Goal: Task Accomplishment & Management: Complete application form

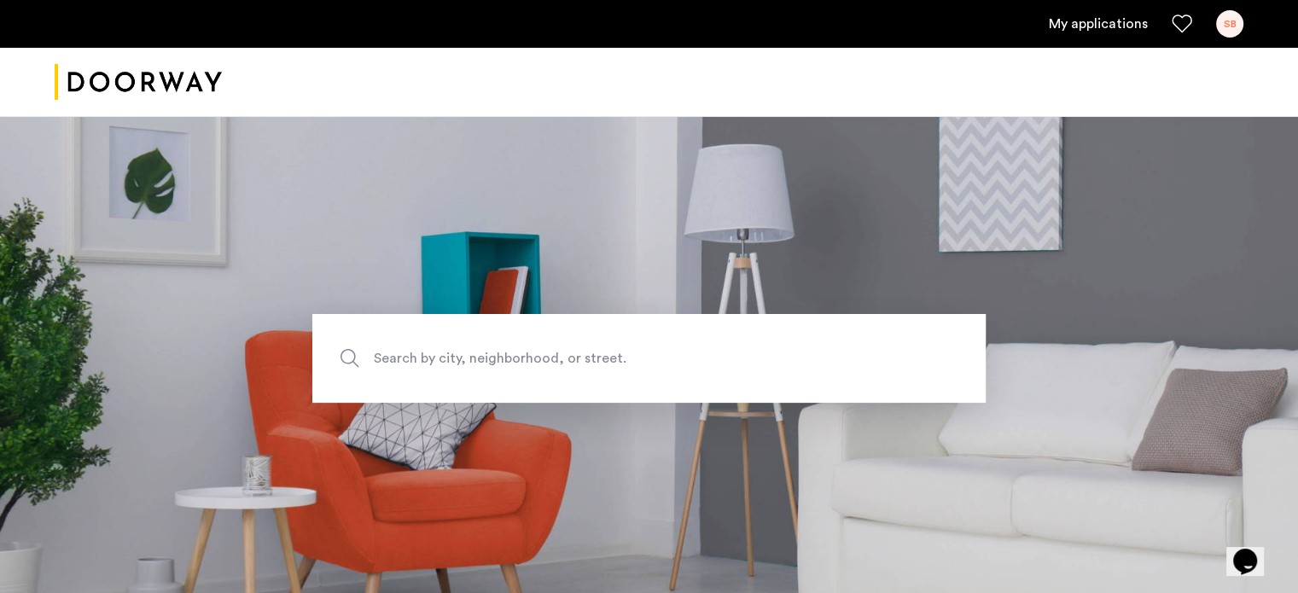
click at [1095, 30] on link "My applications" at bounding box center [1098, 24] width 99 height 20
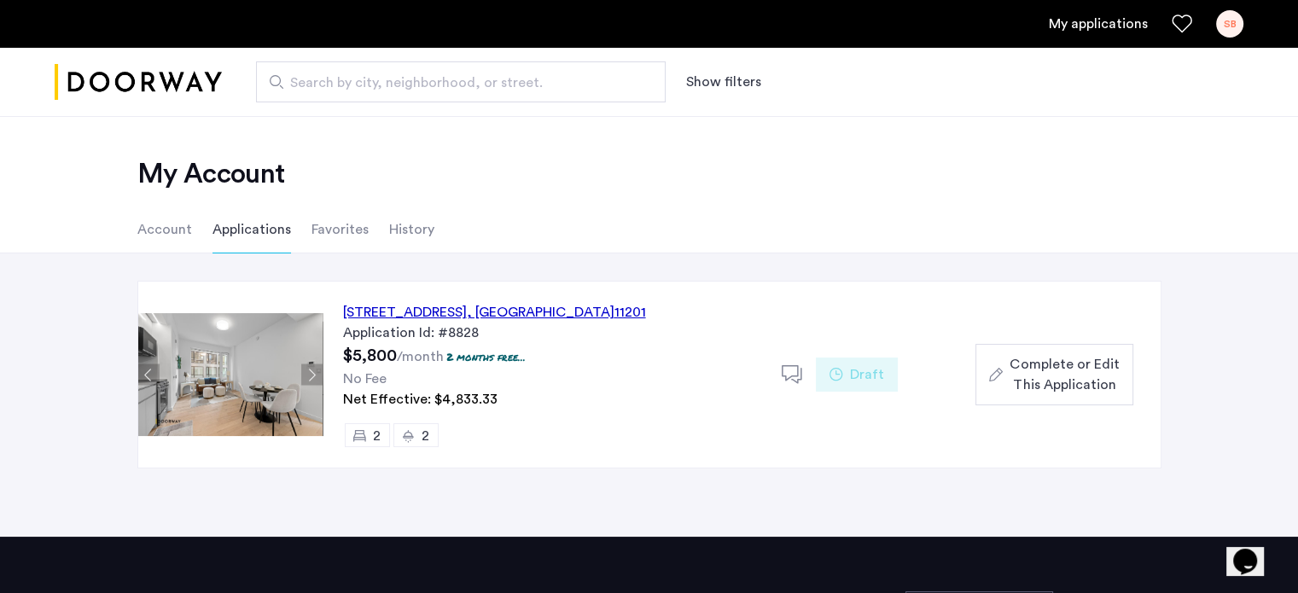
click at [329, 73] on span "Search by city, neighborhood, or street." at bounding box center [454, 83] width 328 height 20
click at [329, 73] on input "Search by city, neighborhood, or street." at bounding box center [461, 81] width 410 height 41
click at [158, 231] on li "Account" at bounding box center [164, 230] width 55 height 48
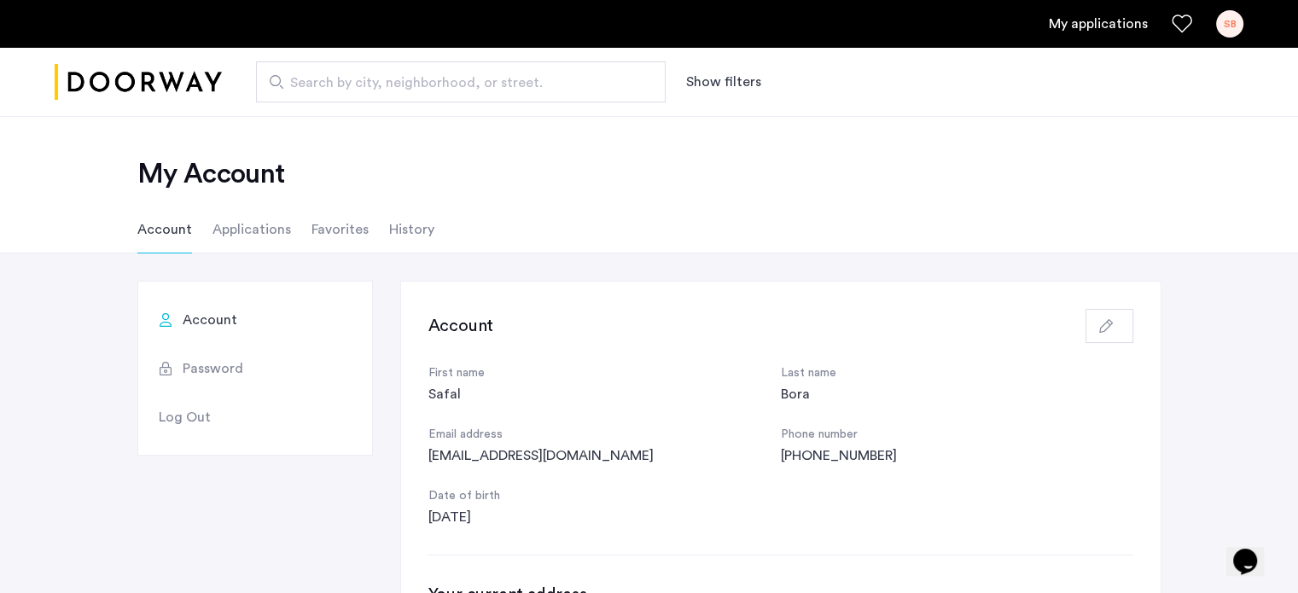
click at [222, 233] on li "Applications" at bounding box center [252, 230] width 79 height 48
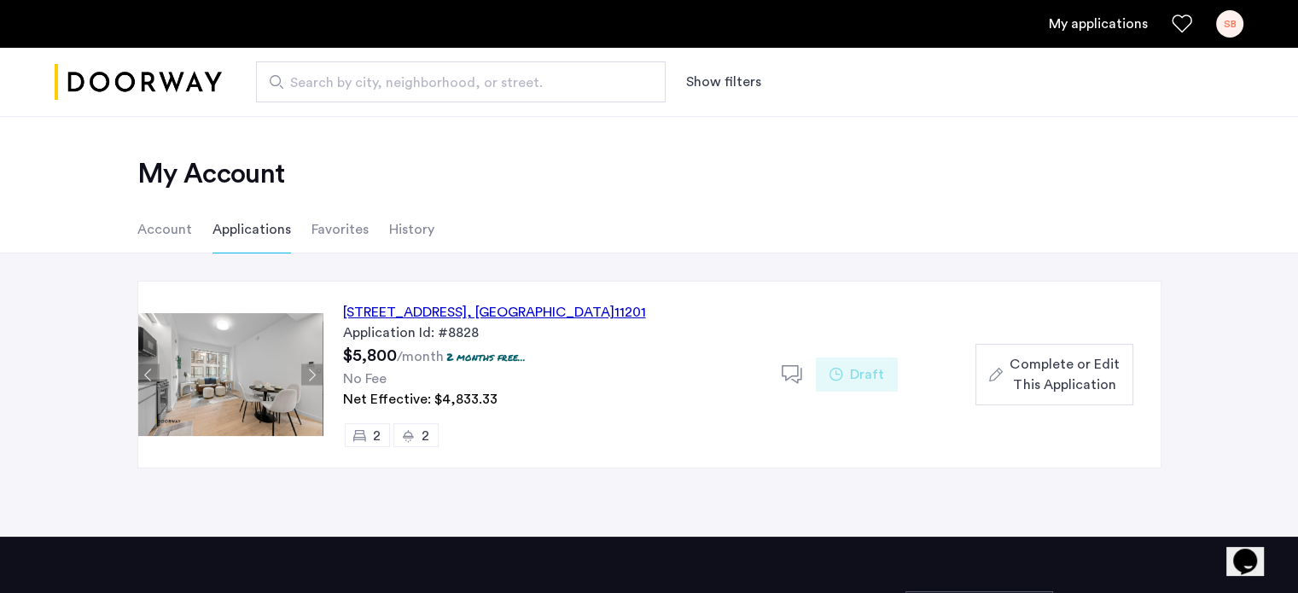
click at [1112, 27] on link "My applications" at bounding box center [1098, 24] width 99 height 20
click at [1228, 28] on div "SB" at bounding box center [1229, 23] width 27 height 27
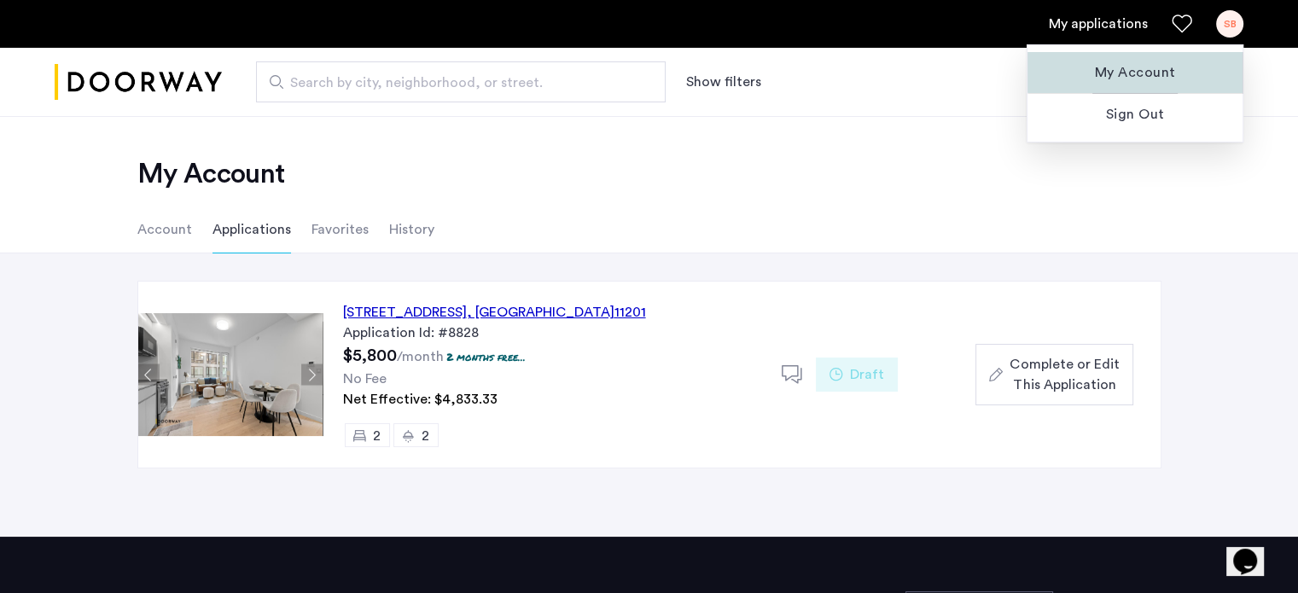
click at [1151, 67] on span "My Account" at bounding box center [1135, 72] width 188 height 20
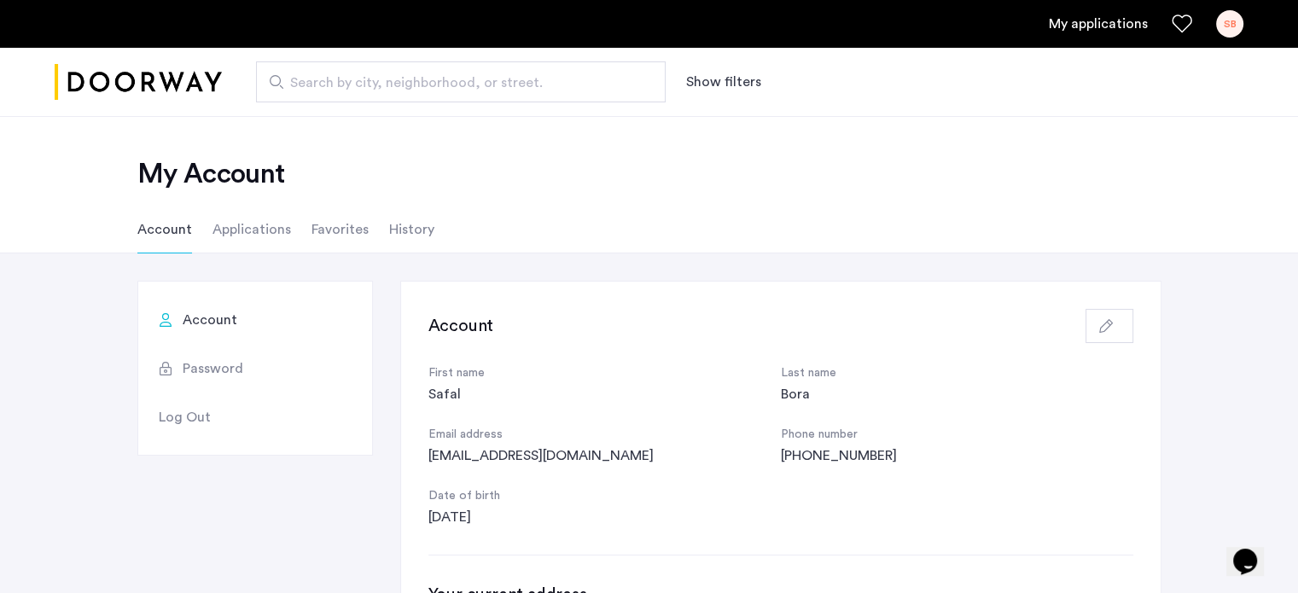
click at [1230, 25] on div "SB" at bounding box center [1229, 23] width 27 height 27
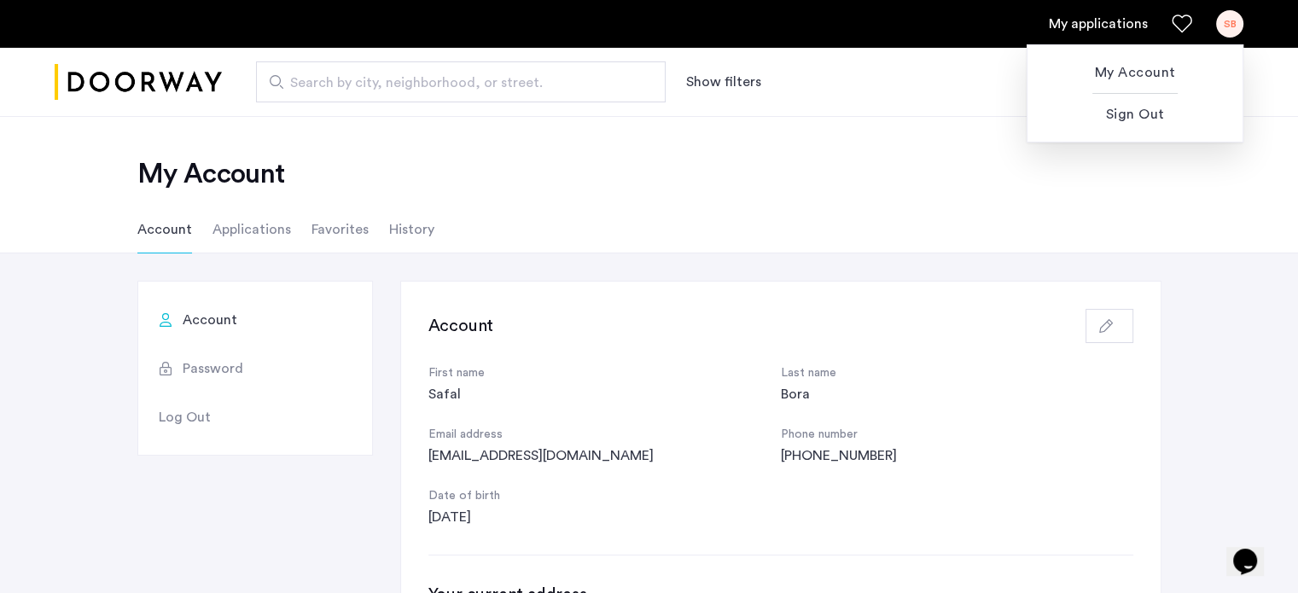
click at [253, 235] on div at bounding box center [649, 296] width 1298 height 593
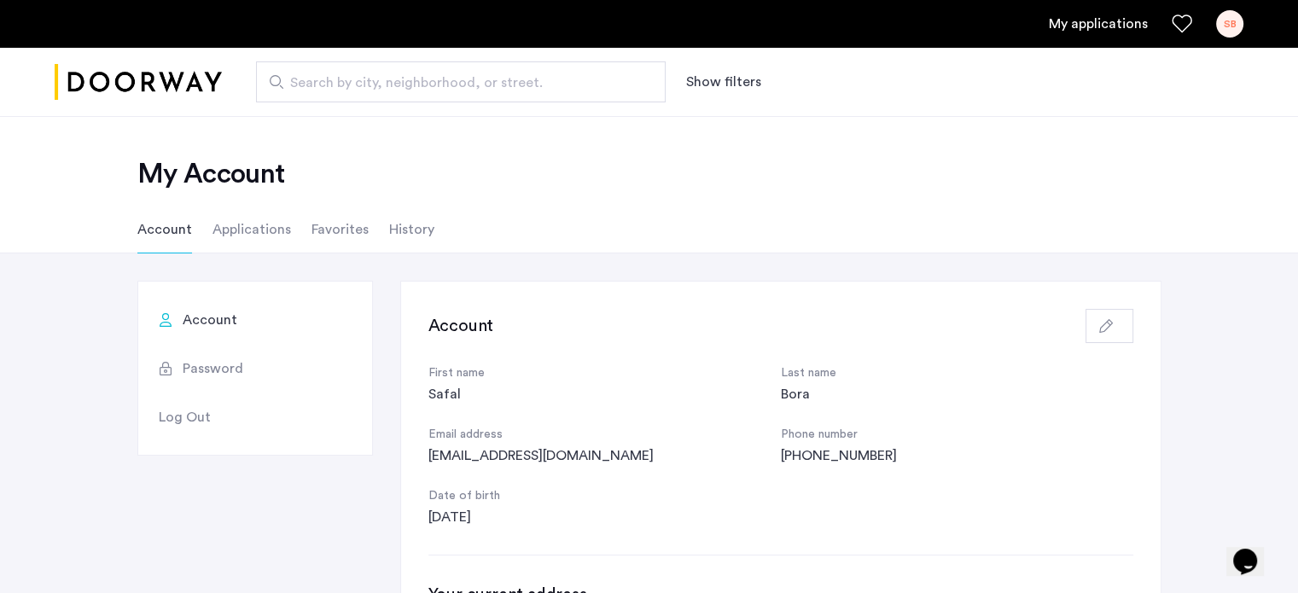
click at [253, 234] on li "Applications" at bounding box center [252, 230] width 79 height 48
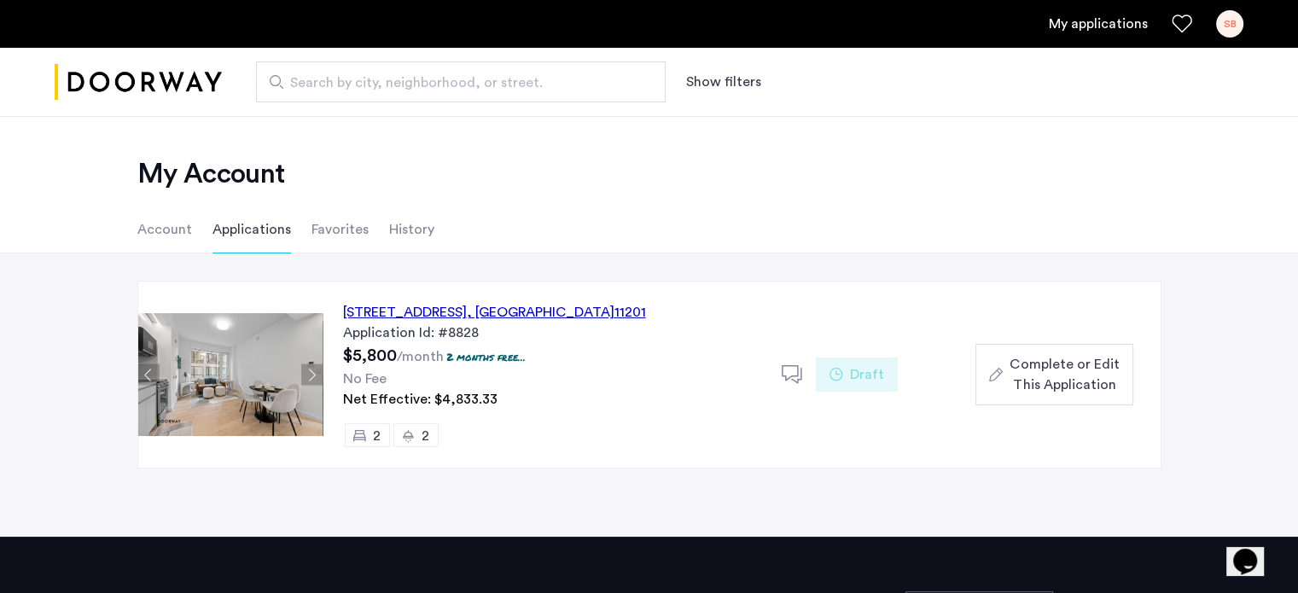
click at [435, 309] on div "127 Concord Street, Unit 9C, Brooklyn , NY 11201" at bounding box center [494, 312] width 303 height 20
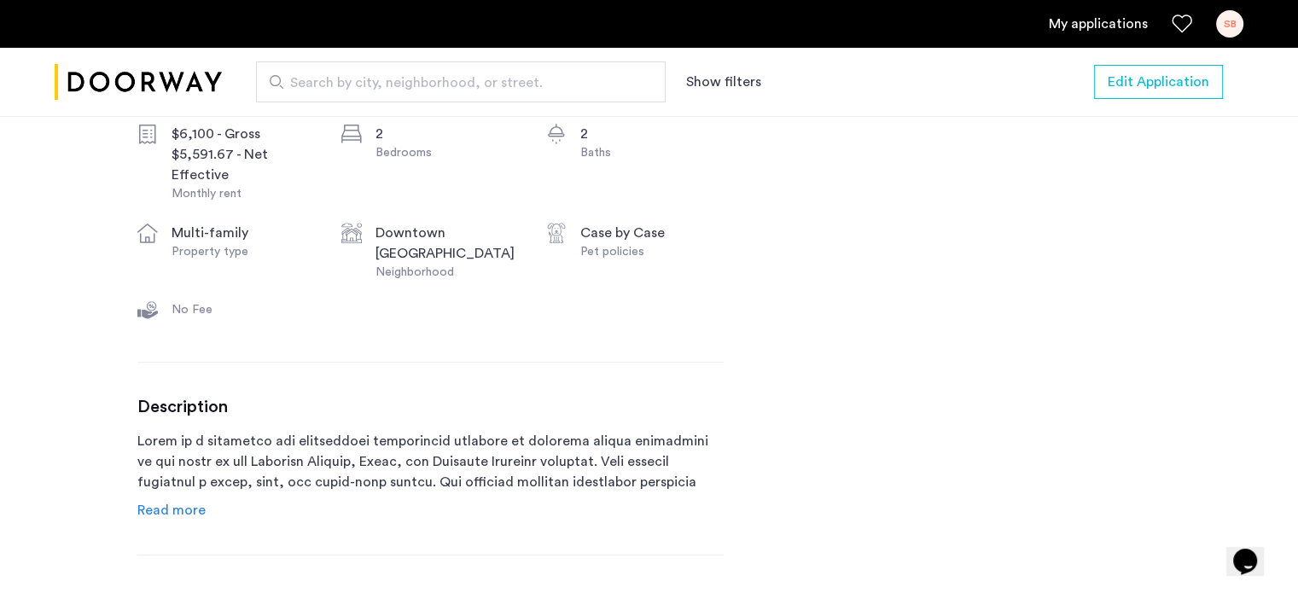
scroll to position [551, 0]
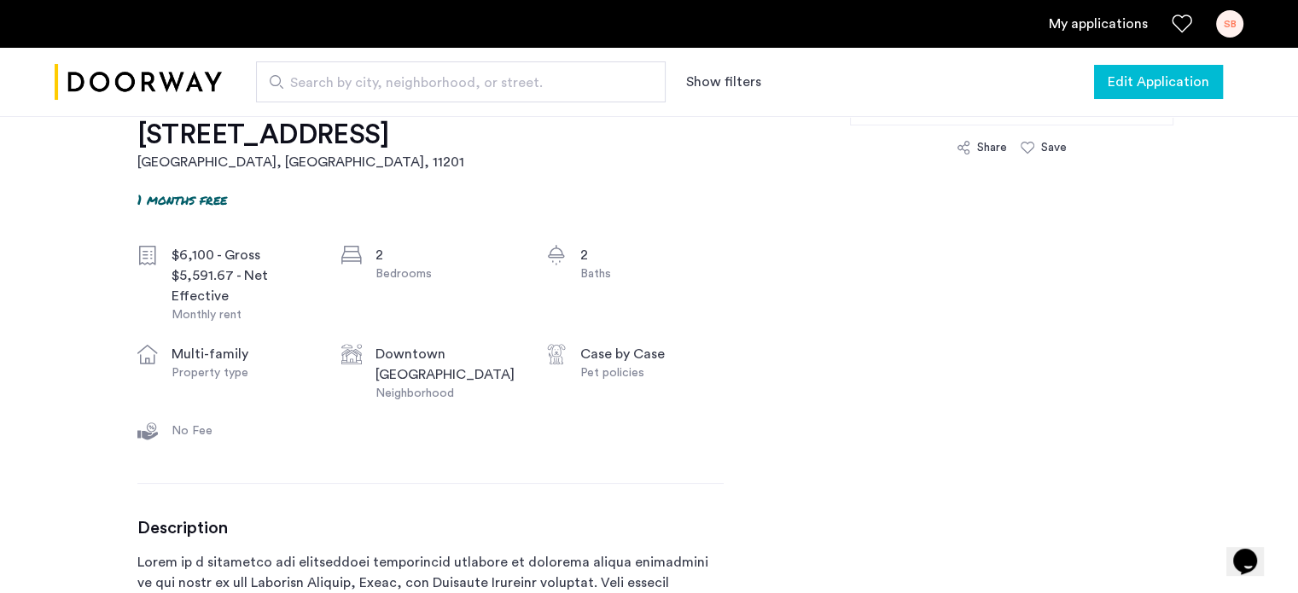
click at [1105, 82] on button "Edit Application" at bounding box center [1158, 82] width 129 height 34
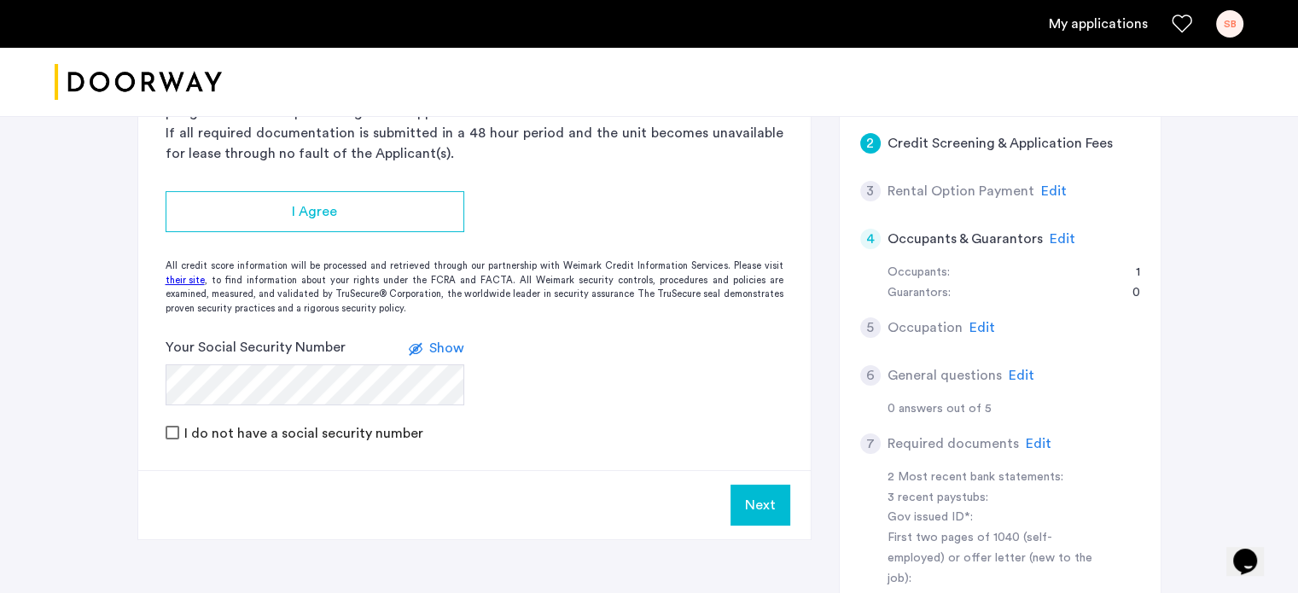
scroll to position [269, 0]
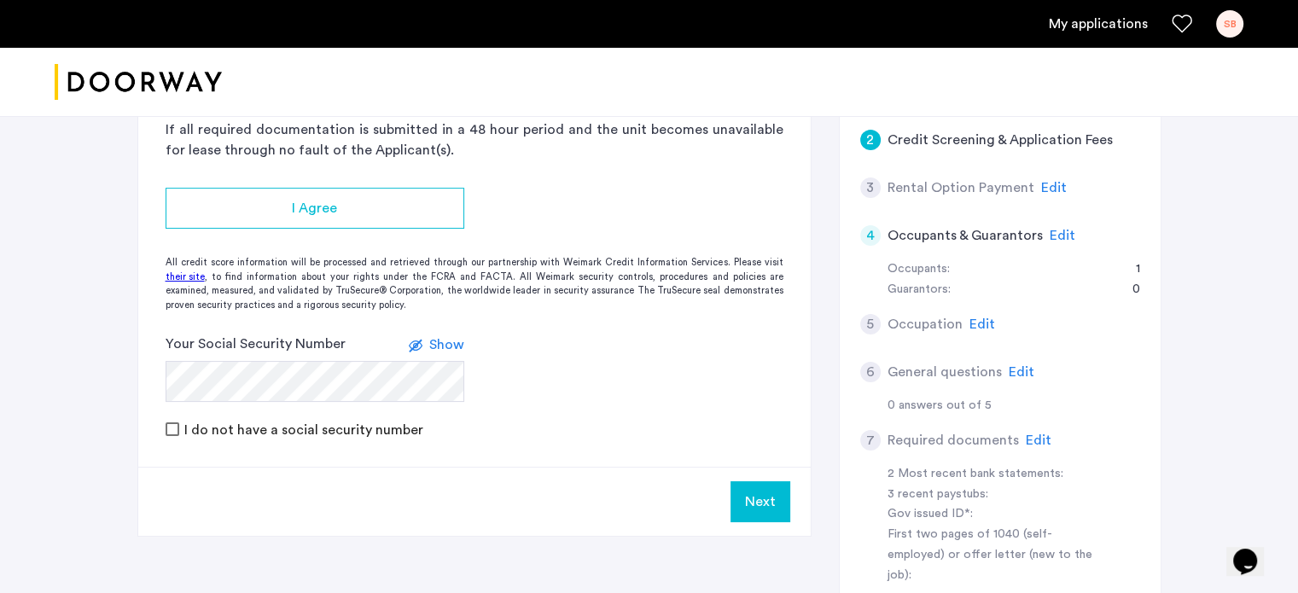
click at [1065, 231] on span "Edit" at bounding box center [1063, 236] width 26 height 14
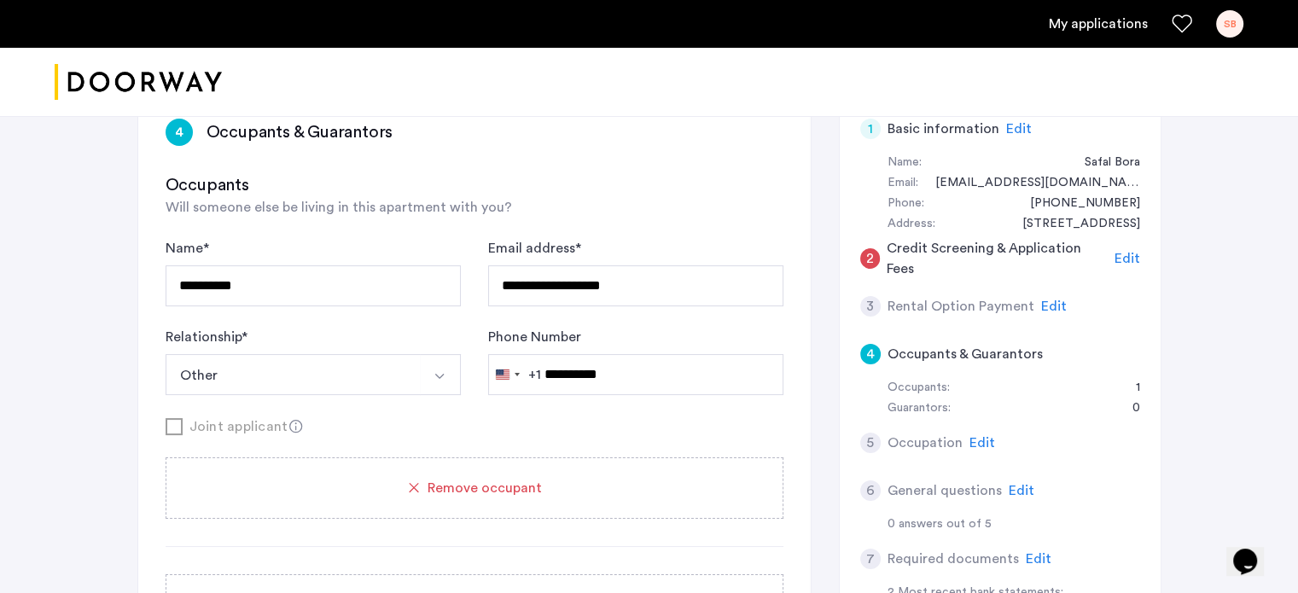
scroll to position [152, 0]
click at [289, 423] on use at bounding box center [295, 424] width 13 height 13
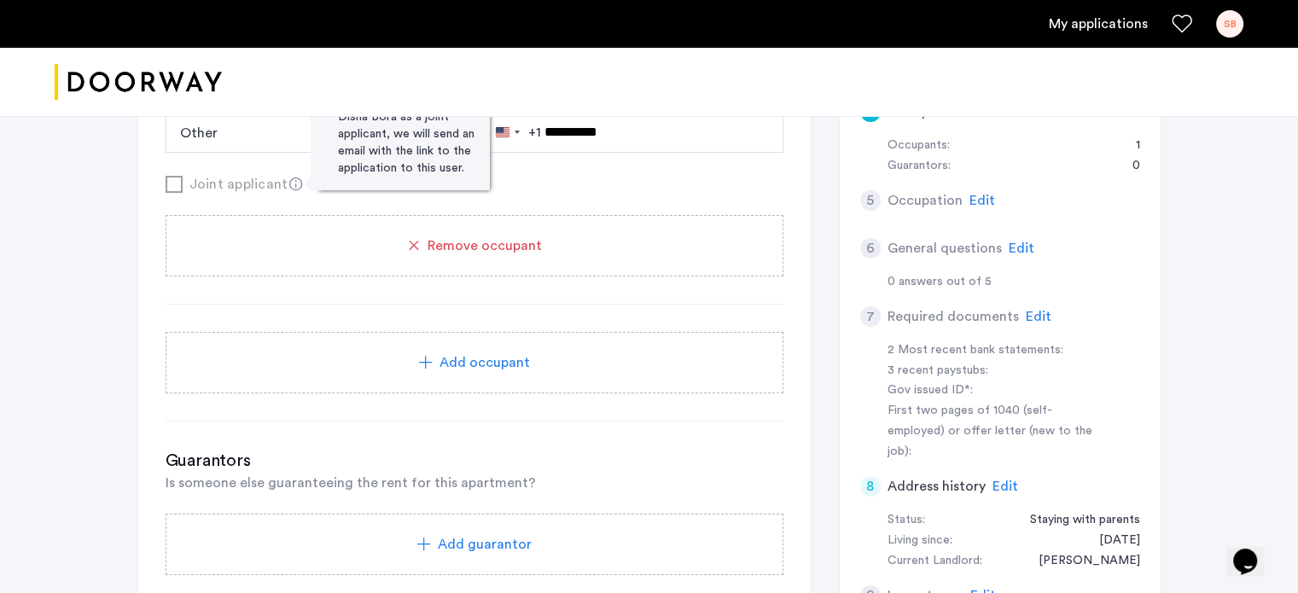
scroll to position [391, 0]
click at [464, 245] on span "Remove occupant" at bounding box center [485, 247] width 114 height 20
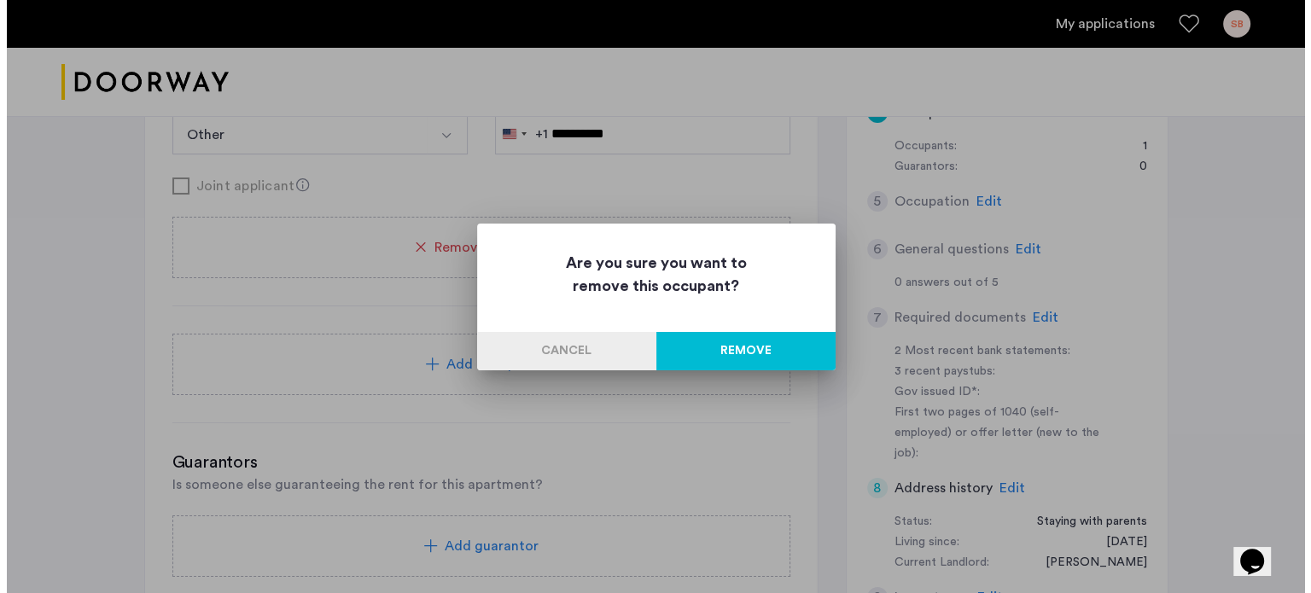
scroll to position [0, 0]
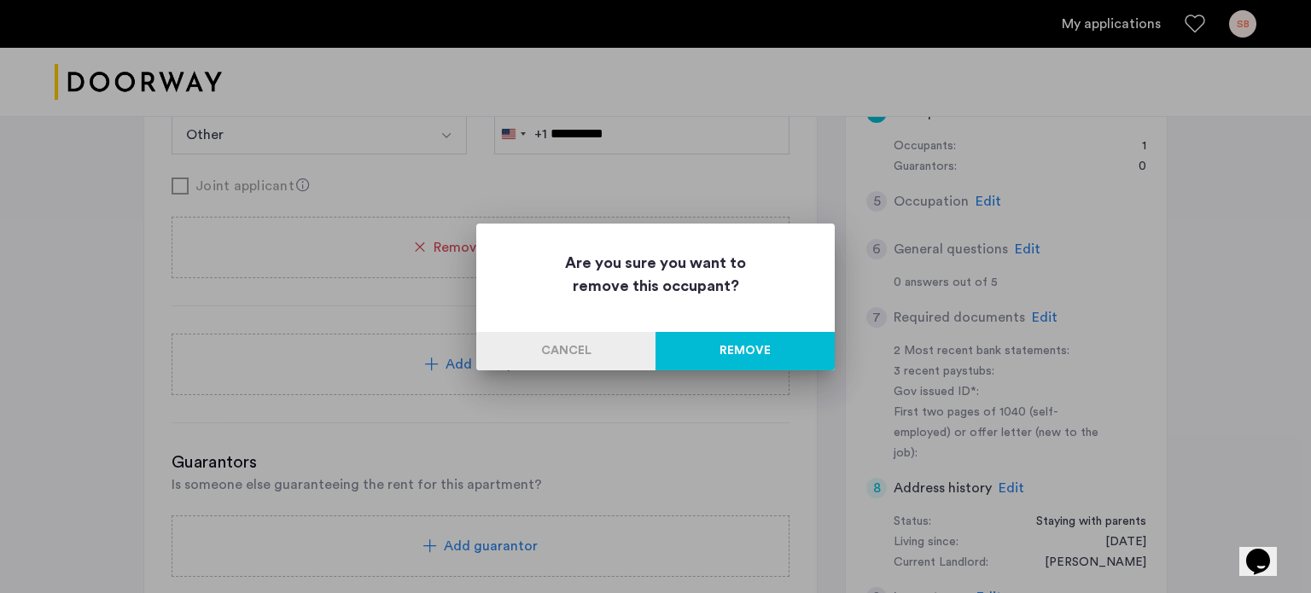
click at [607, 347] on button "Cancel" at bounding box center [565, 351] width 179 height 38
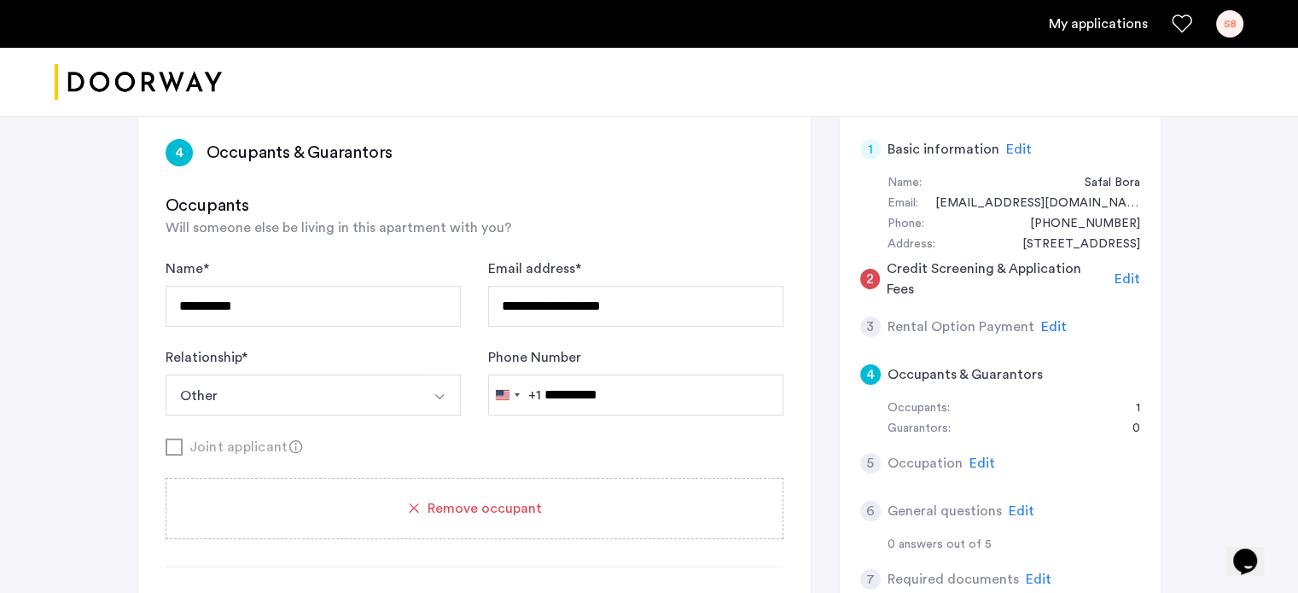
scroll to position [121, 0]
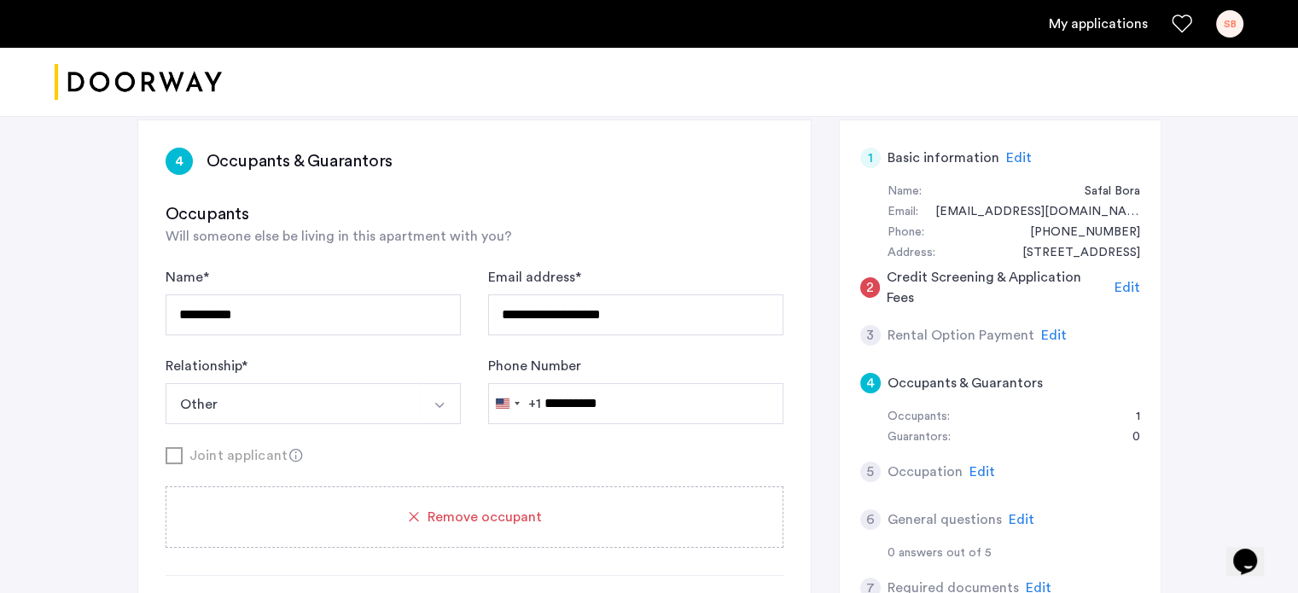
click at [495, 487] on div "Remove occupant" at bounding box center [475, 517] width 618 height 61
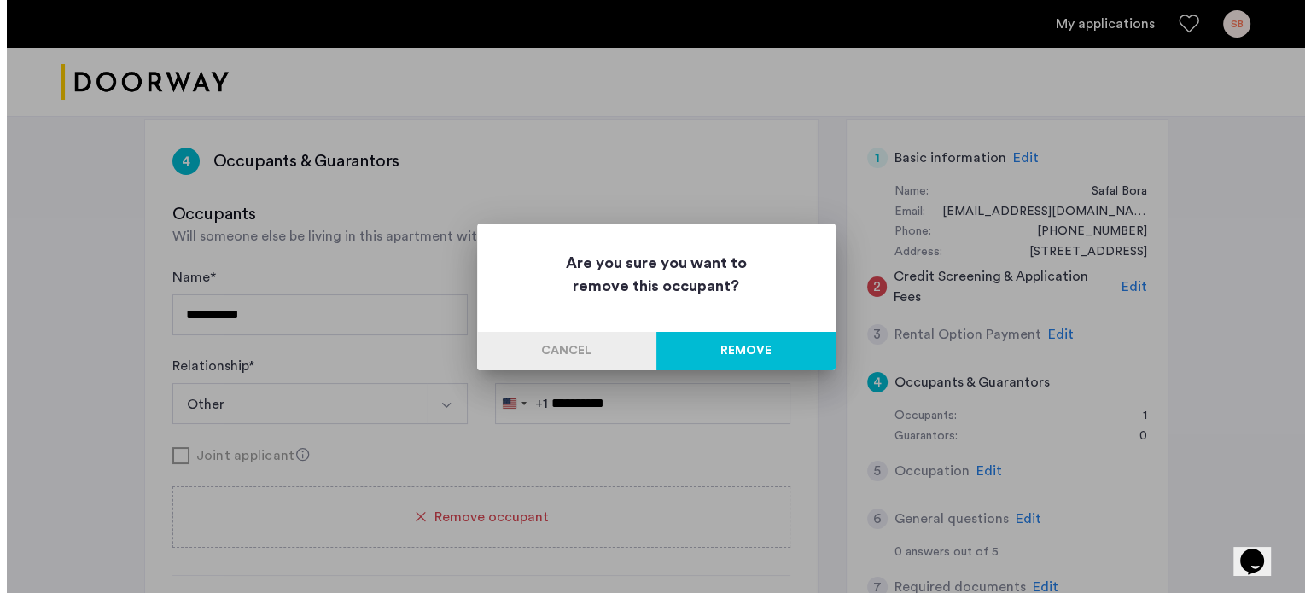
scroll to position [0, 0]
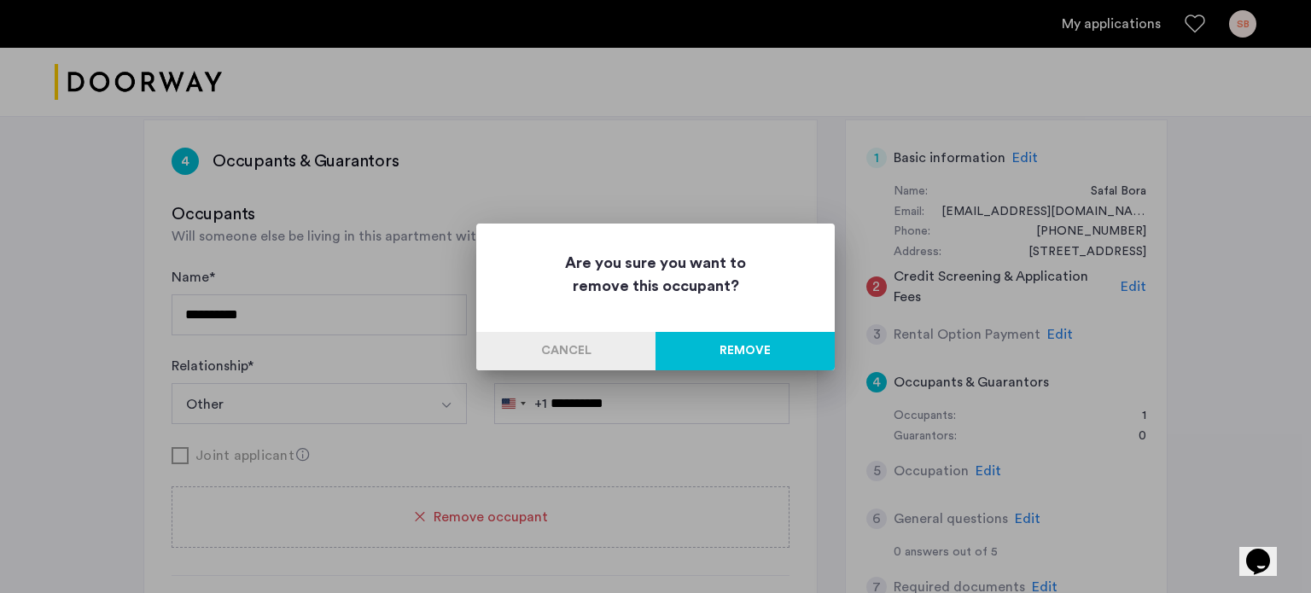
click at [697, 339] on button "Remove" at bounding box center [745, 351] width 179 height 38
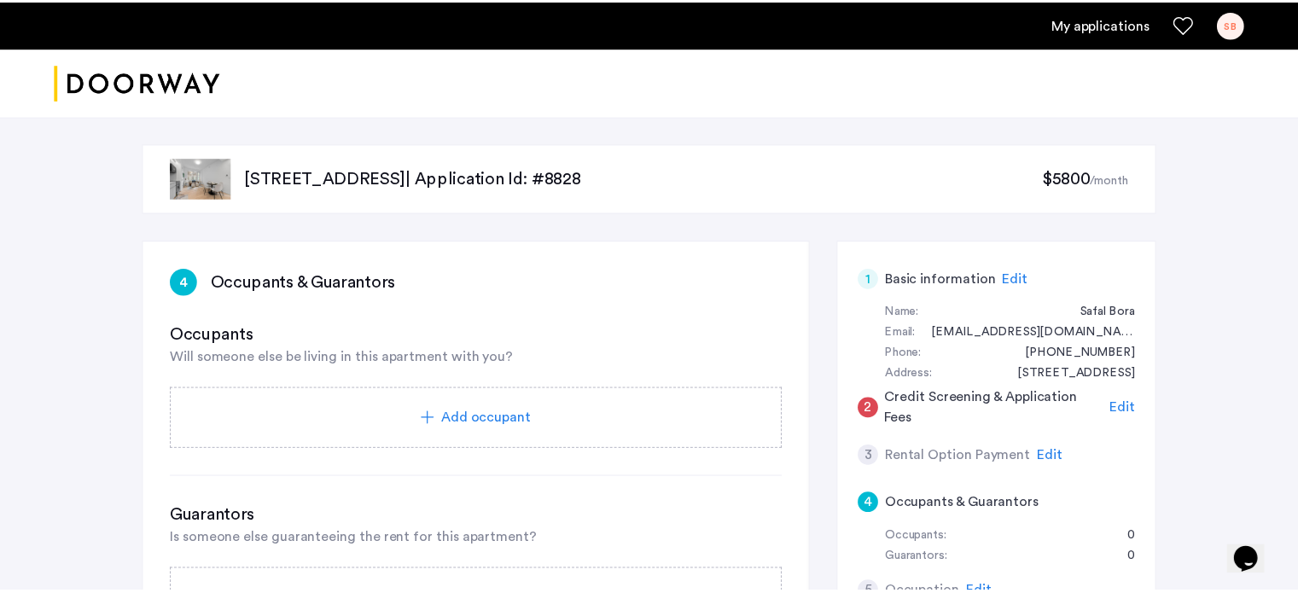
scroll to position [121, 0]
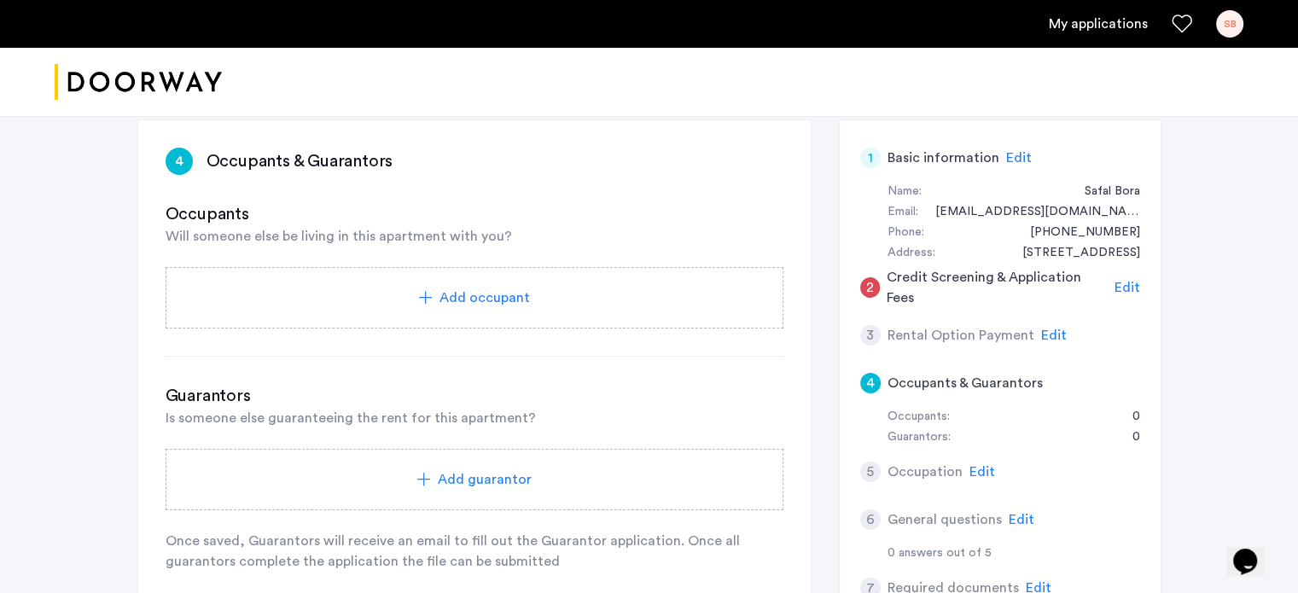
click at [448, 291] on span "Add occupant" at bounding box center [485, 298] width 90 height 20
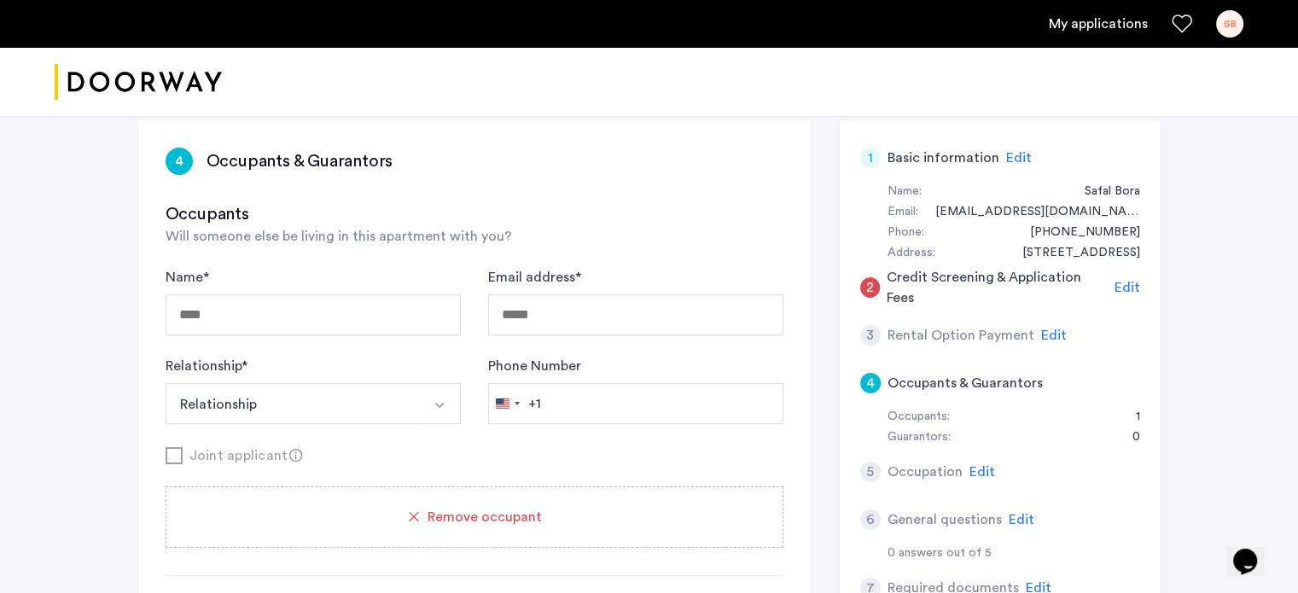
click at [335, 413] on button "Relationship" at bounding box center [293, 403] width 255 height 41
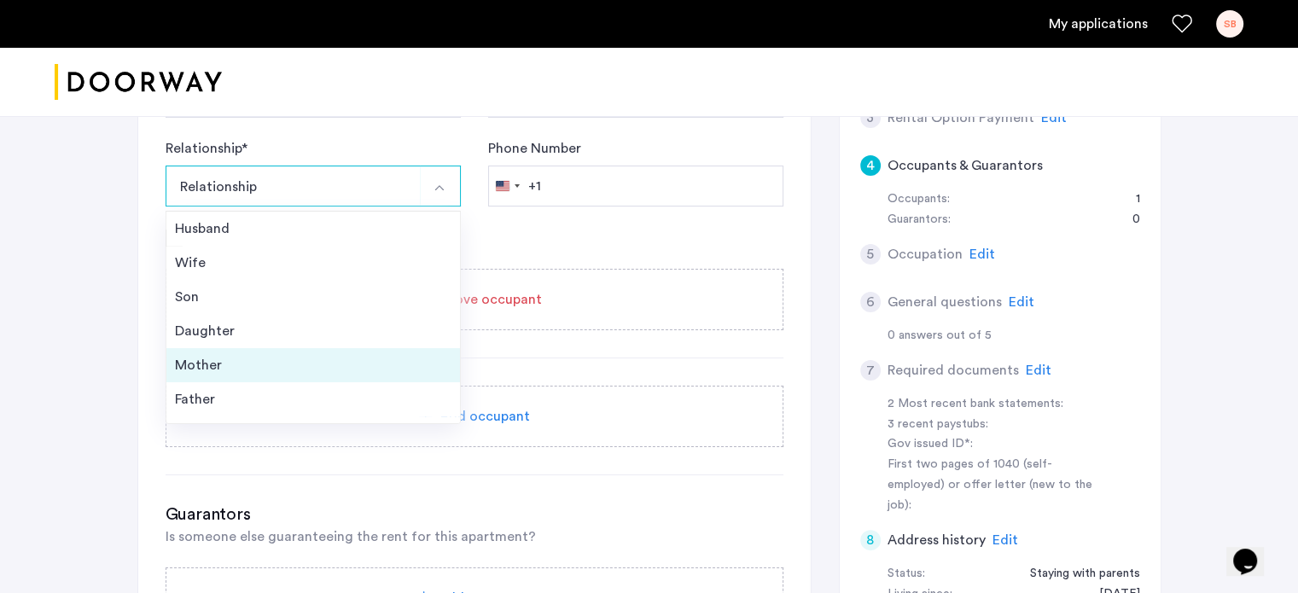
scroll to position [61, 0]
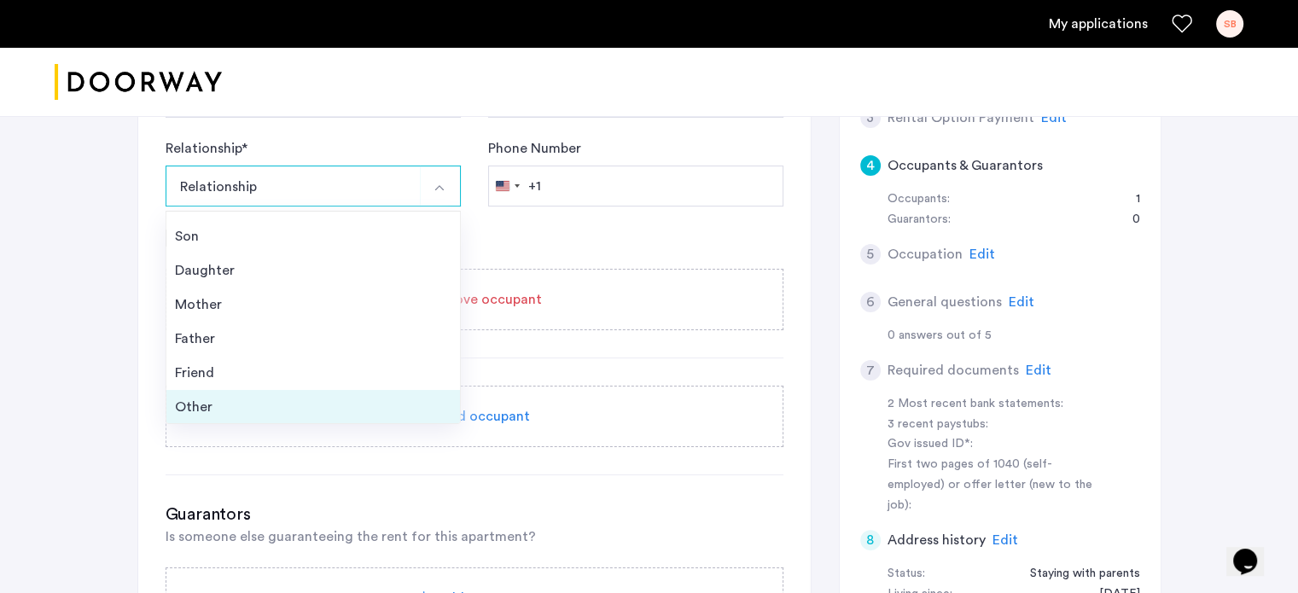
click at [296, 404] on div "Other" at bounding box center [313, 407] width 277 height 20
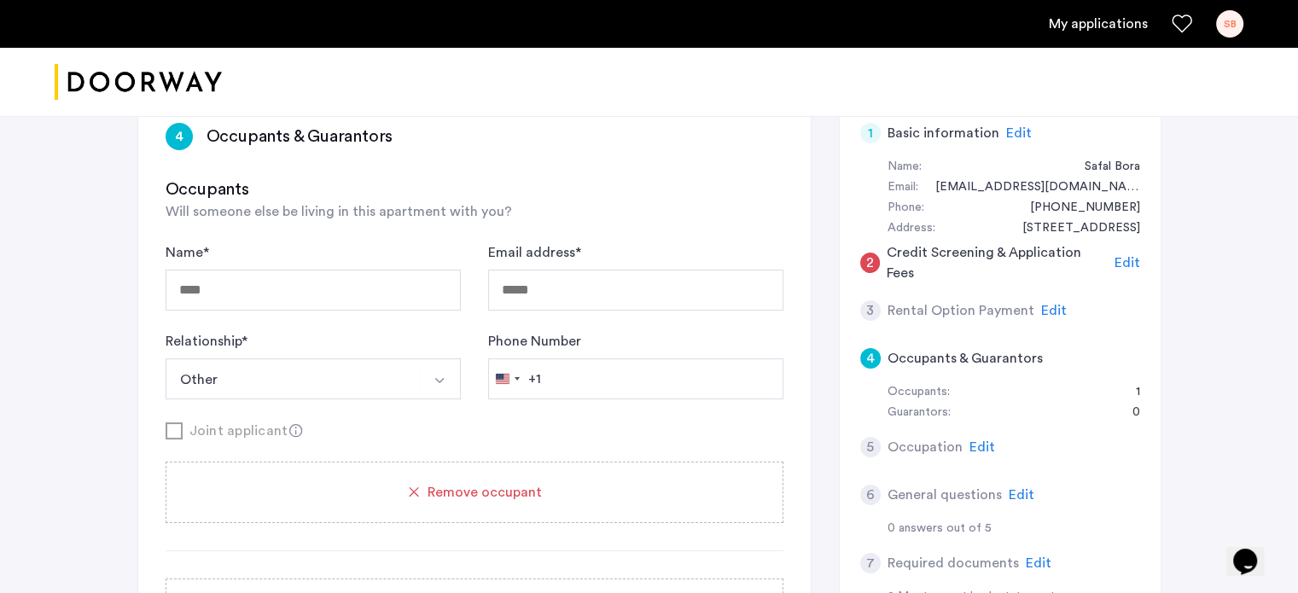
scroll to position [141, 0]
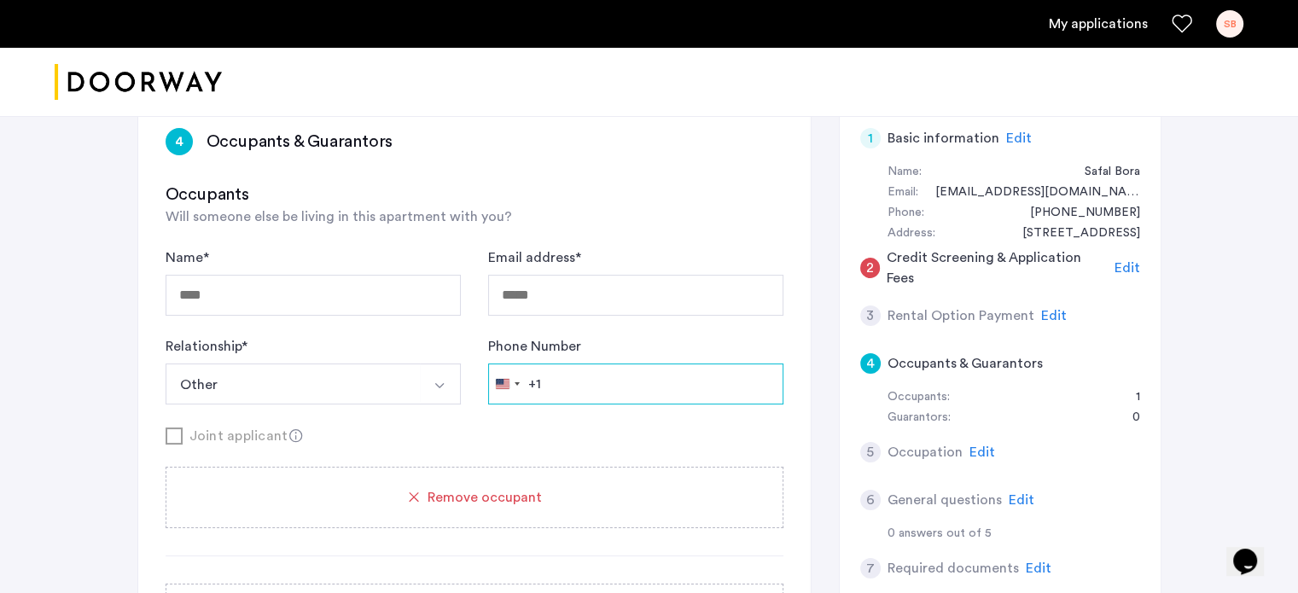
click at [564, 371] on input "Phone Number" at bounding box center [635, 384] width 295 height 41
type input "**********"
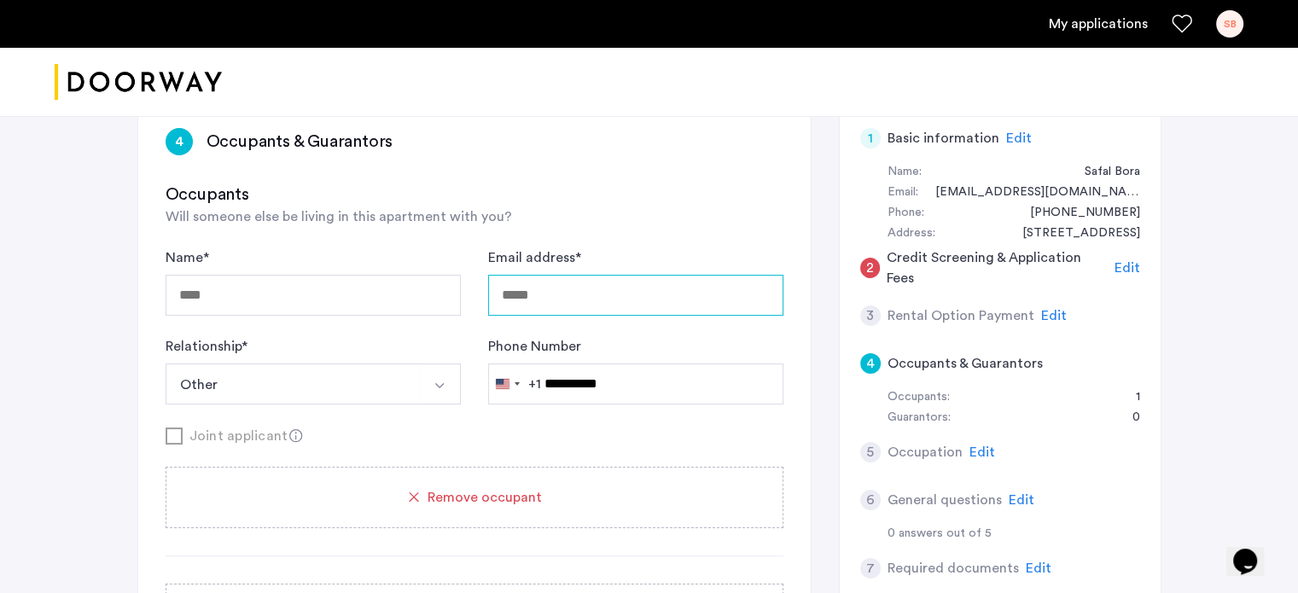
click at [570, 300] on input "Email address *" at bounding box center [635, 295] width 295 height 41
type input "**********"
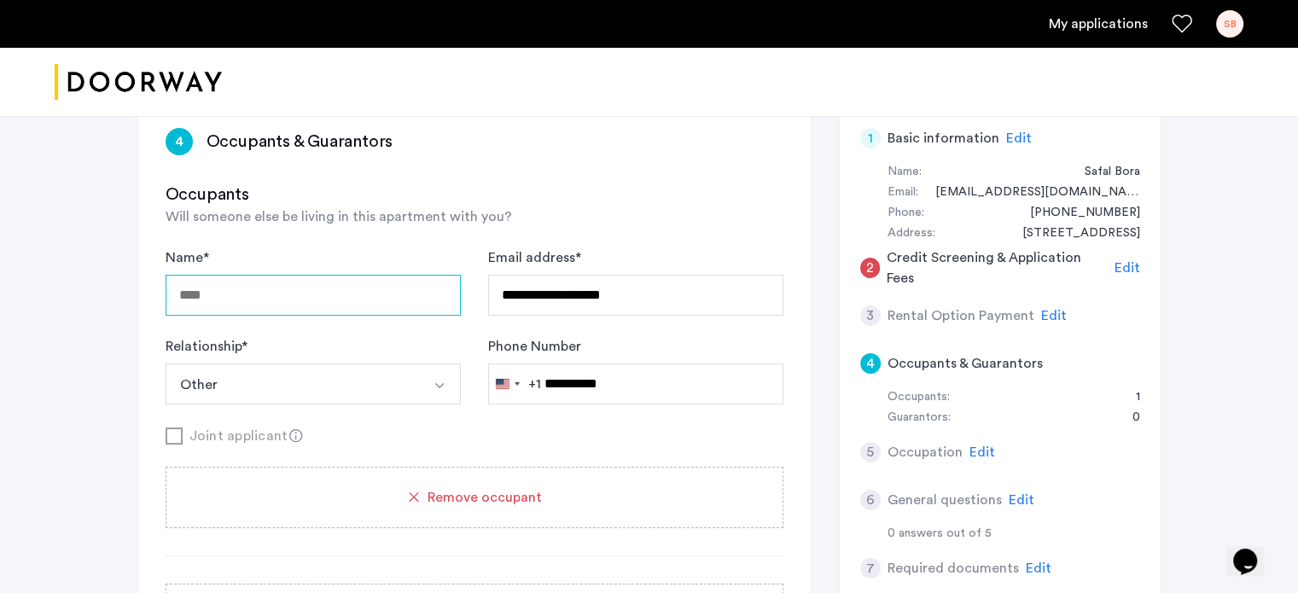
click at [293, 293] on input "Name *" at bounding box center [313, 295] width 295 height 41
type input "**********"
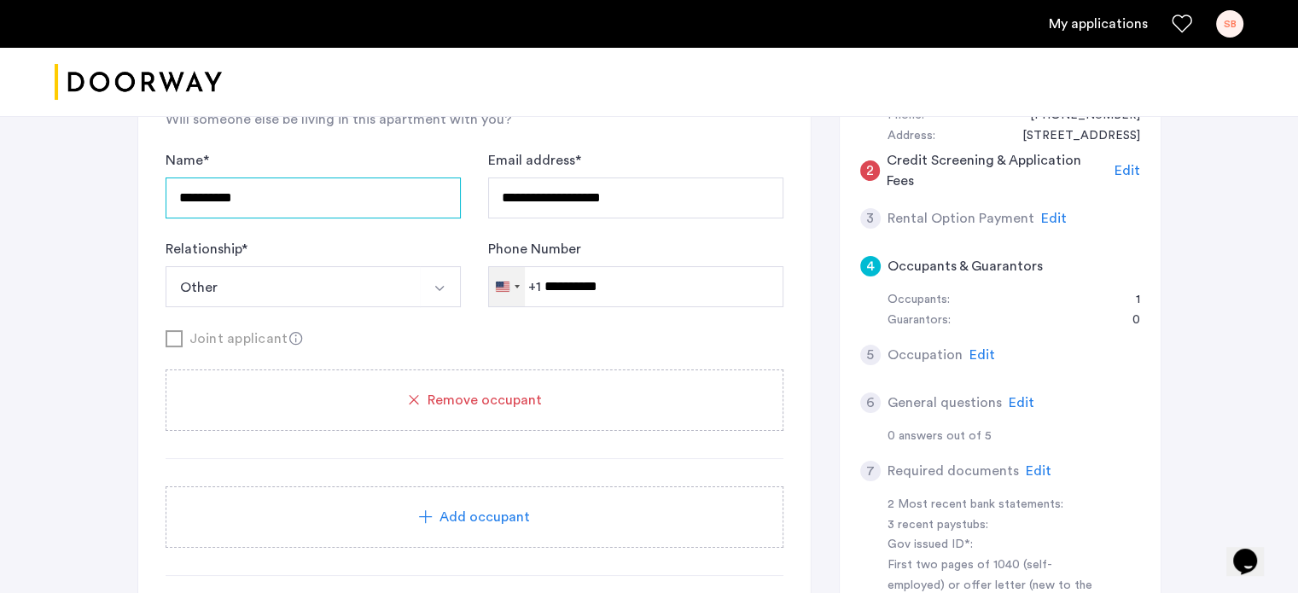
scroll to position [236, 0]
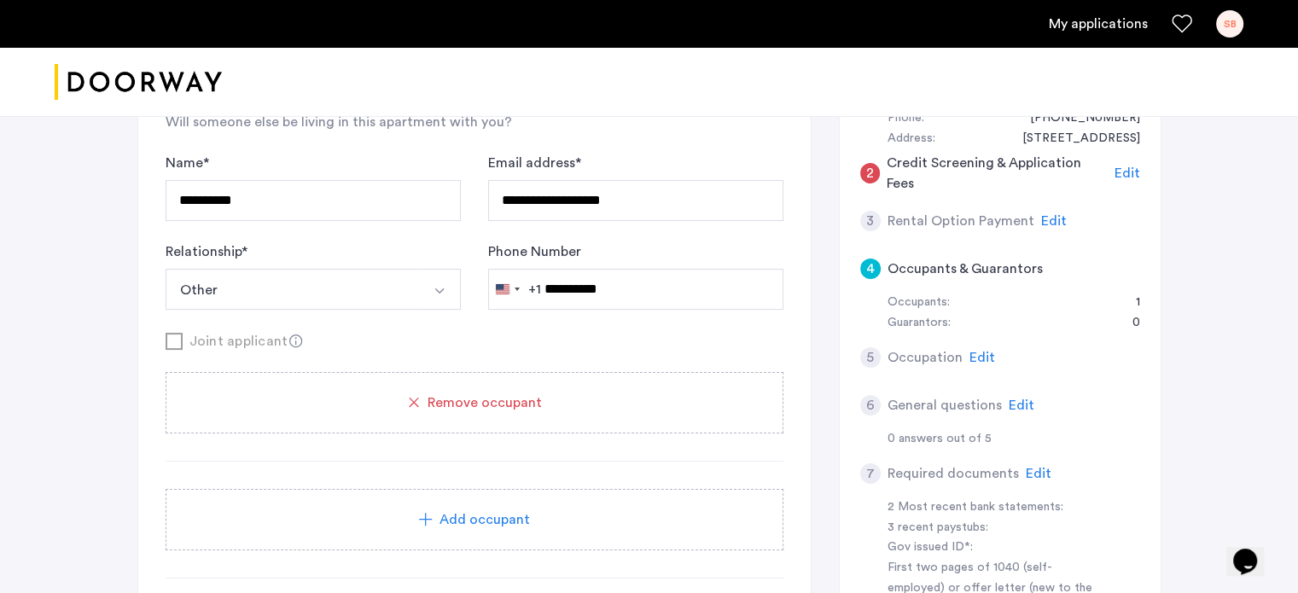
click at [466, 382] on div "Remove occupant" at bounding box center [475, 402] width 618 height 61
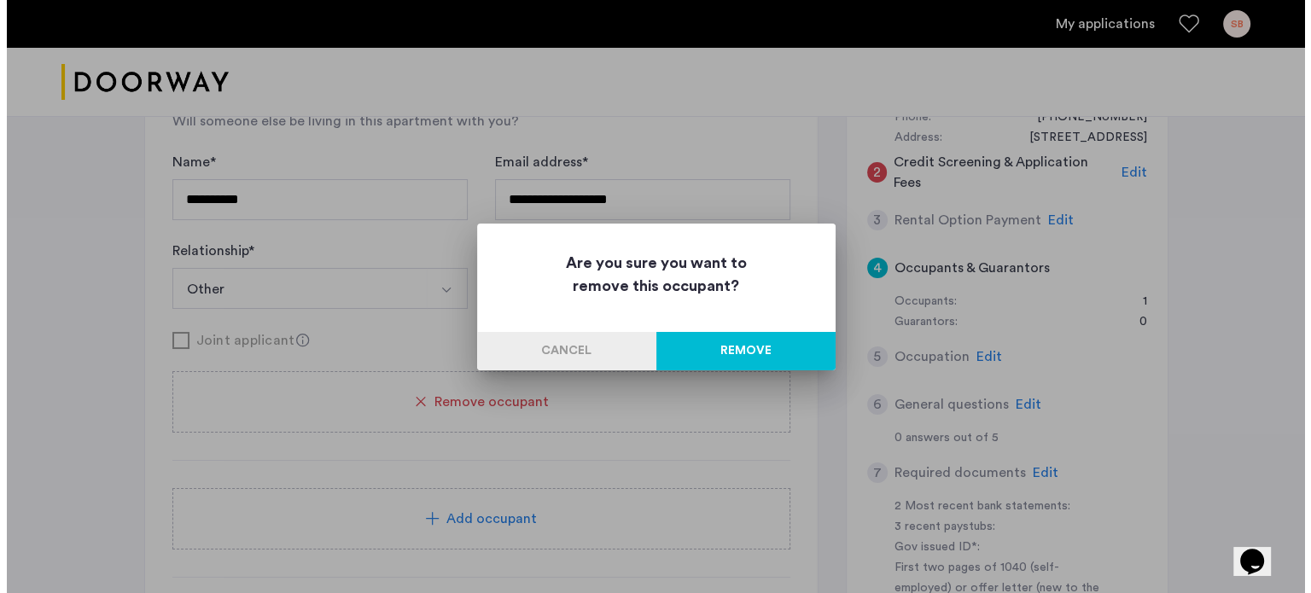
scroll to position [0, 0]
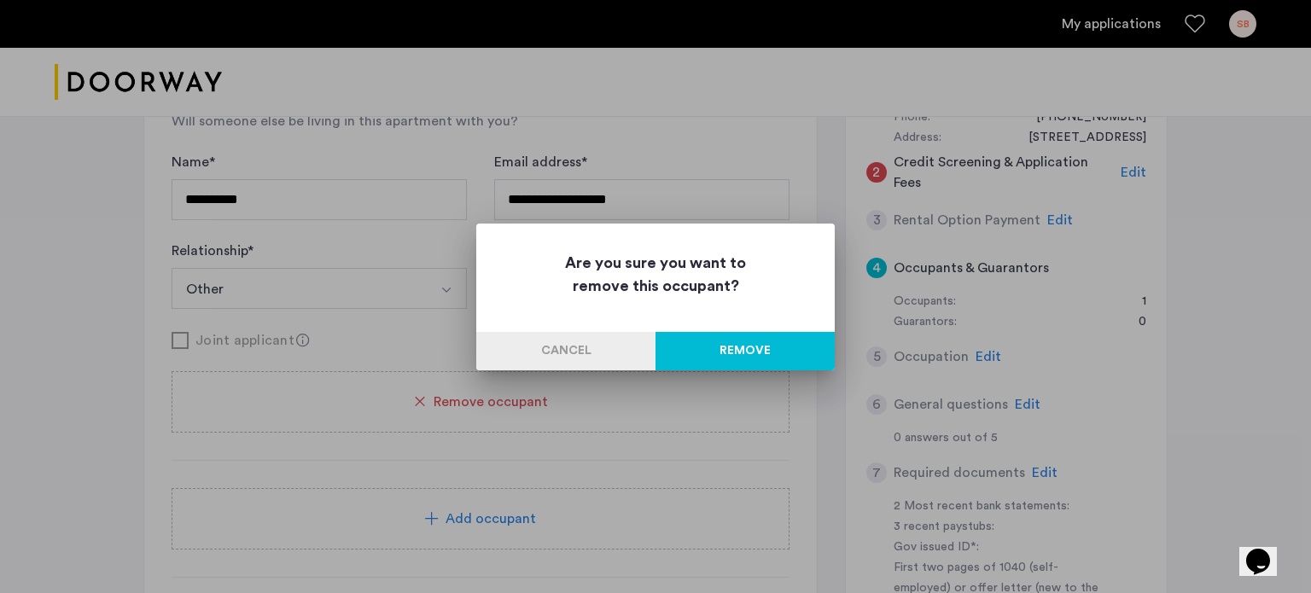
click at [696, 354] on button "Remove" at bounding box center [745, 351] width 179 height 38
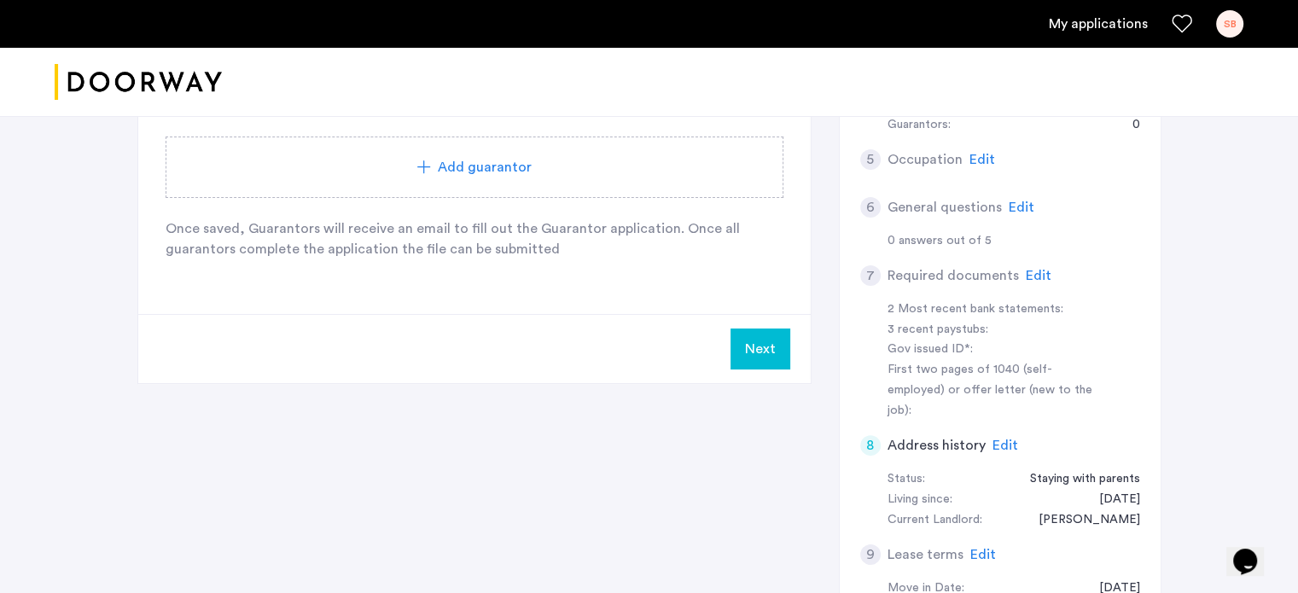
scroll to position [437, 0]
click at [744, 332] on button "Next" at bounding box center [761, 345] width 60 height 41
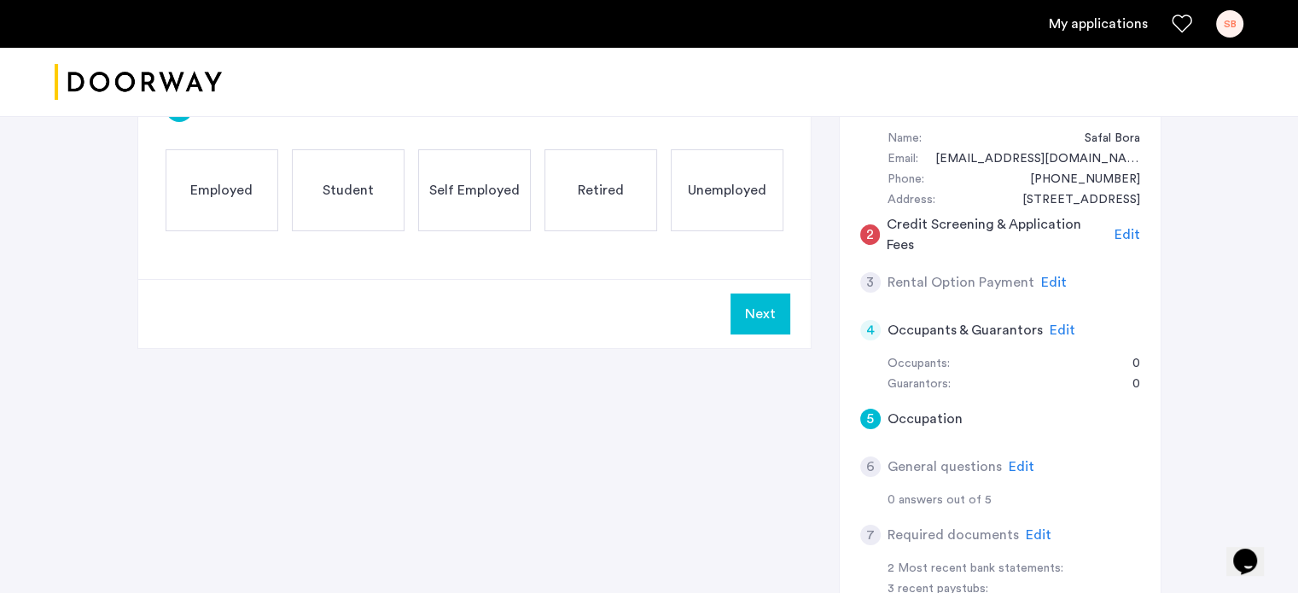
scroll to position [178, 0]
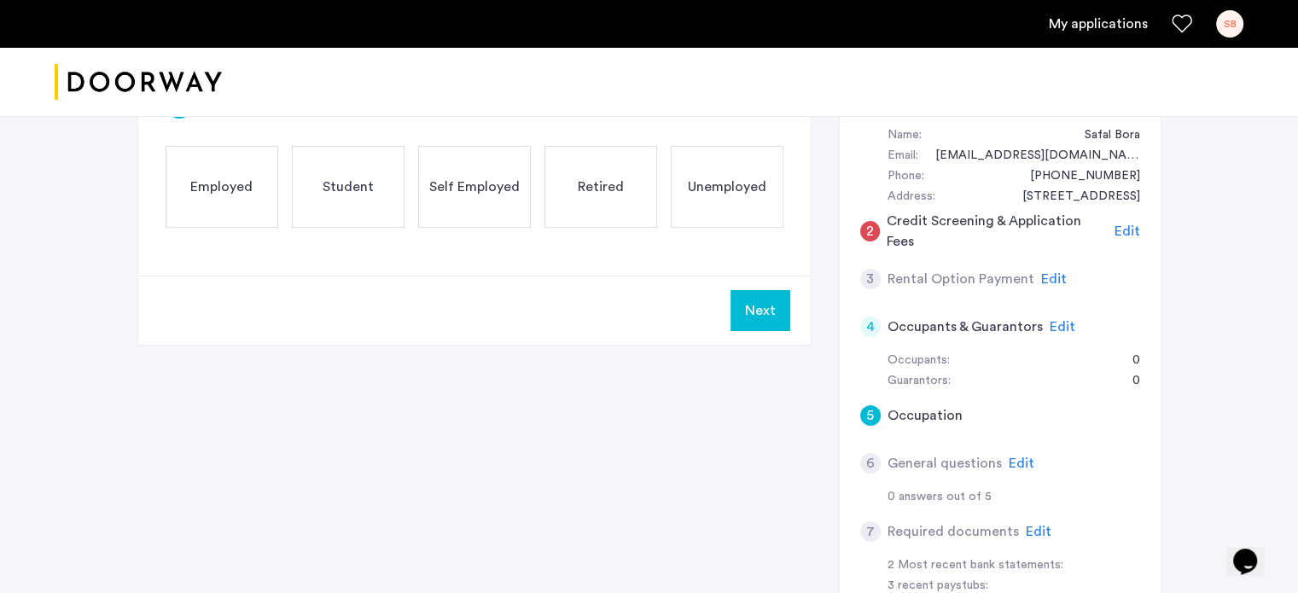
click at [1223, 20] on div "SB" at bounding box center [1229, 23] width 27 height 27
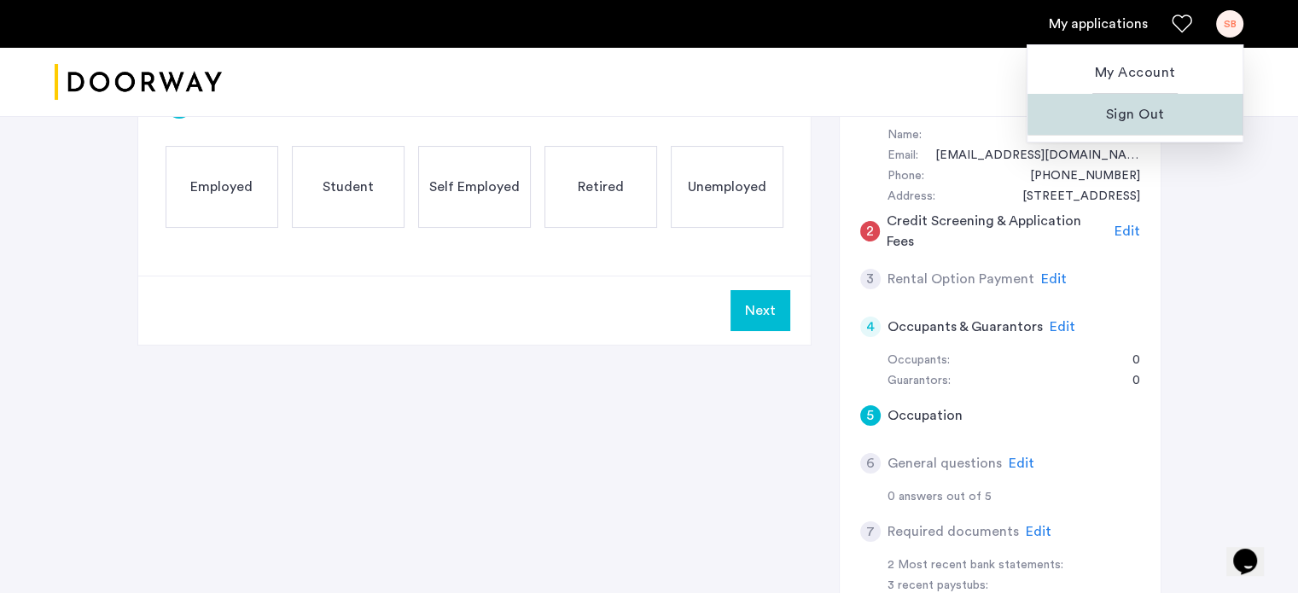
click at [1146, 114] on span "Sign Out" at bounding box center [1135, 114] width 188 height 20
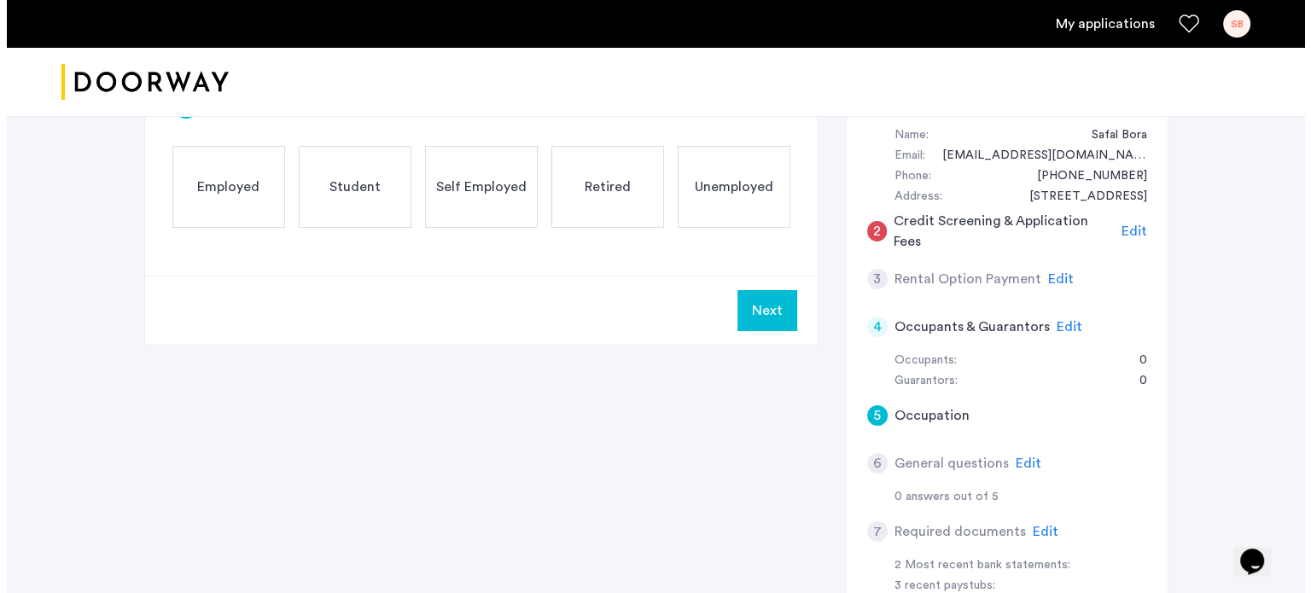
scroll to position [0, 0]
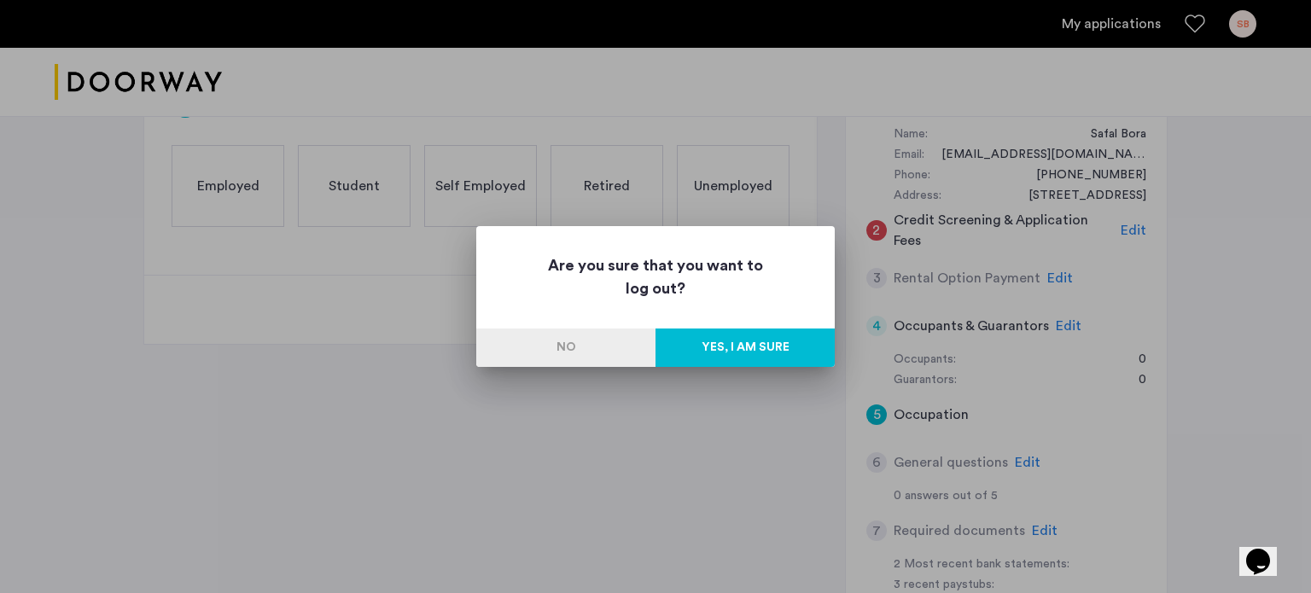
click at [756, 341] on button "Yes, I am sure" at bounding box center [745, 348] width 179 height 38
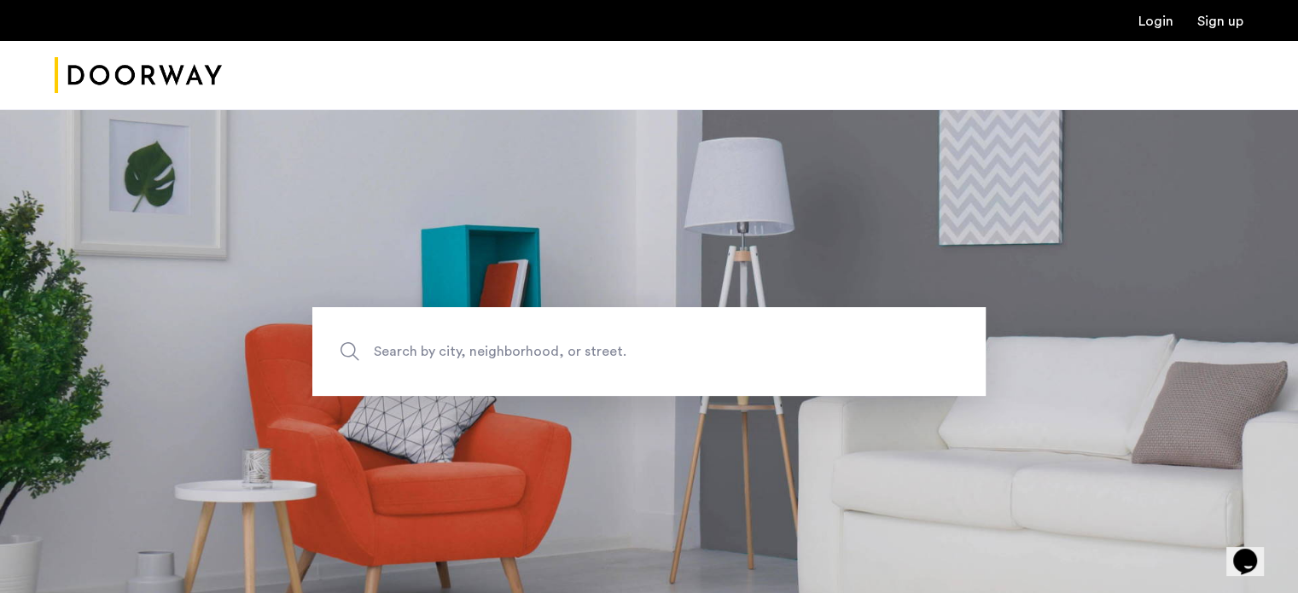
click at [1141, 30] on ul "Login Sign up" at bounding box center [649, 20] width 1189 height 20
click at [1164, 9] on div "Login Sign up" at bounding box center [649, 20] width 1298 height 41
click at [1160, 20] on link "Login" at bounding box center [1156, 22] width 35 height 14
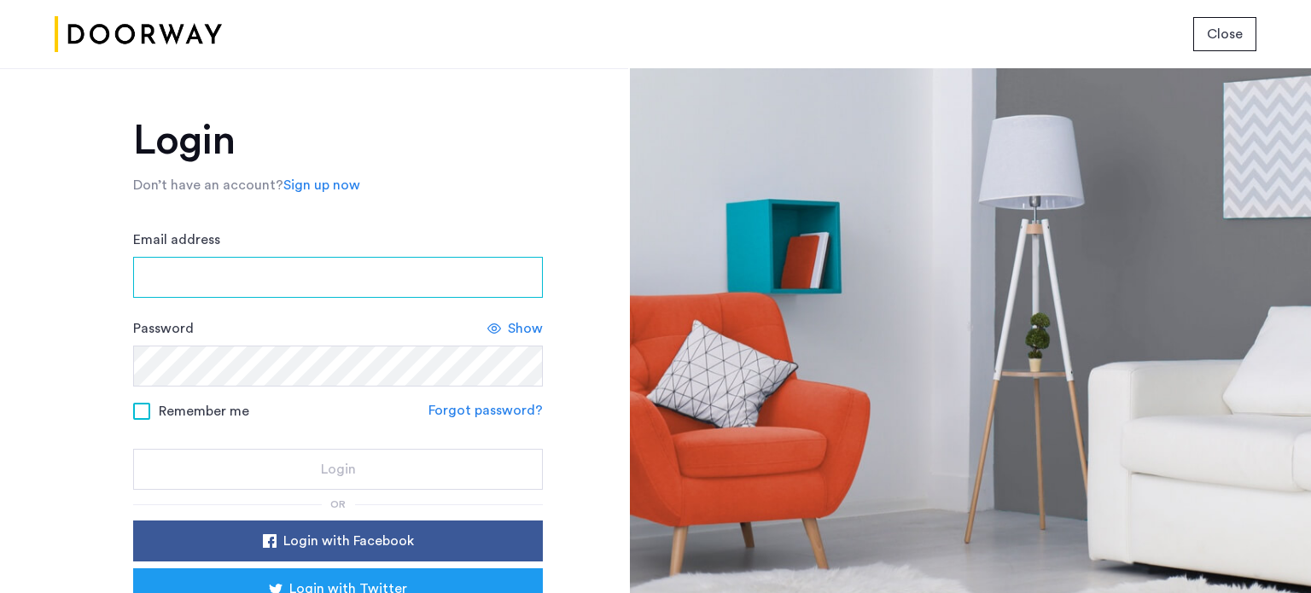
click at [265, 286] on input "Email address" at bounding box center [338, 277] width 410 height 41
type input "******"
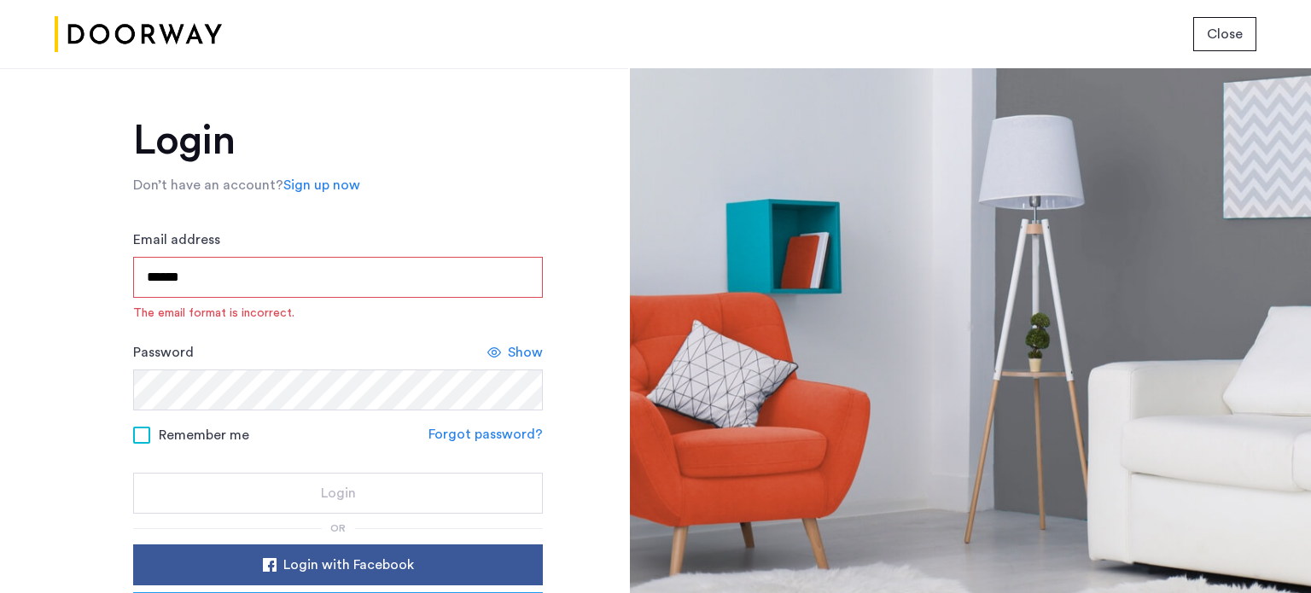
click at [313, 183] on link "Sign up now" at bounding box center [321, 185] width 77 height 20
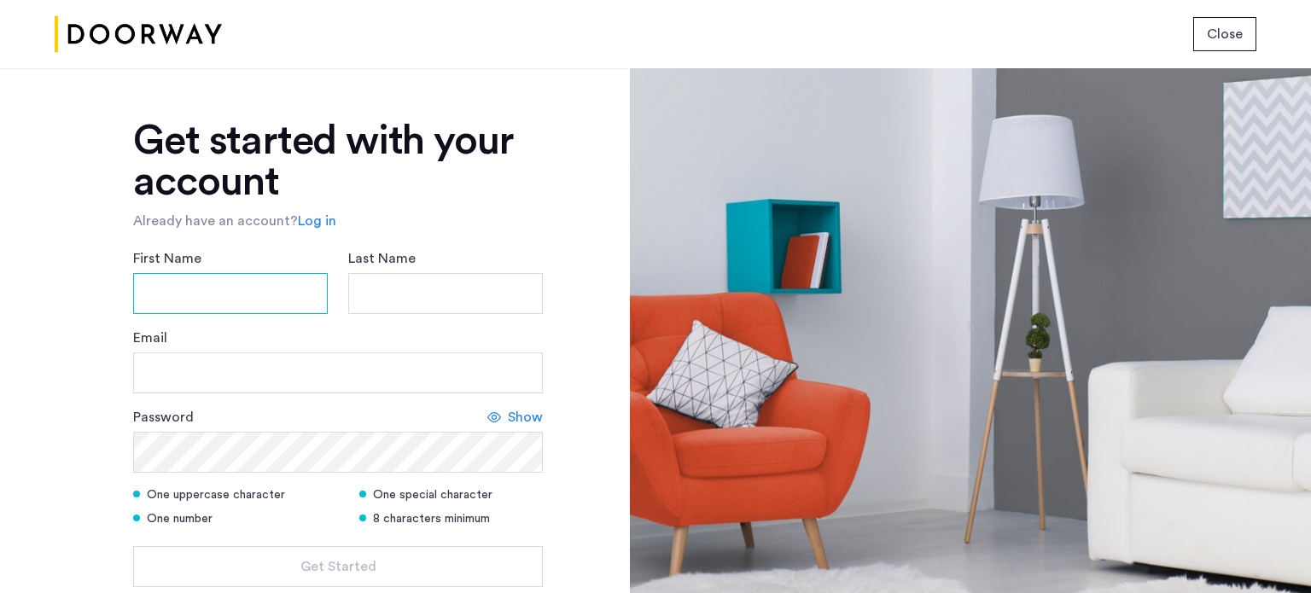
click at [247, 279] on input "First Name" at bounding box center [230, 293] width 195 height 41
type input "*****"
type input "****"
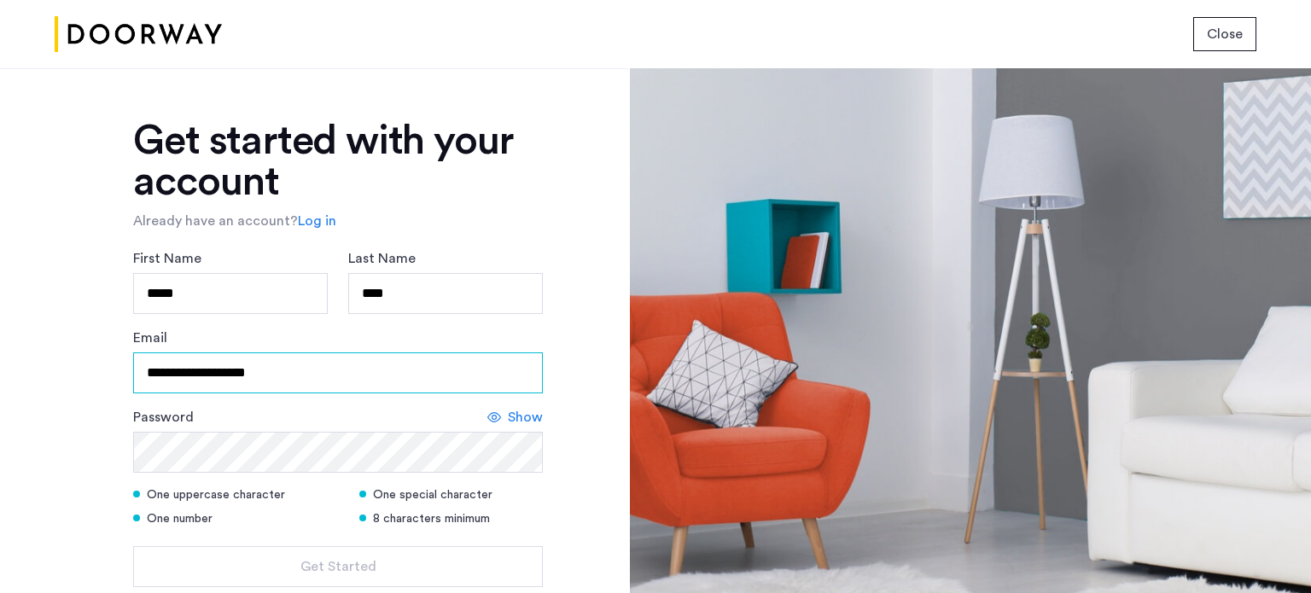
type input "**********"
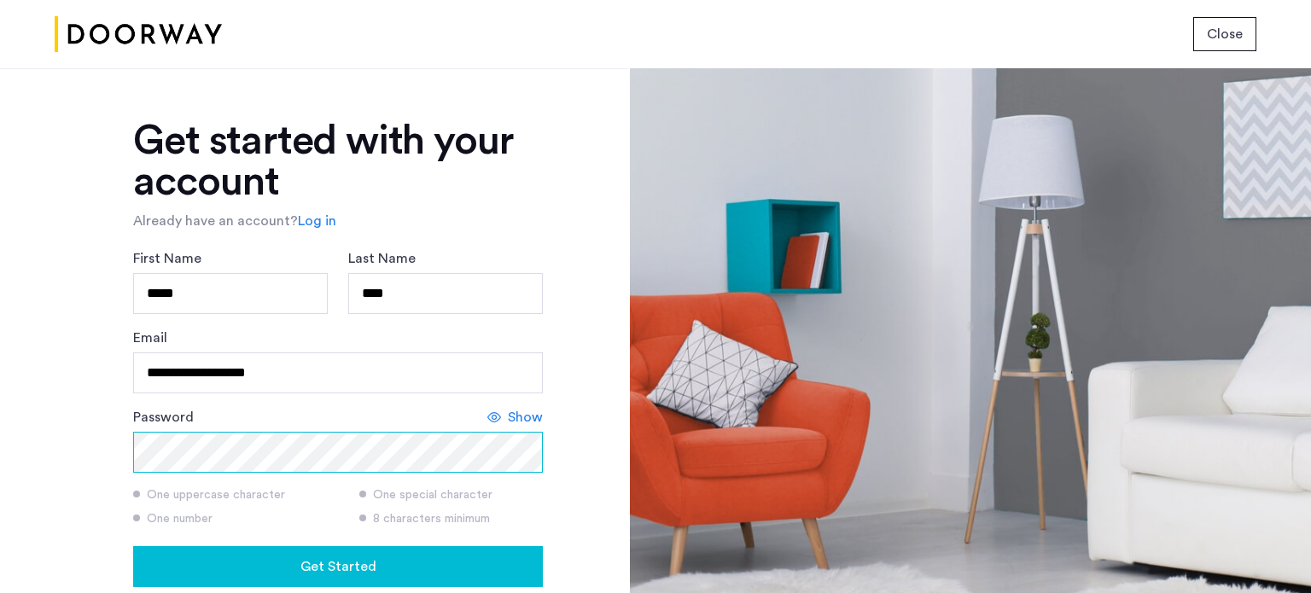
scroll to position [102, 0]
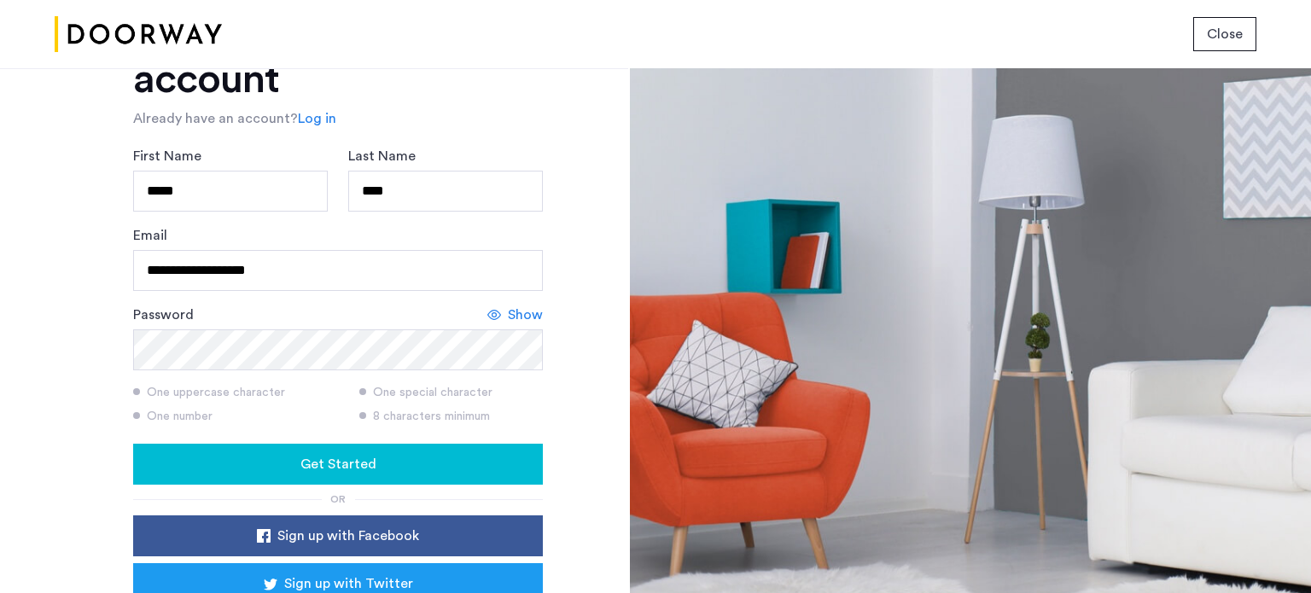
click at [278, 454] on div "Get Started" at bounding box center [338, 464] width 382 height 20
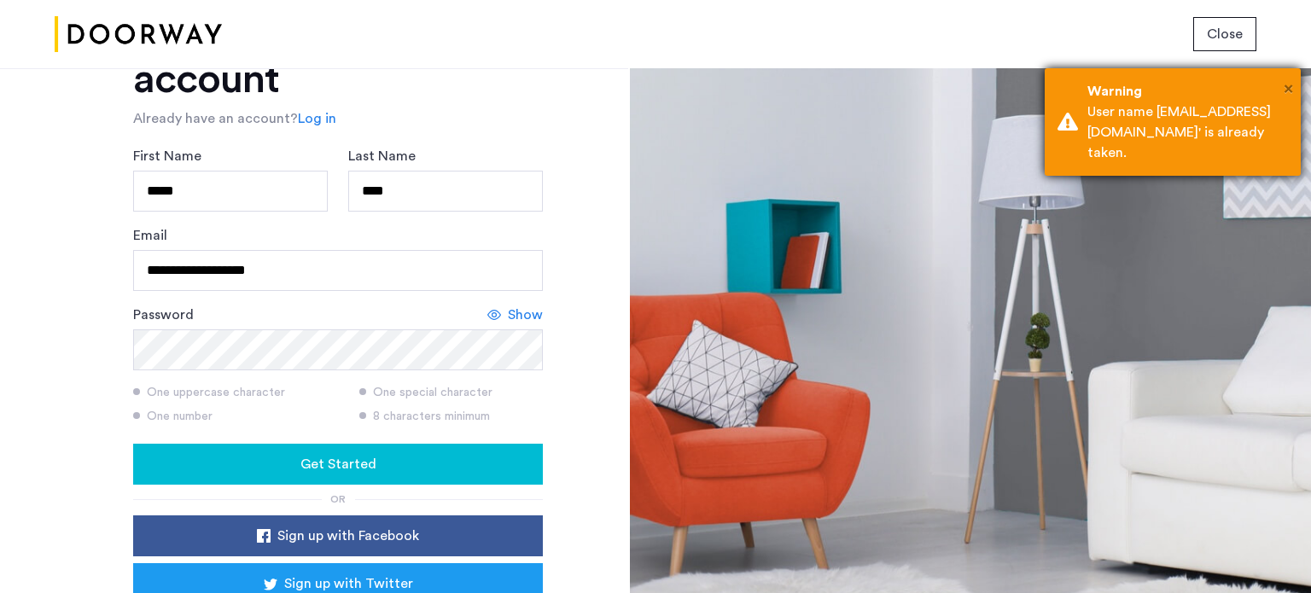
click at [1284, 90] on span "×" at bounding box center [1288, 88] width 9 height 17
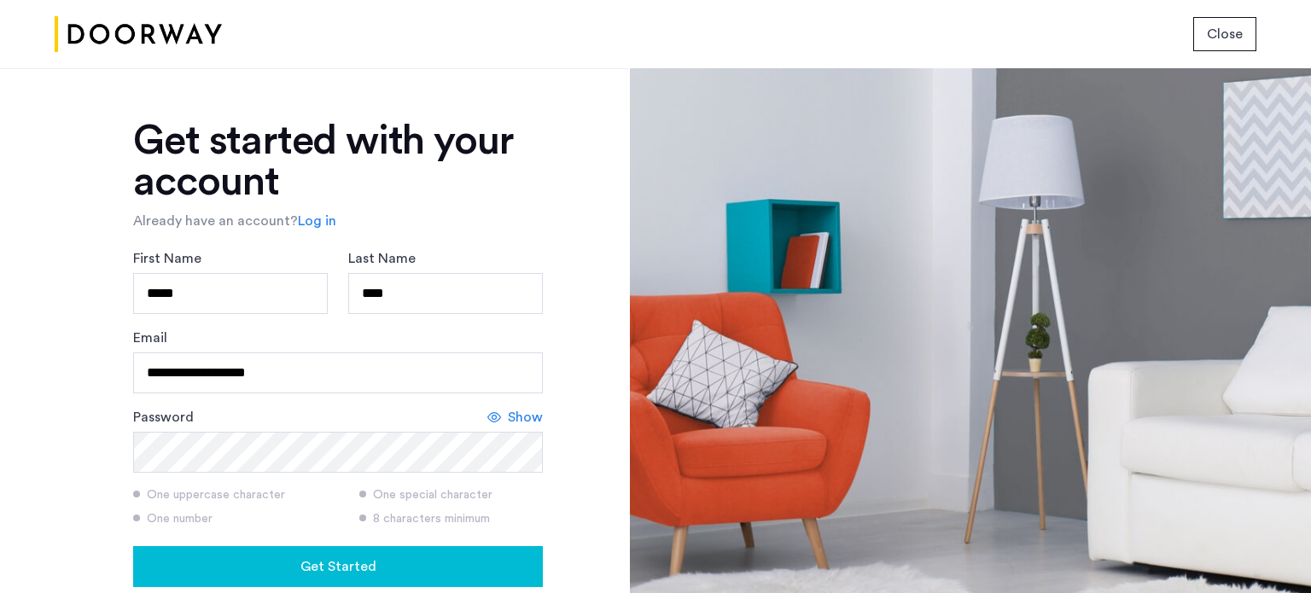
scroll to position [2, 0]
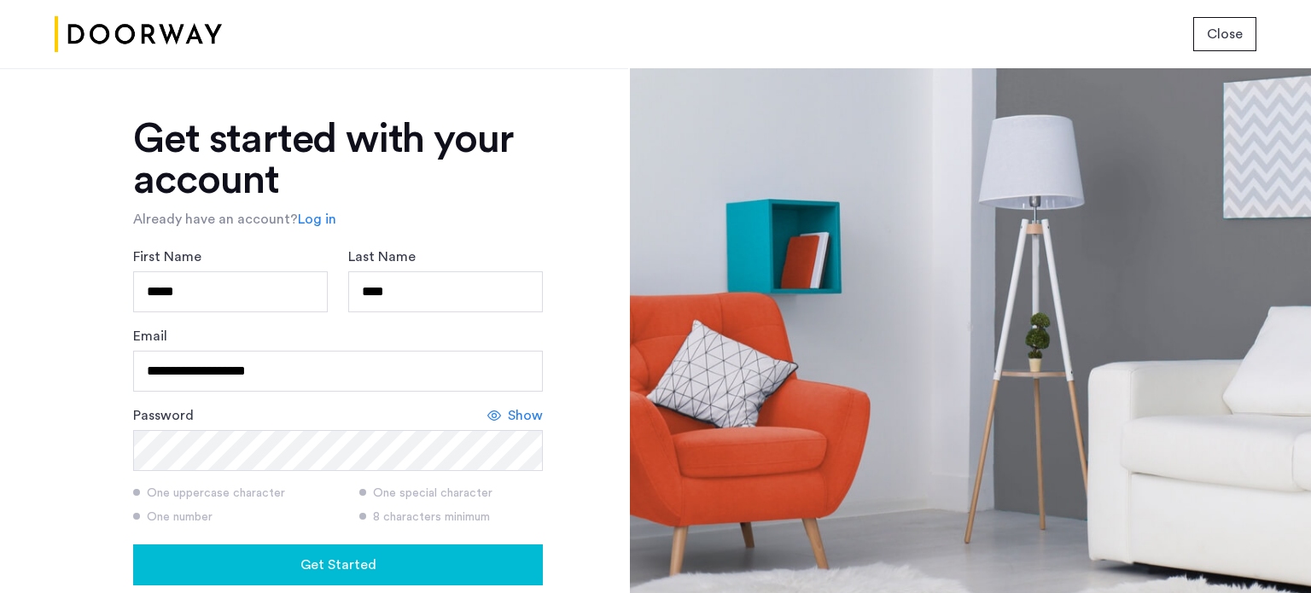
click at [349, 555] on span "Get Started" at bounding box center [338, 565] width 76 height 20
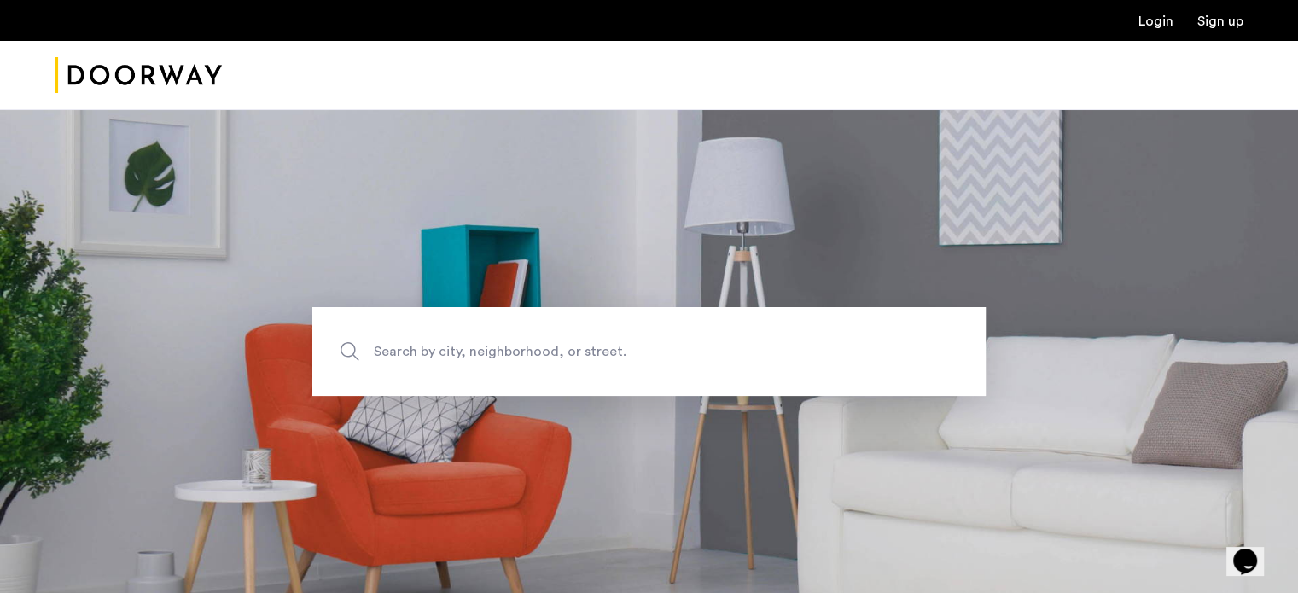
click at [1164, 22] on link "Login" at bounding box center [1156, 22] width 35 height 14
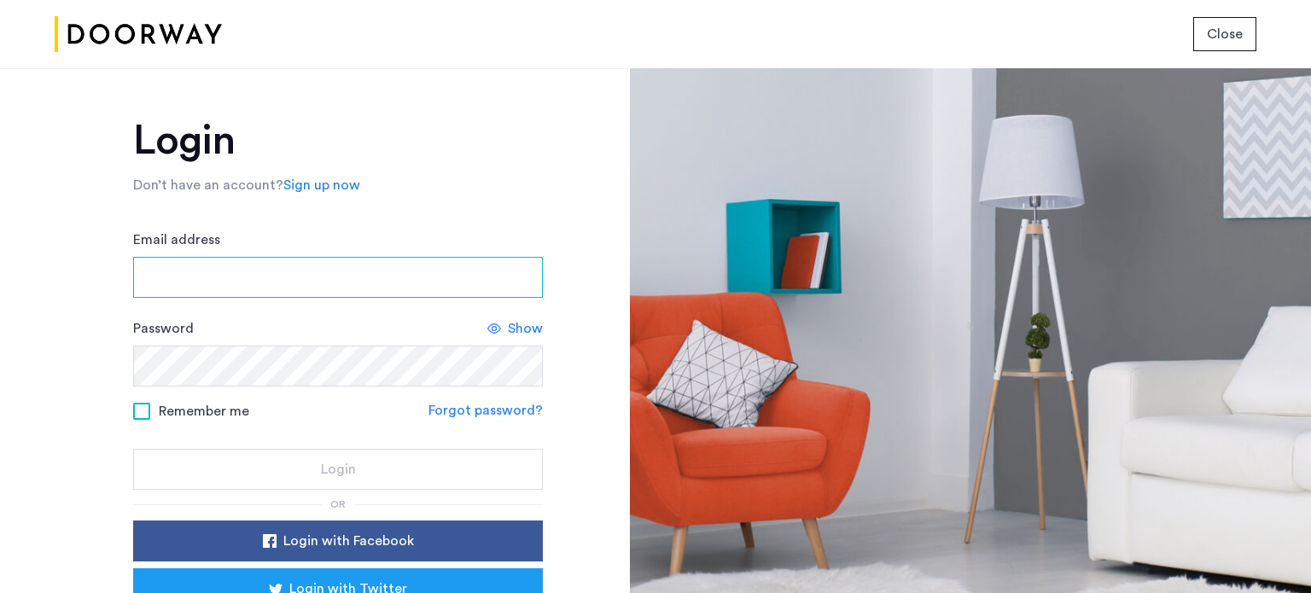
click at [242, 289] on input "Email address" at bounding box center [338, 277] width 410 height 41
type input "**********"
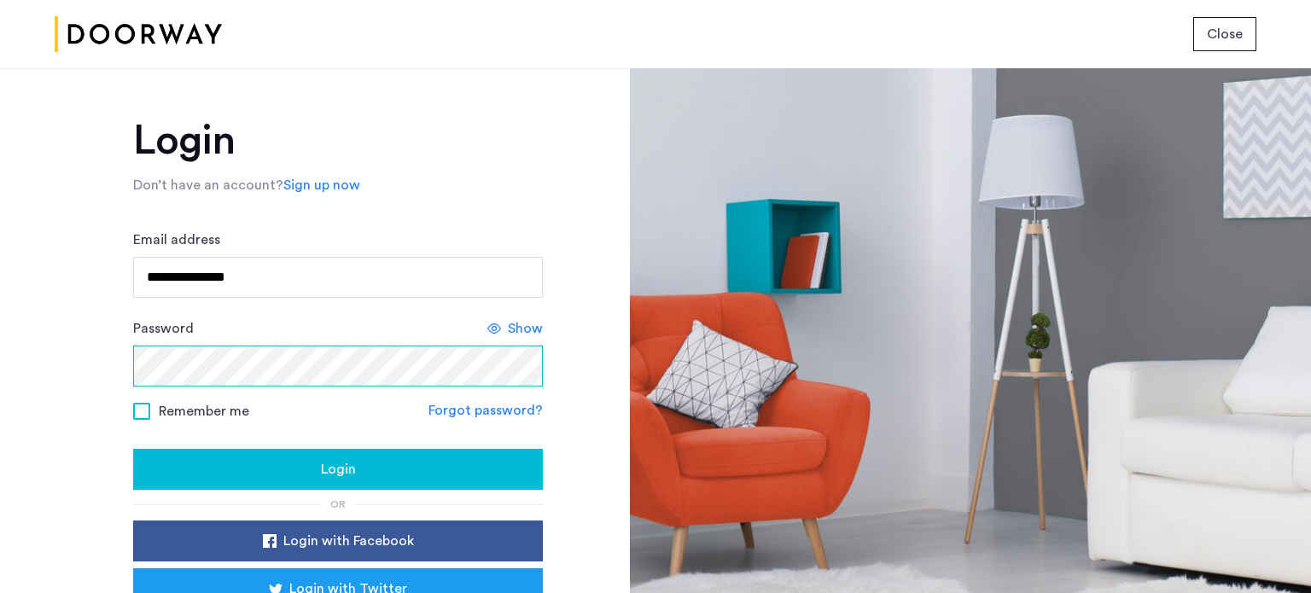
click at [133, 449] on button "Login" at bounding box center [338, 469] width 410 height 41
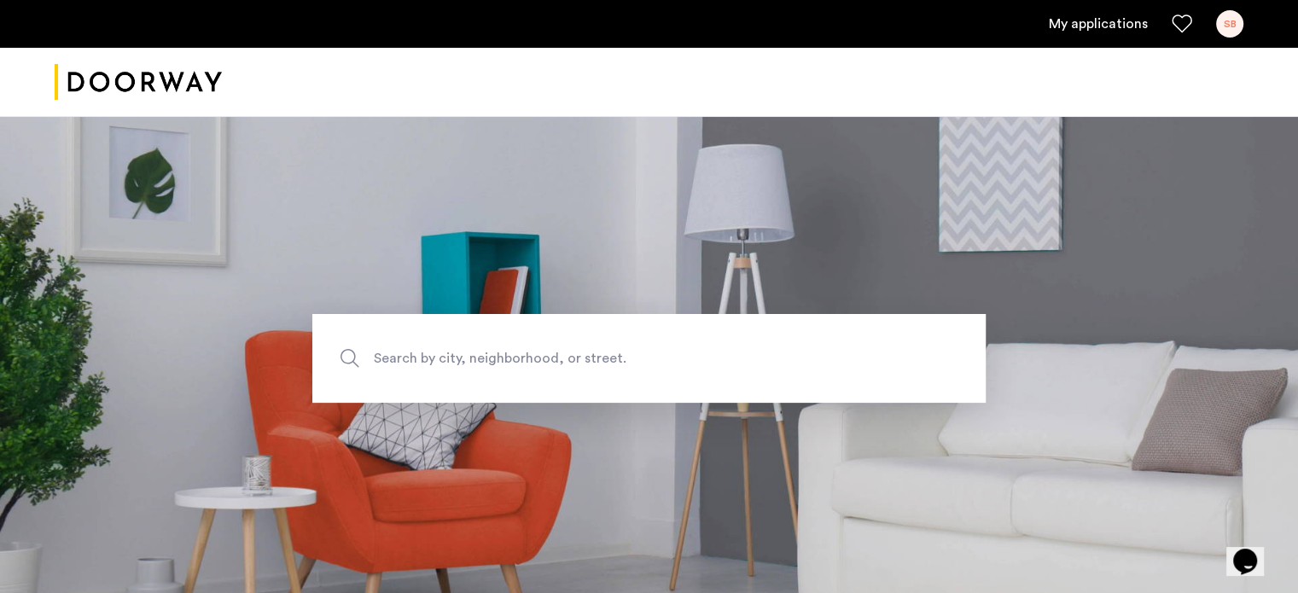
click at [1096, 37] on ul "My applications SB" at bounding box center [649, 23] width 1189 height 27
click at [1096, 26] on link "My applications" at bounding box center [1098, 24] width 99 height 20
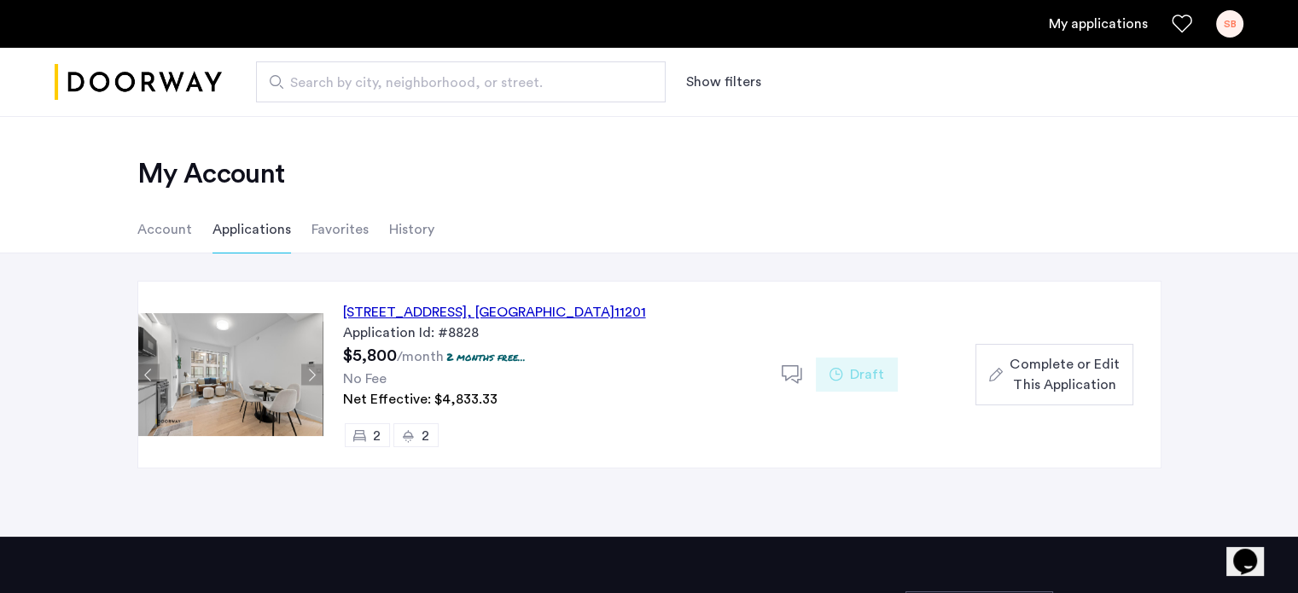
click at [1057, 372] on span "Complete or Edit This Application" at bounding box center [1064, 374] width 109 height 41
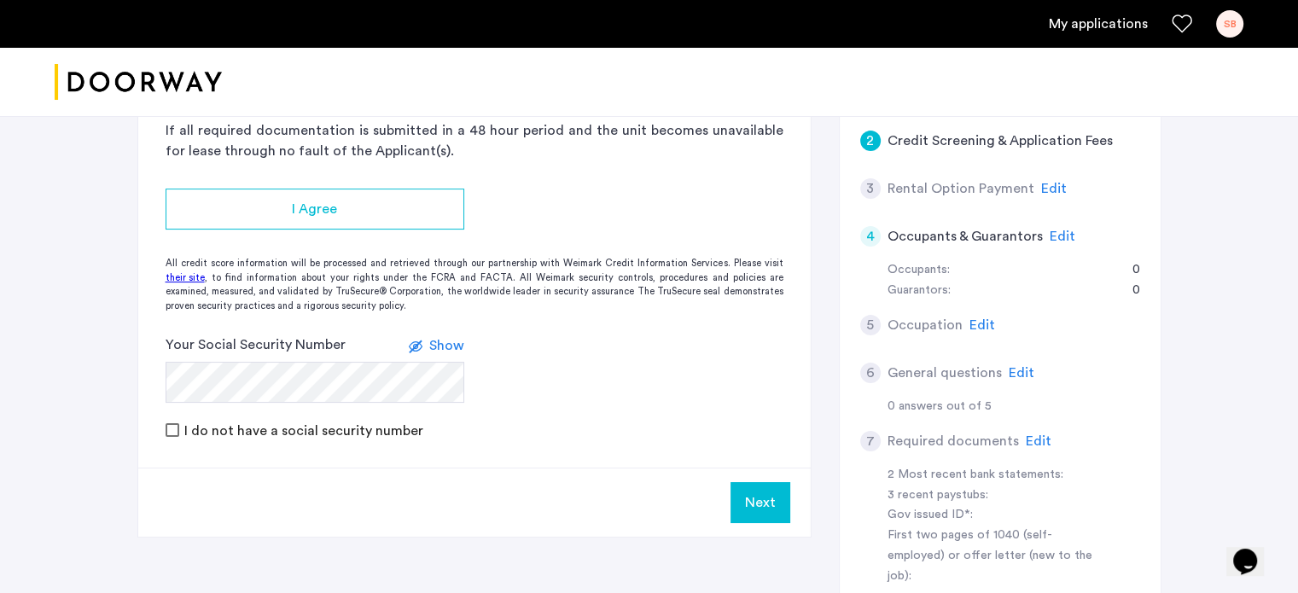
scroll to position [265, 0]
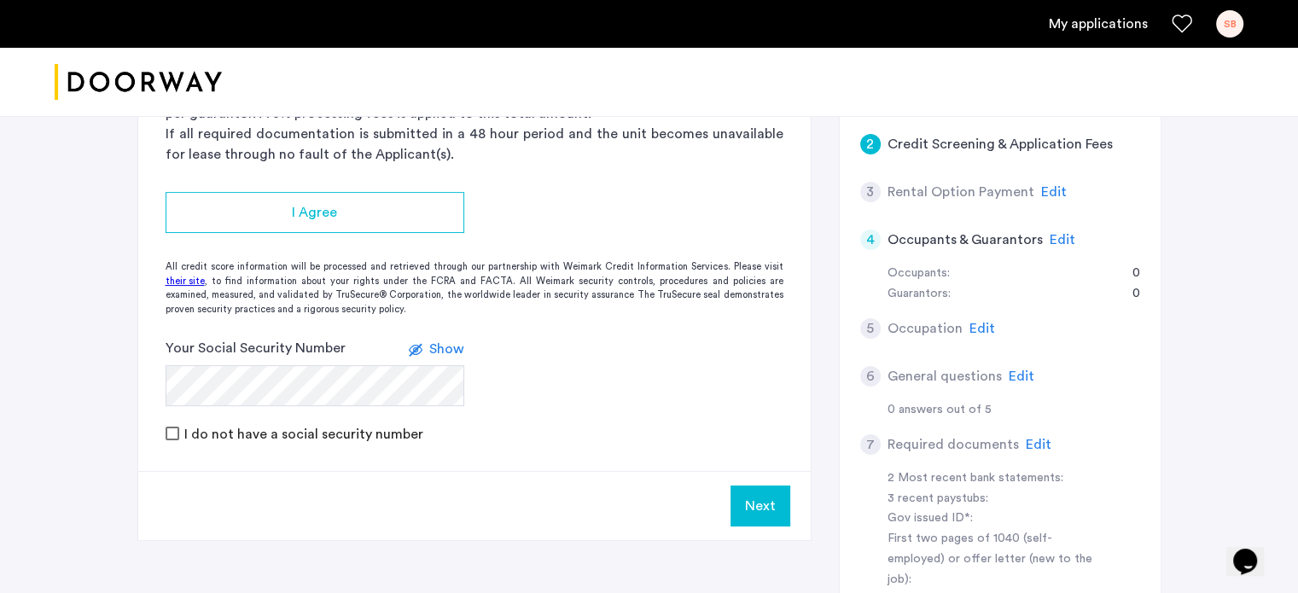
click at [1059, 236] on span "Edit" at bounding box center [1063, 240] width 26 height 14
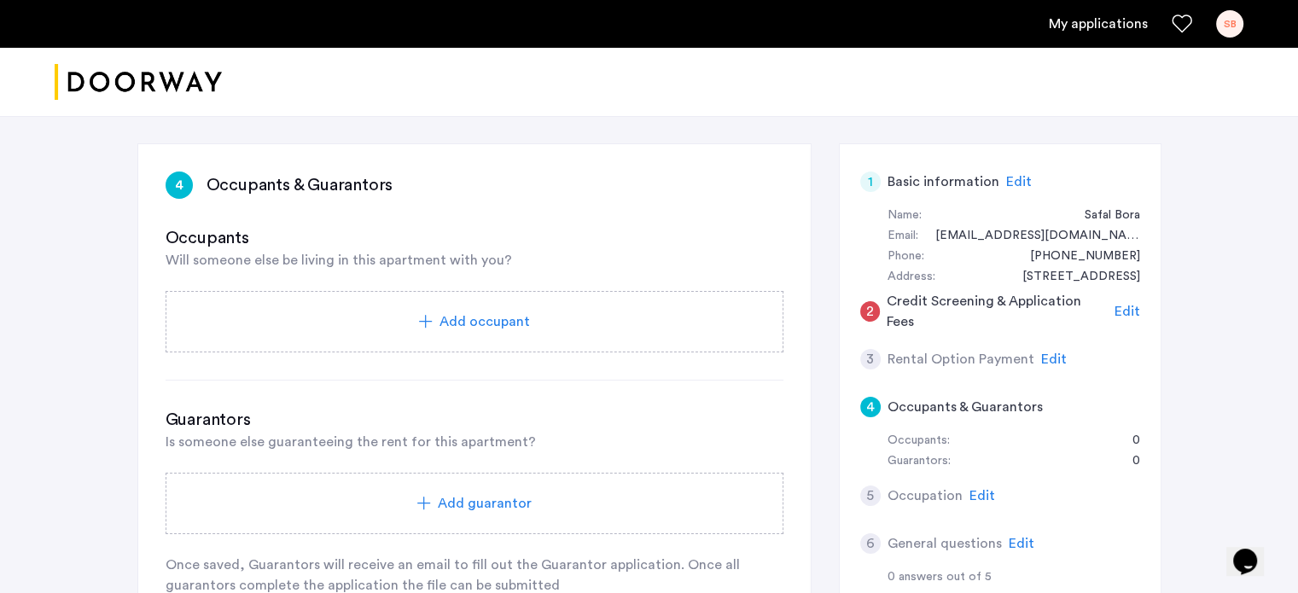
scroll to position [80, 0]
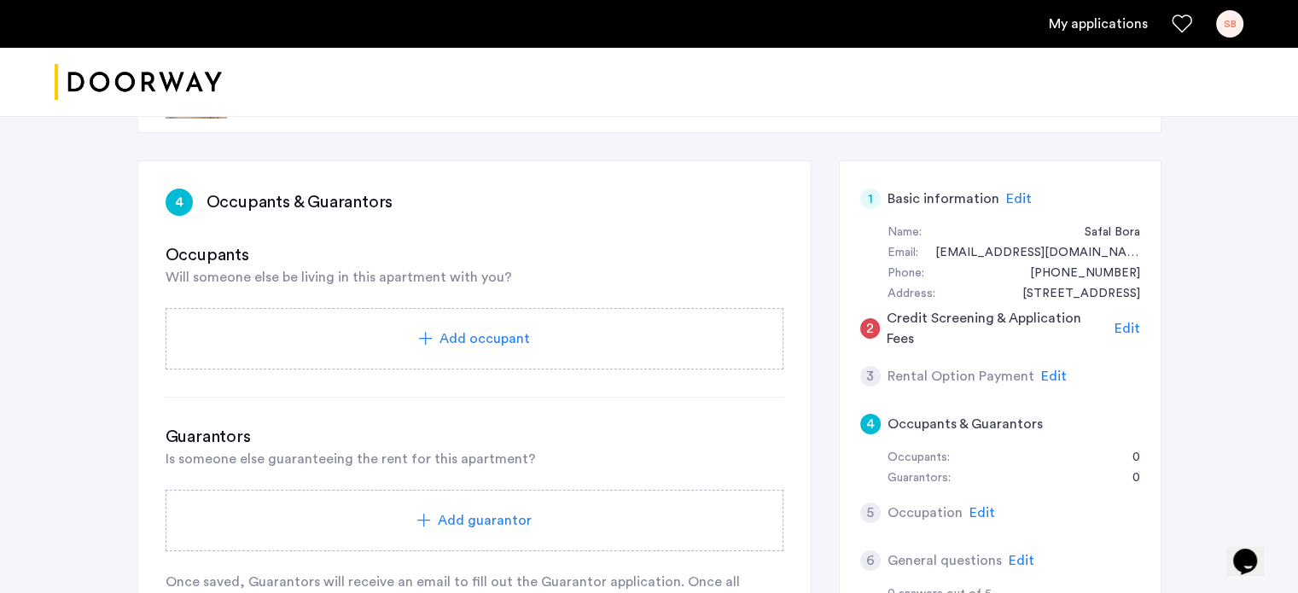
click at [938, 327] on h5 "Credit Screening & Application Fees" at bounding box center [997, 328] width 221 height 41
click at [1132, 318] on div "Edit" at bounding box center [1128, 328] width 26 height 20
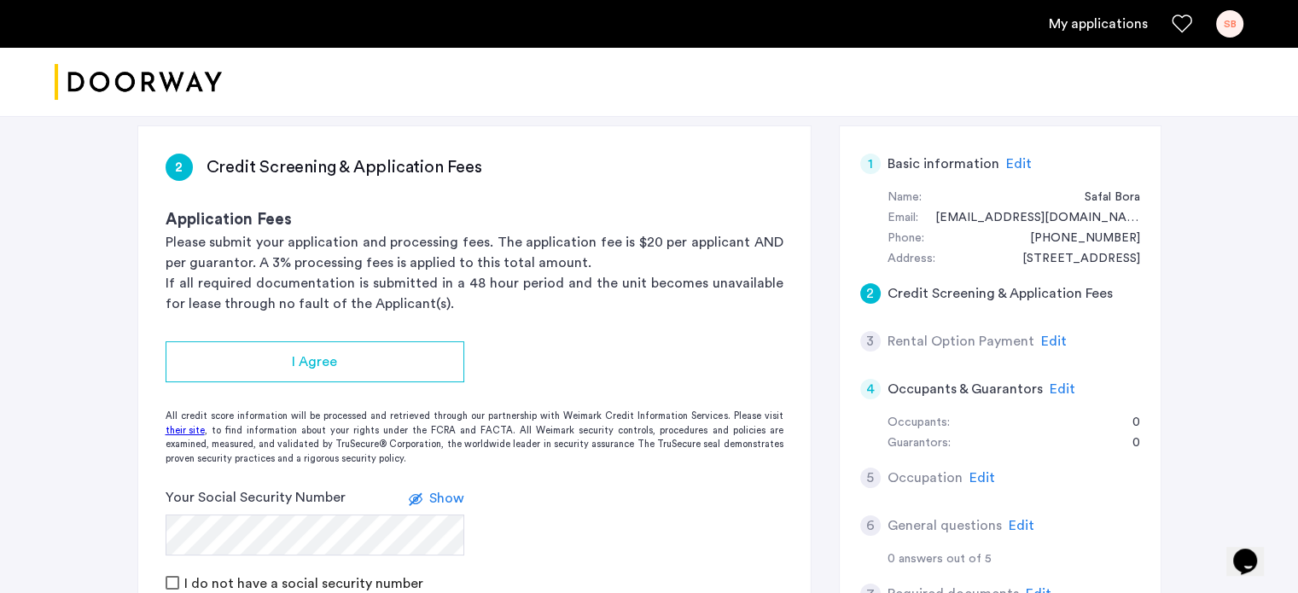
scroll to position [114, 0]
click at [1041, 341] on span "Edit" at bounding box center [1054, 342] width 26 height 14
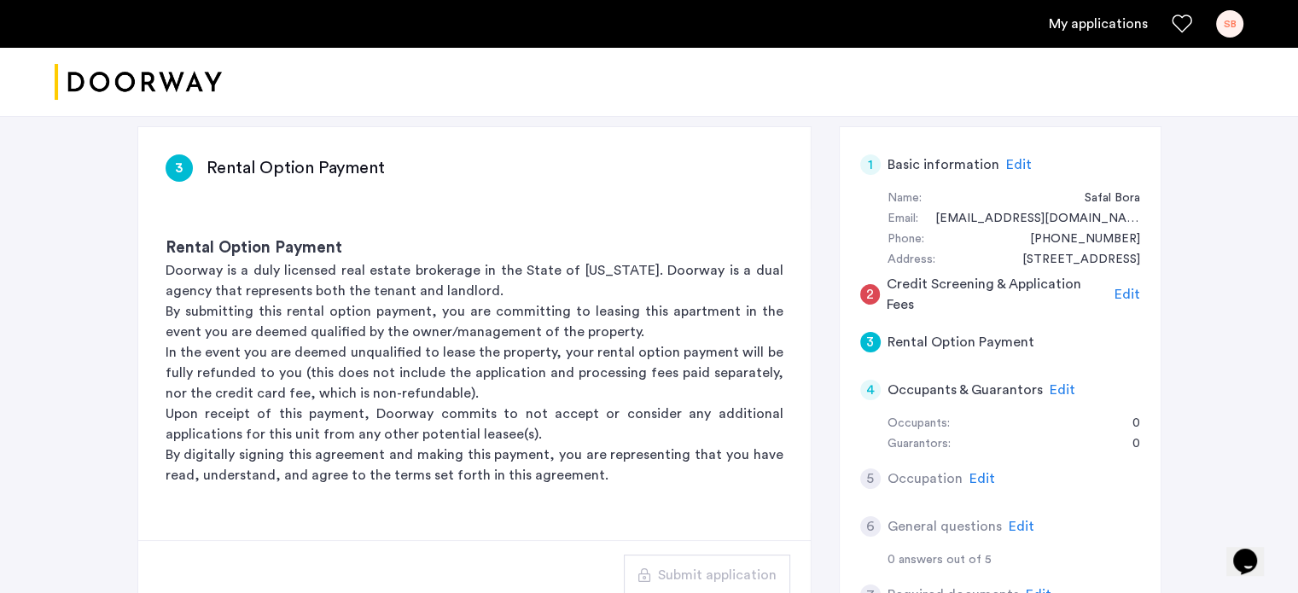
click at [1123, 288] on span "Edit" at bounding box center [1128, 295] width 26 height 14
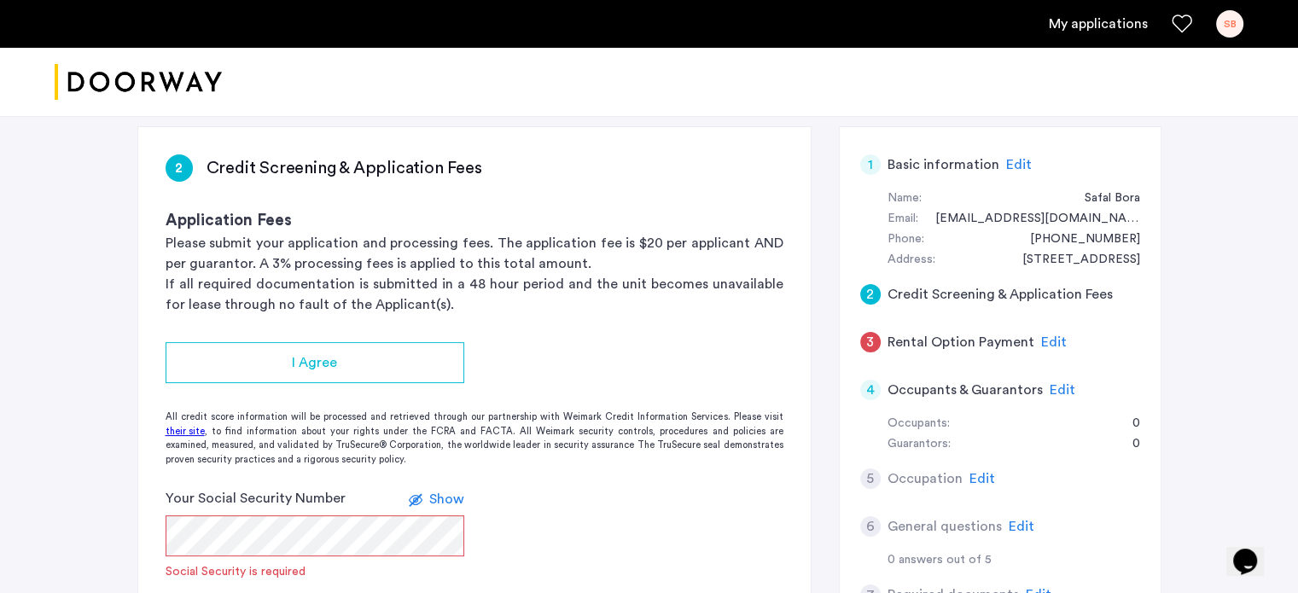
scroll to position [300, 0]
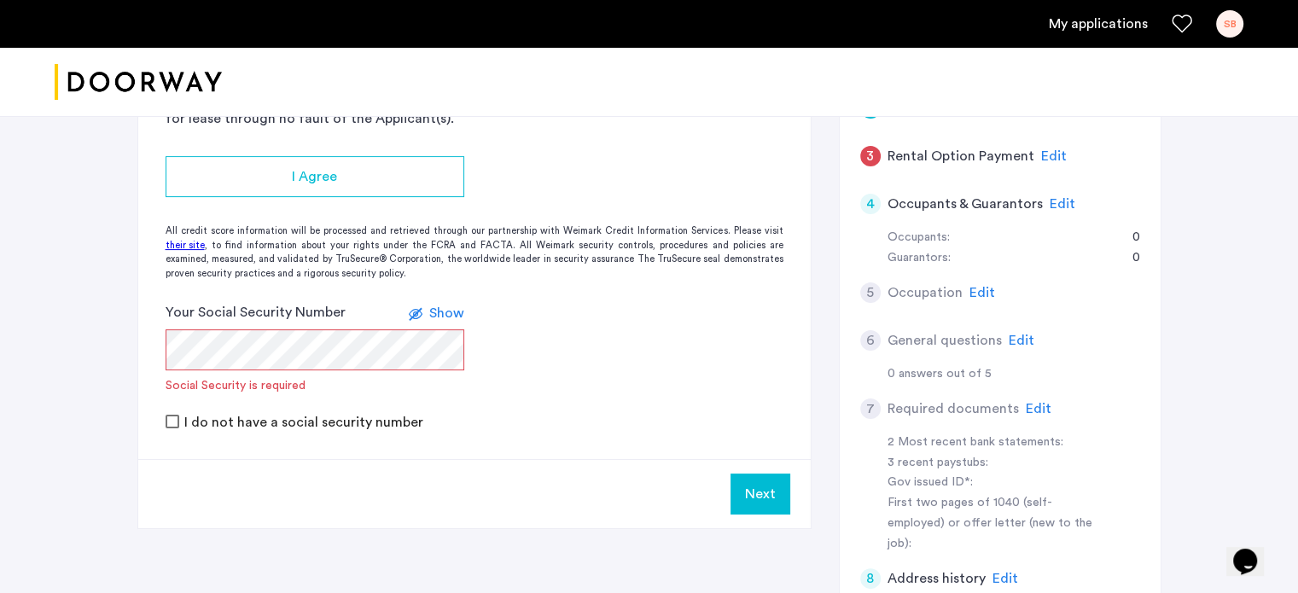
click at [1053, 158] on span "Edit" at bounding box center [1054, 156] width 26 height 14
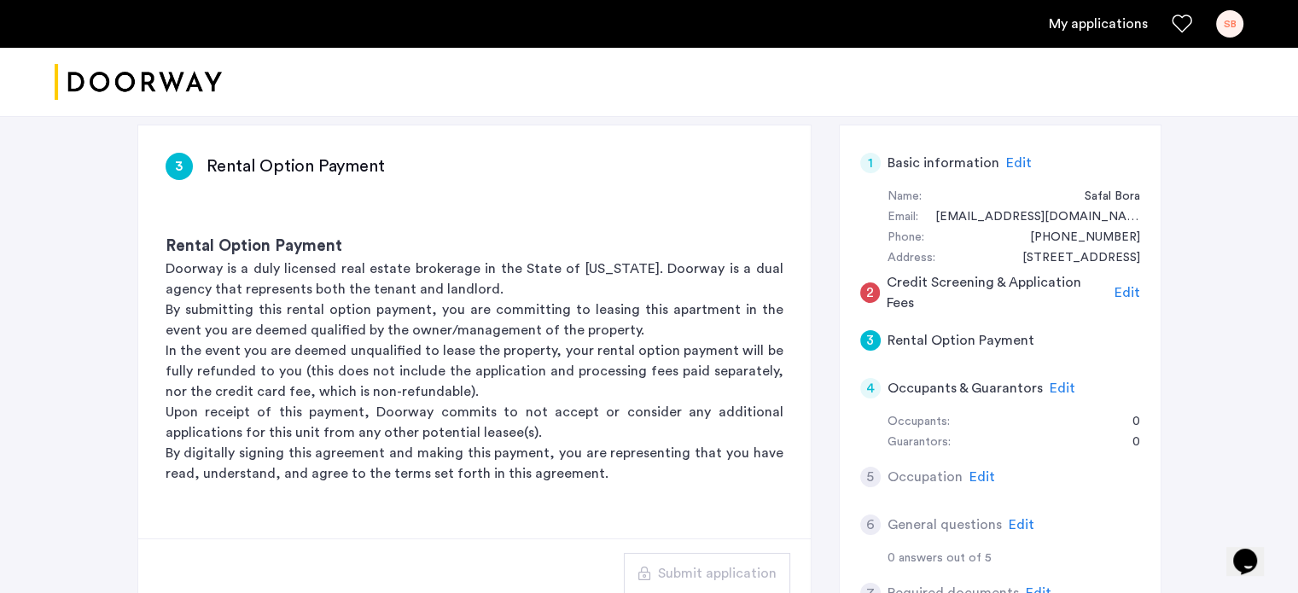
scroll to position [111, 0]
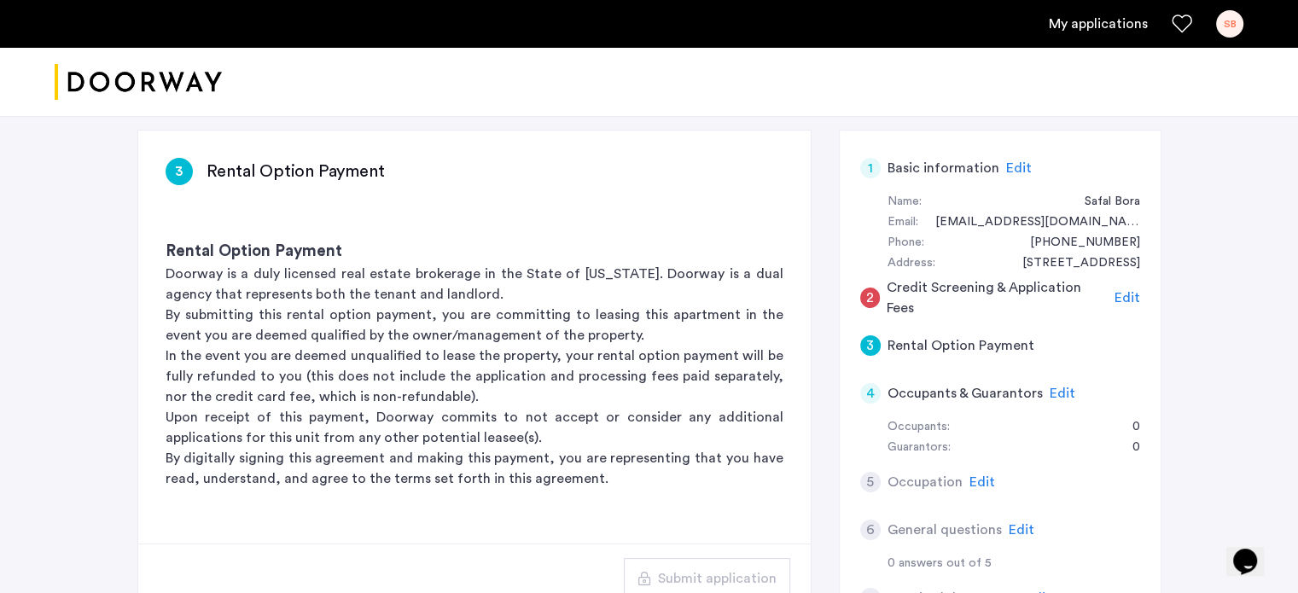
click at [1120, 291] on span "Edit" at bounding box center [1128, 298] width 26 height 14
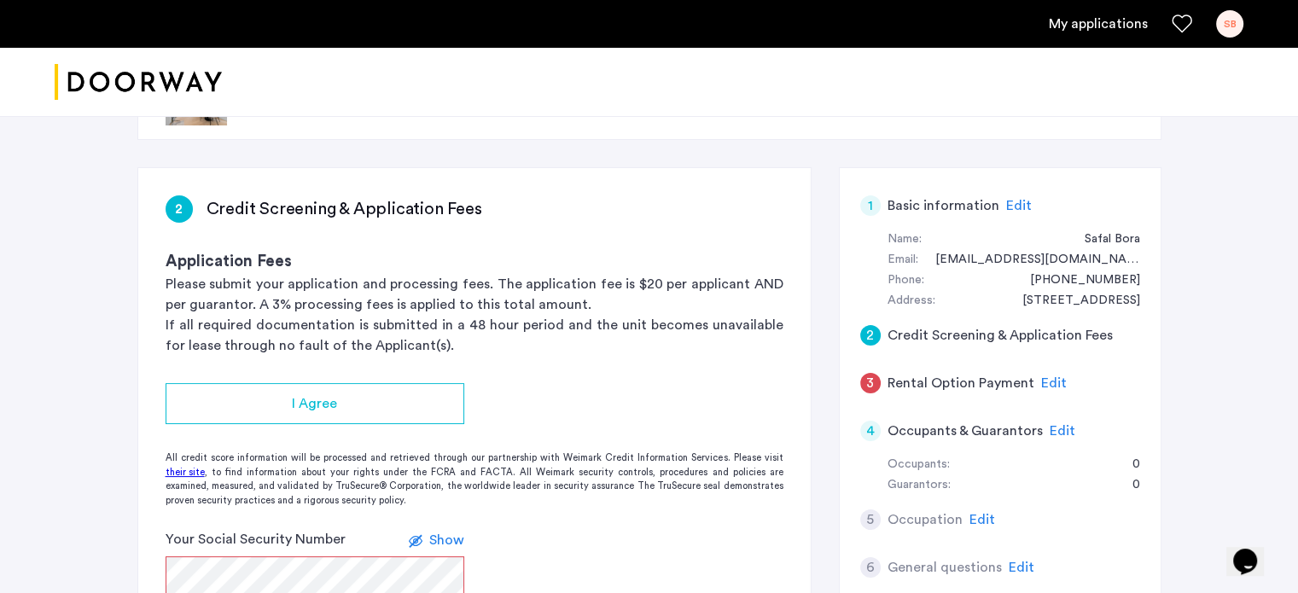
scroll to position [68, 0]
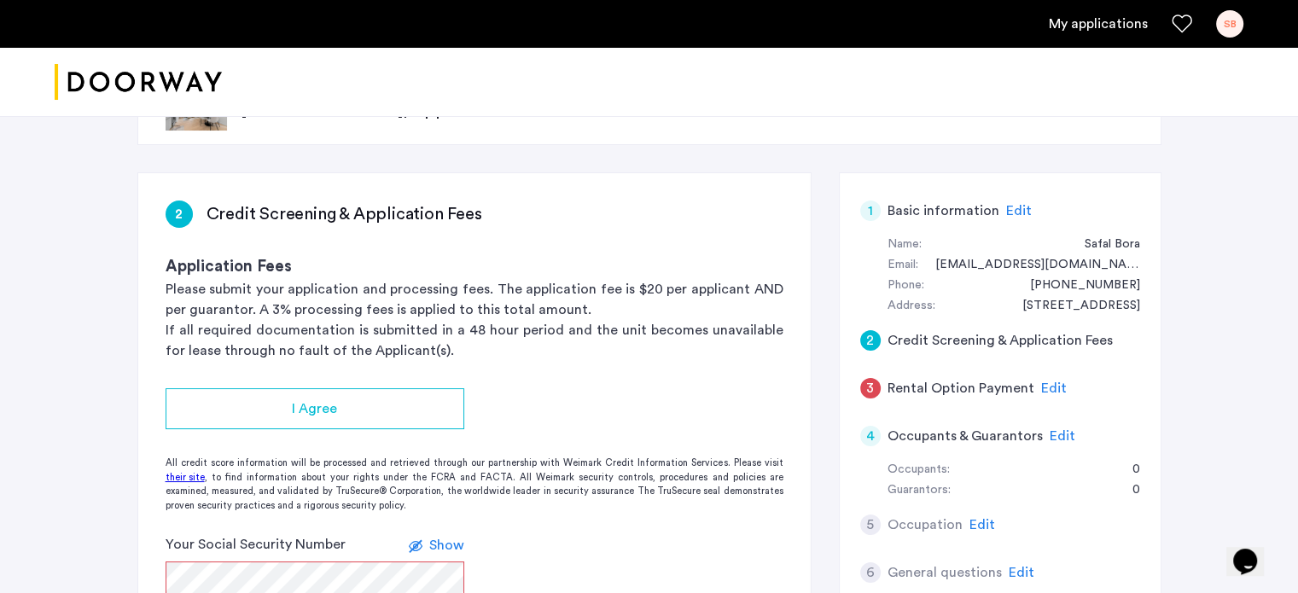
click at [924, 214] on h5 "Basic information" at bounding box center [944, 211] width 112 height 20
click at [1010, 213] on span "Edit" at bounding box center [1019, 211] width 26 height 14
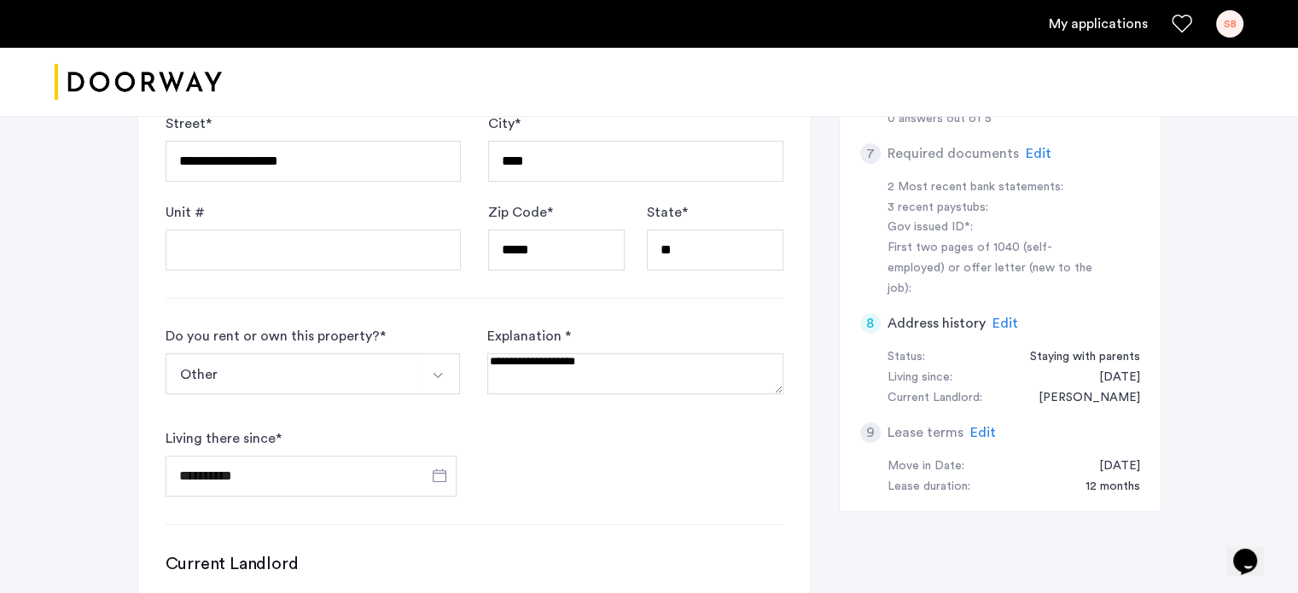
scroll to position [495, 0]
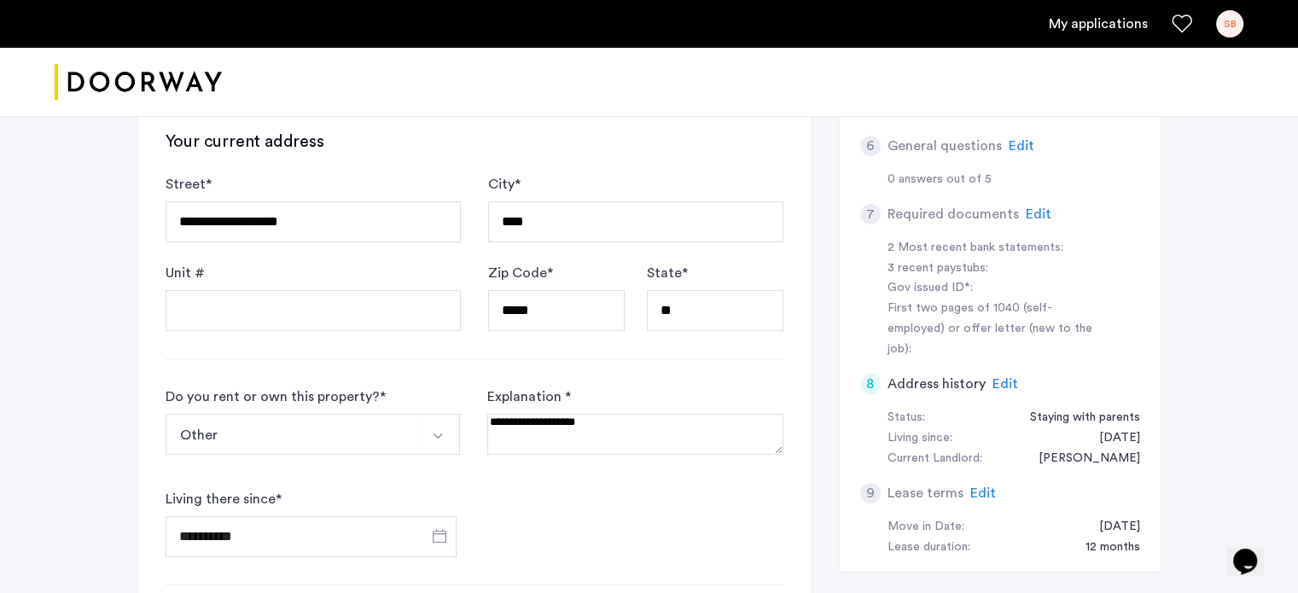
click at [1041, 207] on span "Edit" at bounding box center [1039, 214] width 26 height 14
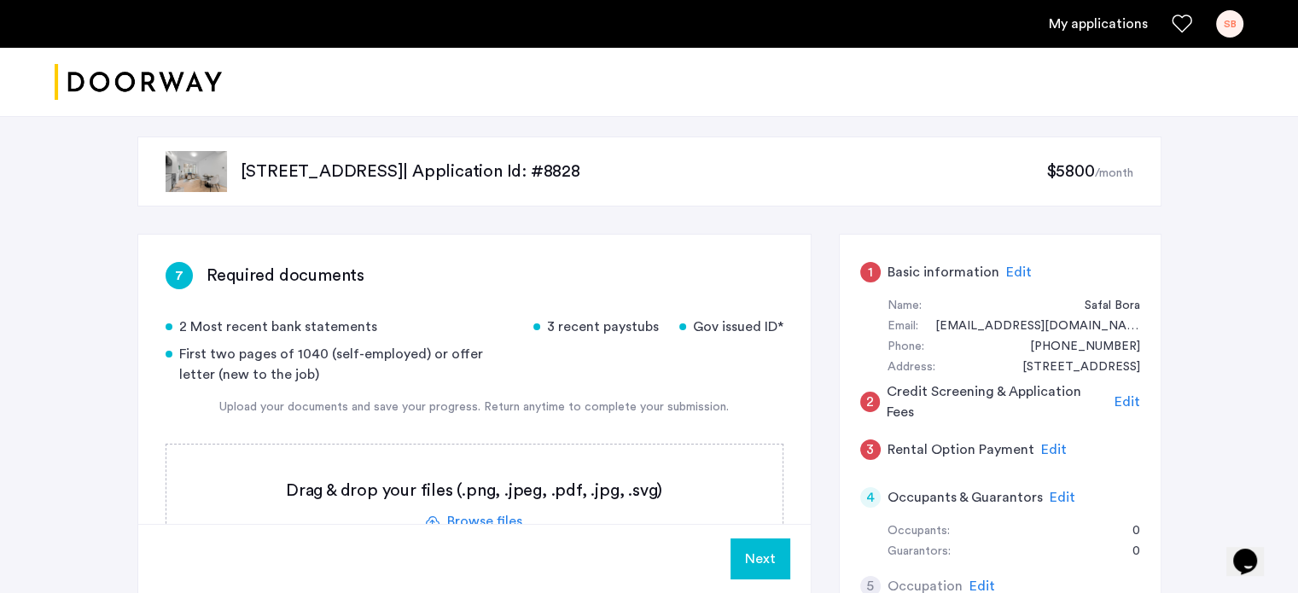
scroll to position [3, 0]
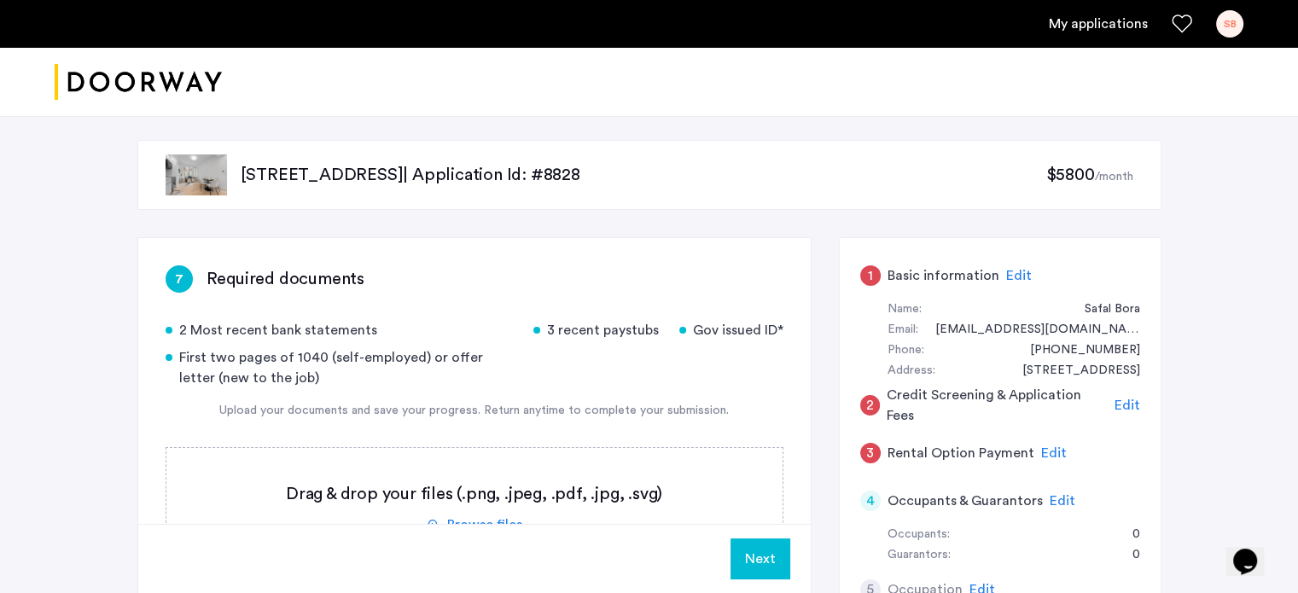
click at [1010, 280] on span "Edit" at bounding box center [1019, 276] width 26 height 14
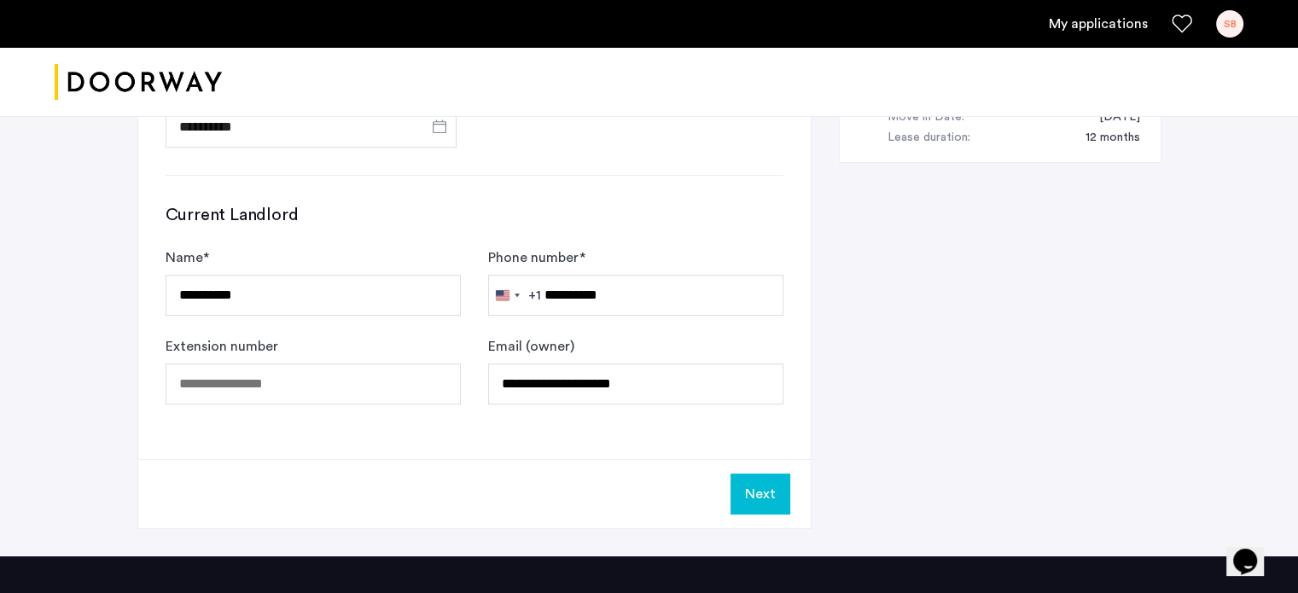
scroll to position [907, 0]
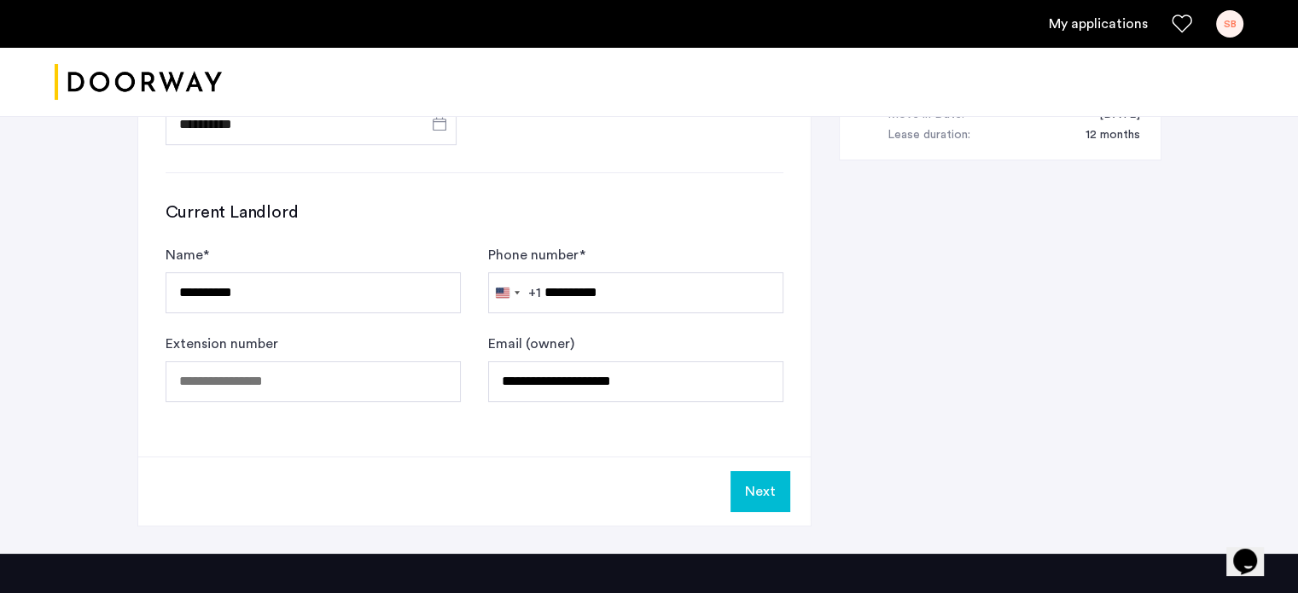
click at [766, 481] on button "Next" at bounding box center [761, 491] width 60 height 41
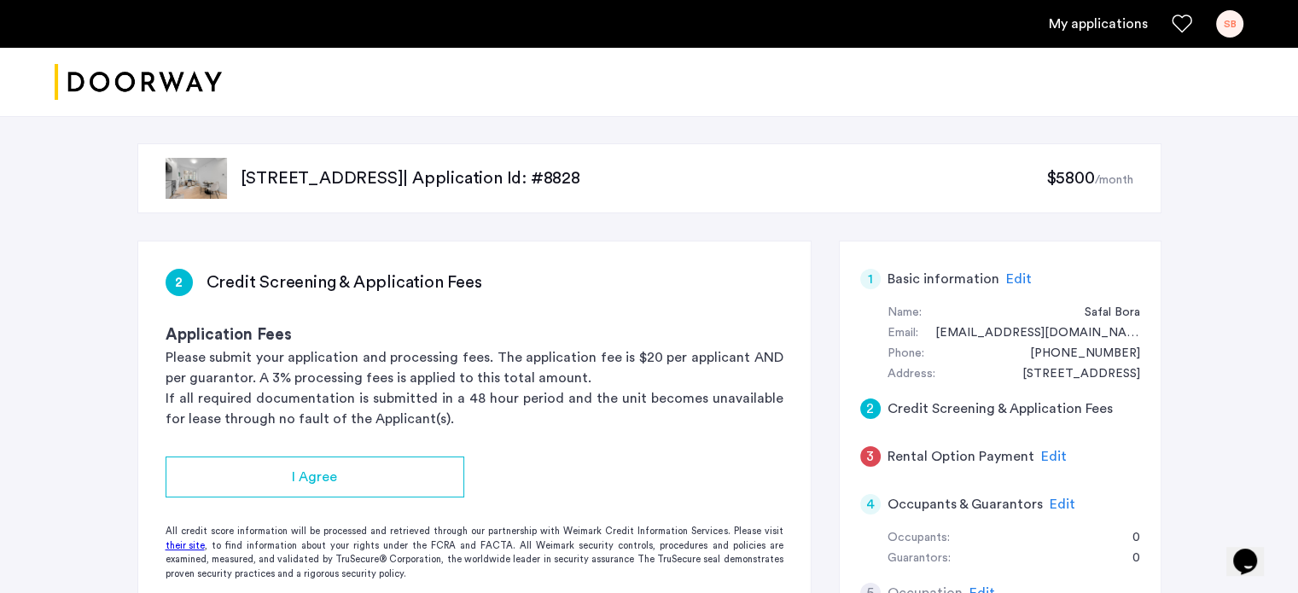
scroll to position [248, 0]
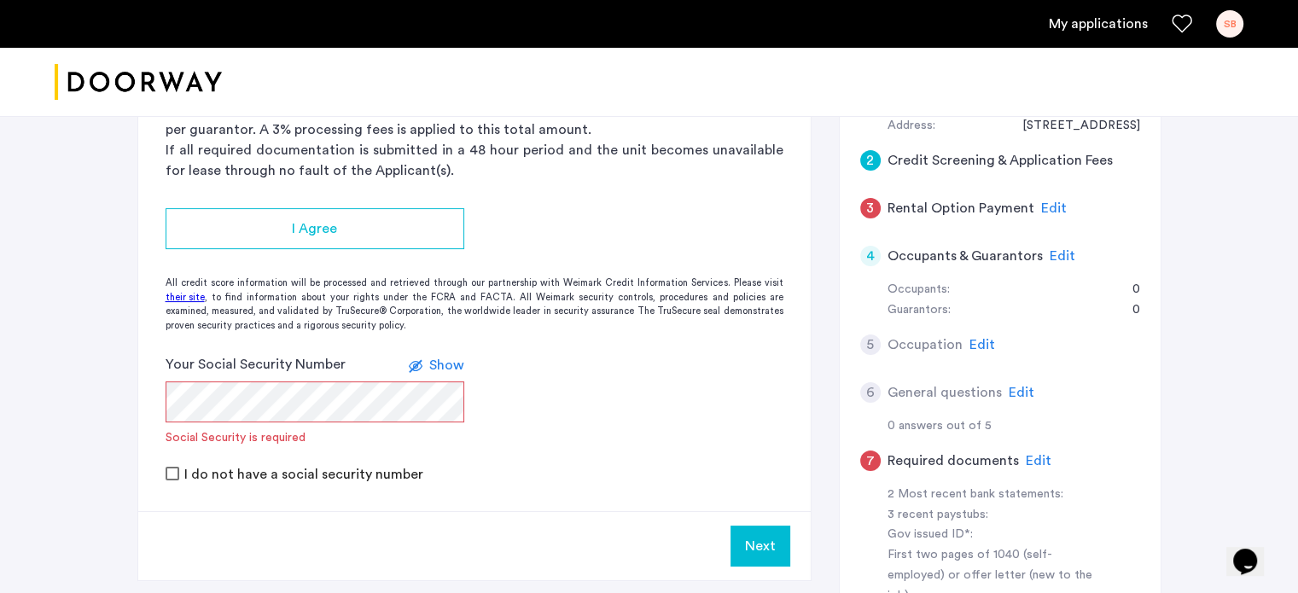
click at [1045, 212] on span "Edit" at bounding box center [1054, 208] width 26 height 14
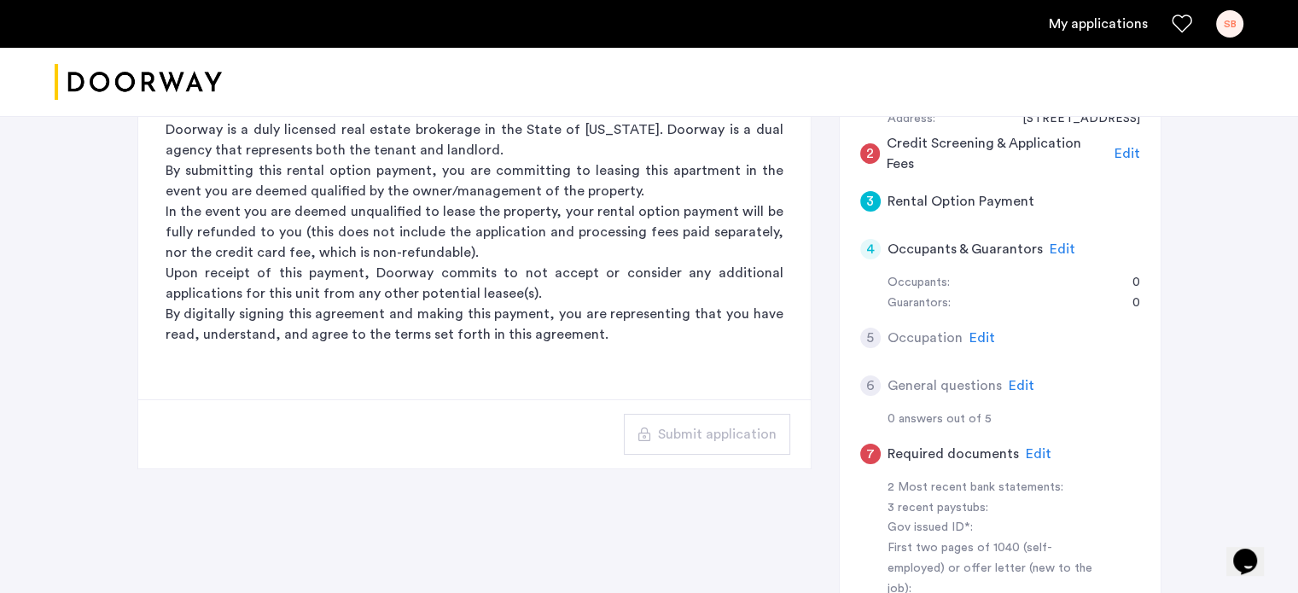
scroll to position [253, 0]
click at [1050, 248] on span "Edit" at bounding box center [1063, 252] width 26 height 14
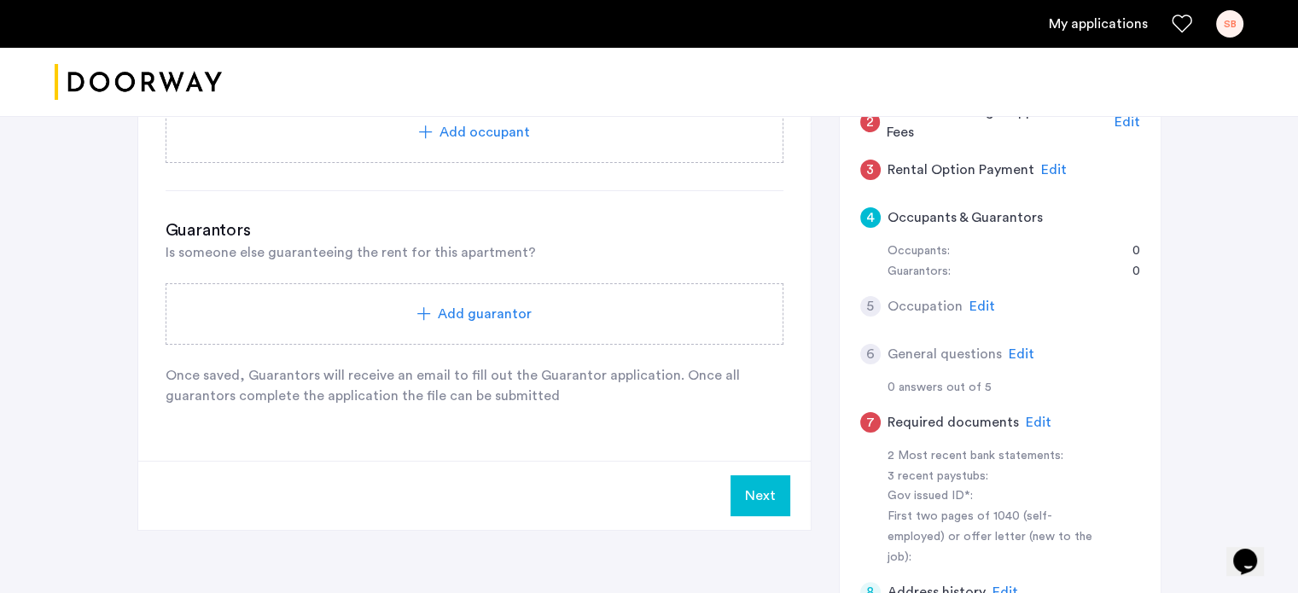
scroll to position [287, 0]
click at [987, 302] on span "Edit" at bounding box center [983, 307] width 26 height 14
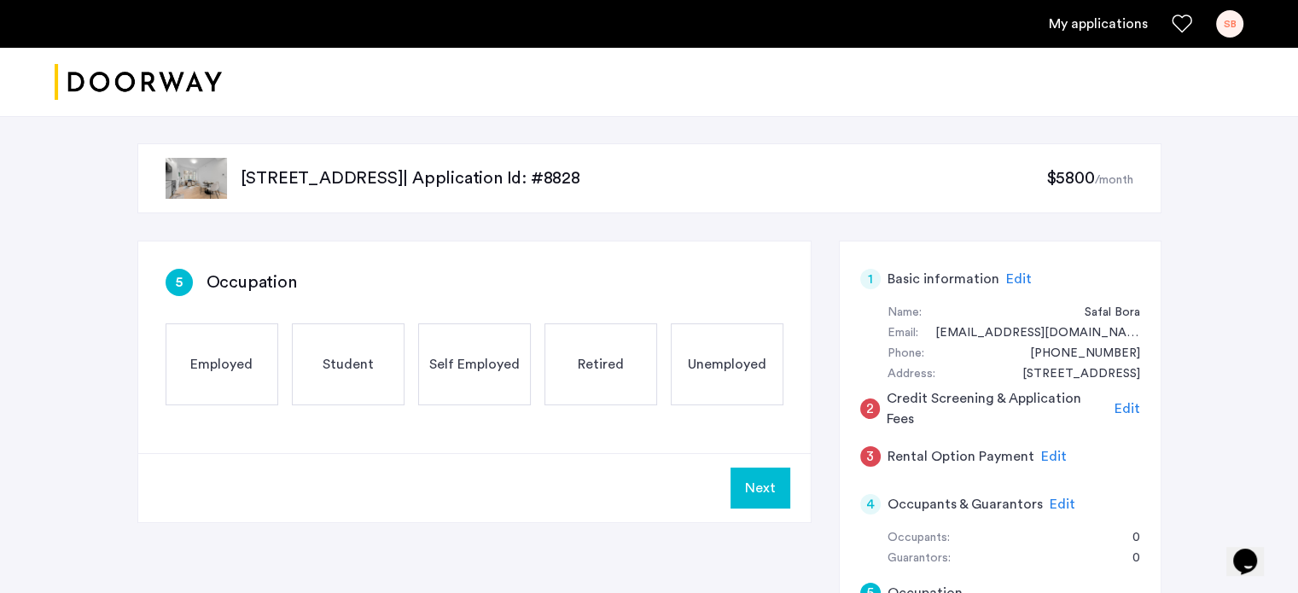
scroll to position [0, 0]
click at [247, 363] on span "Employed" at bounding box center [221, 364] width 62 height 20
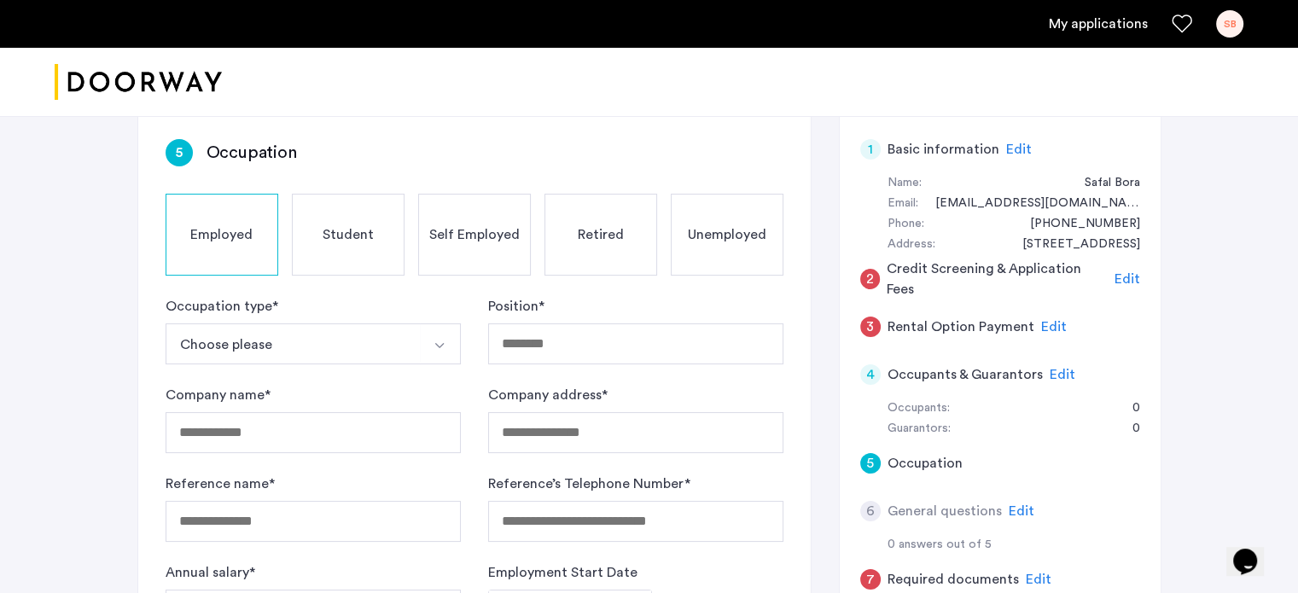
scroll to position [133, 0]
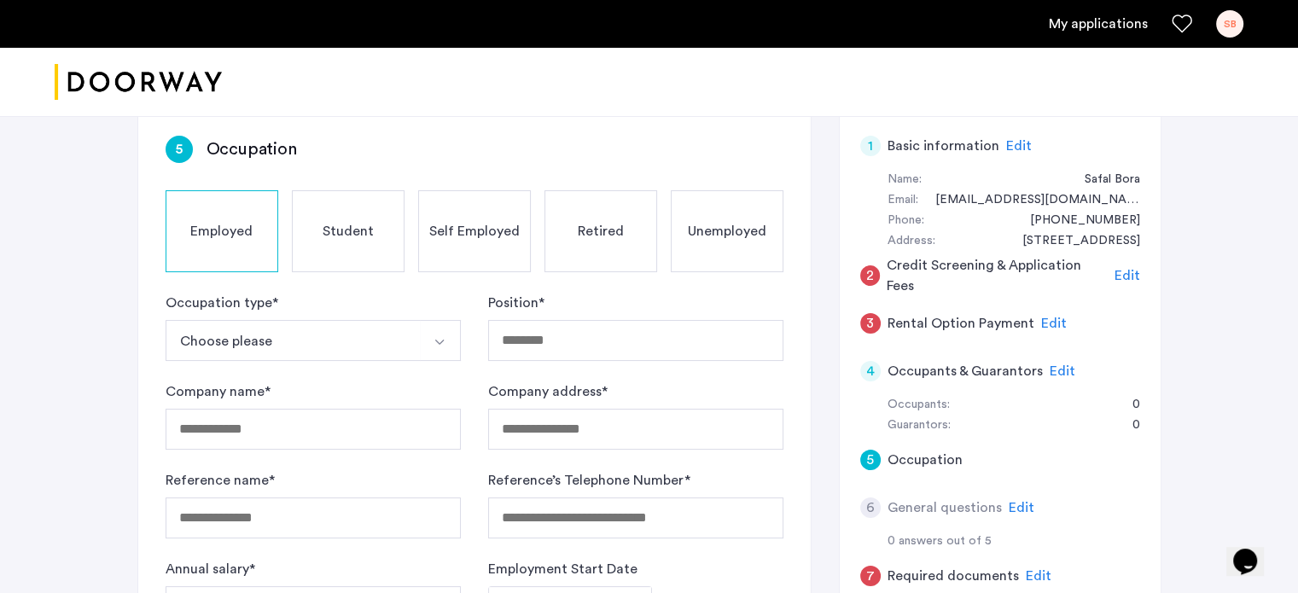
click at [326, 329] on button "Choose please" at bounding box center [293, 340] width 255 height 41
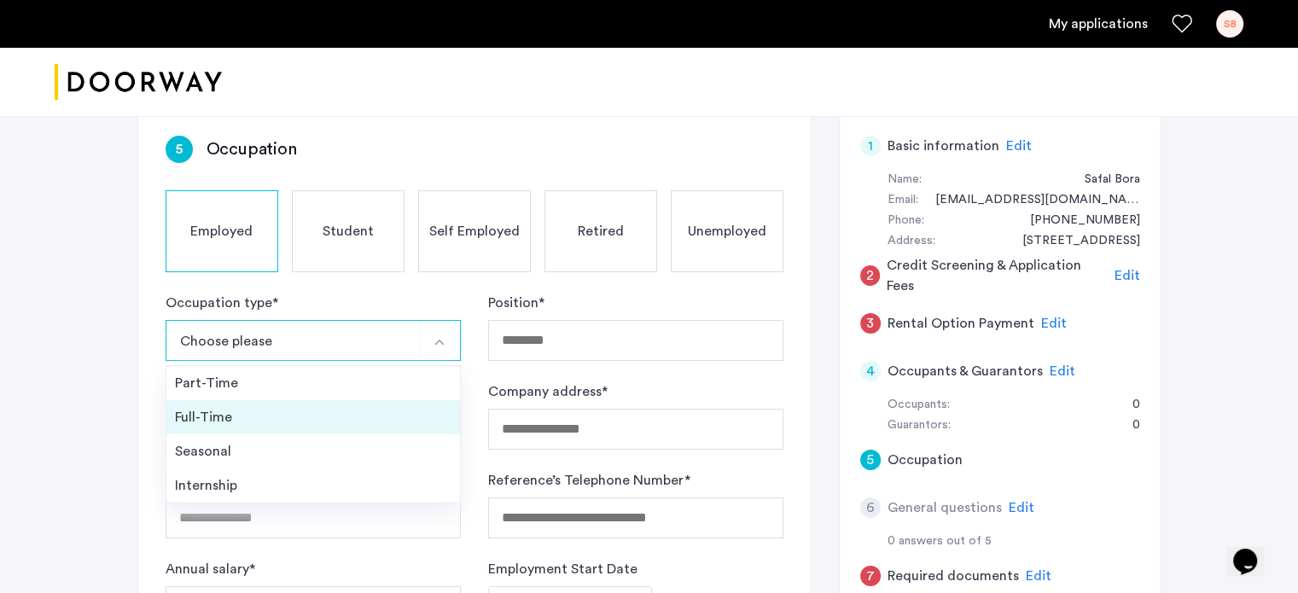
click at [269, 408] on div "Full-Time" at bounding box center [313, 417] width 277 height 20
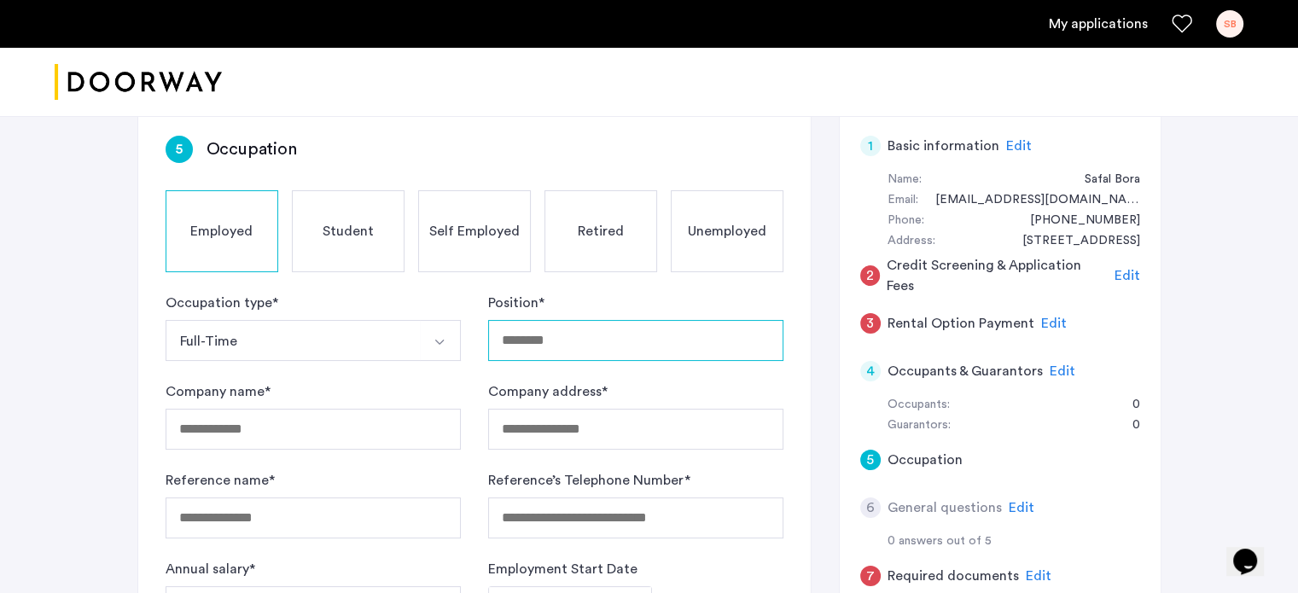
click at [579, 330] on input "Position *" at bounding box center [635, 340] width 295 height 41
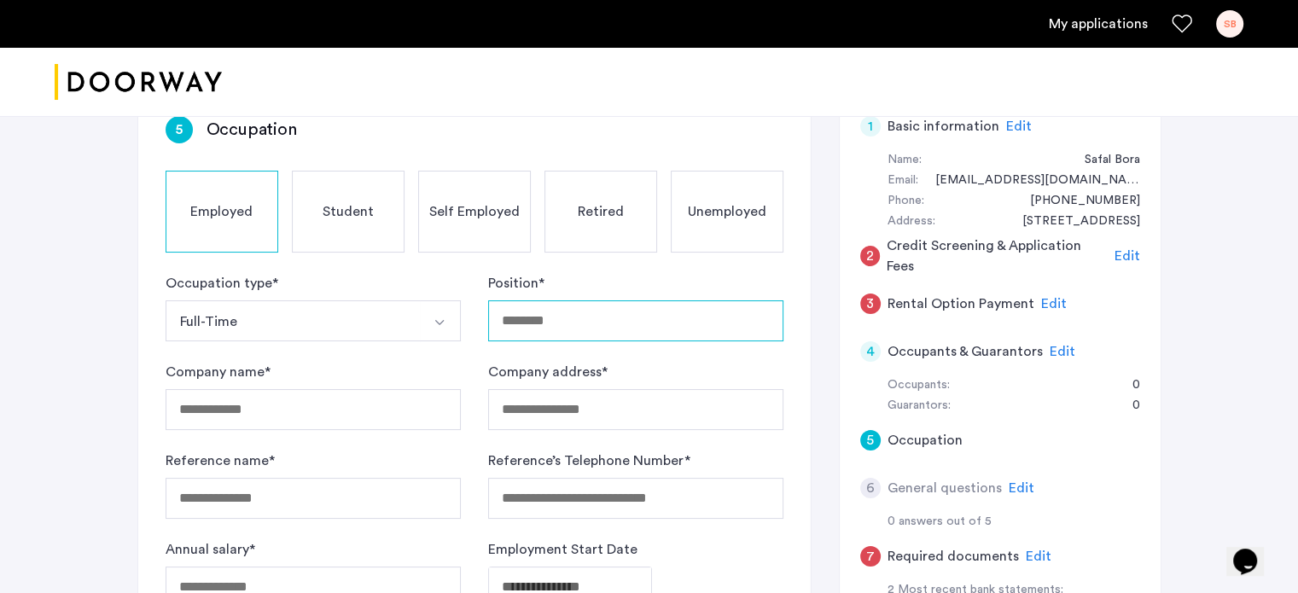
scroll to position [154, 0]
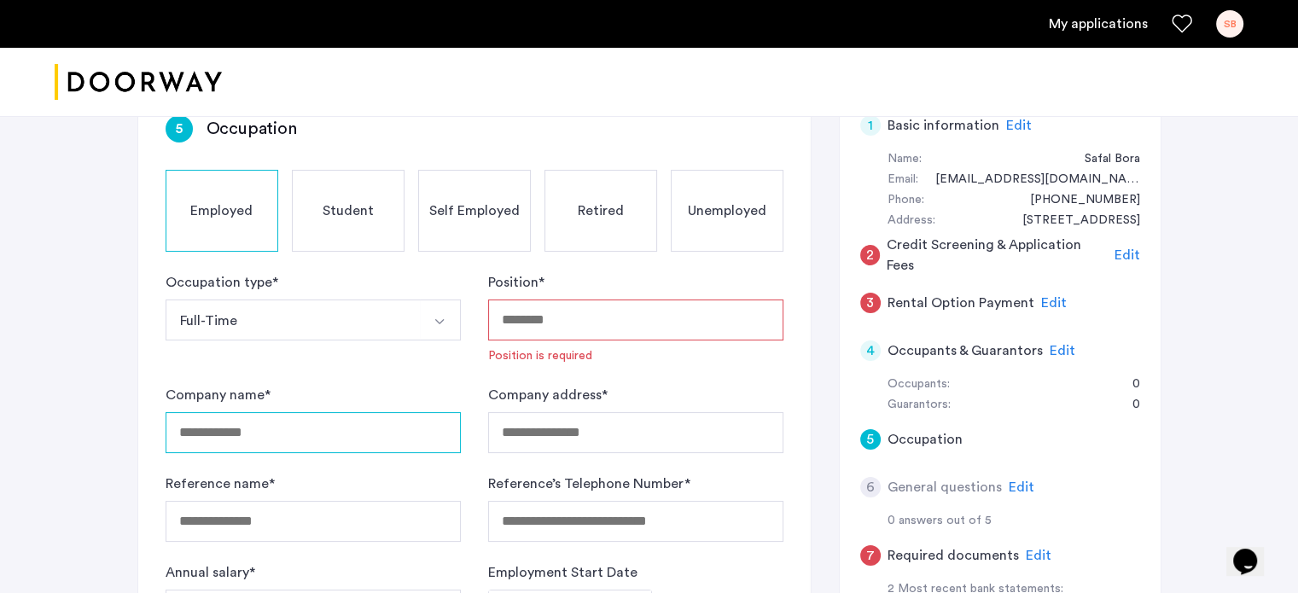
click at [201, 409] on div "Company name *" at bounding box center [313, 419] width 295 height 68
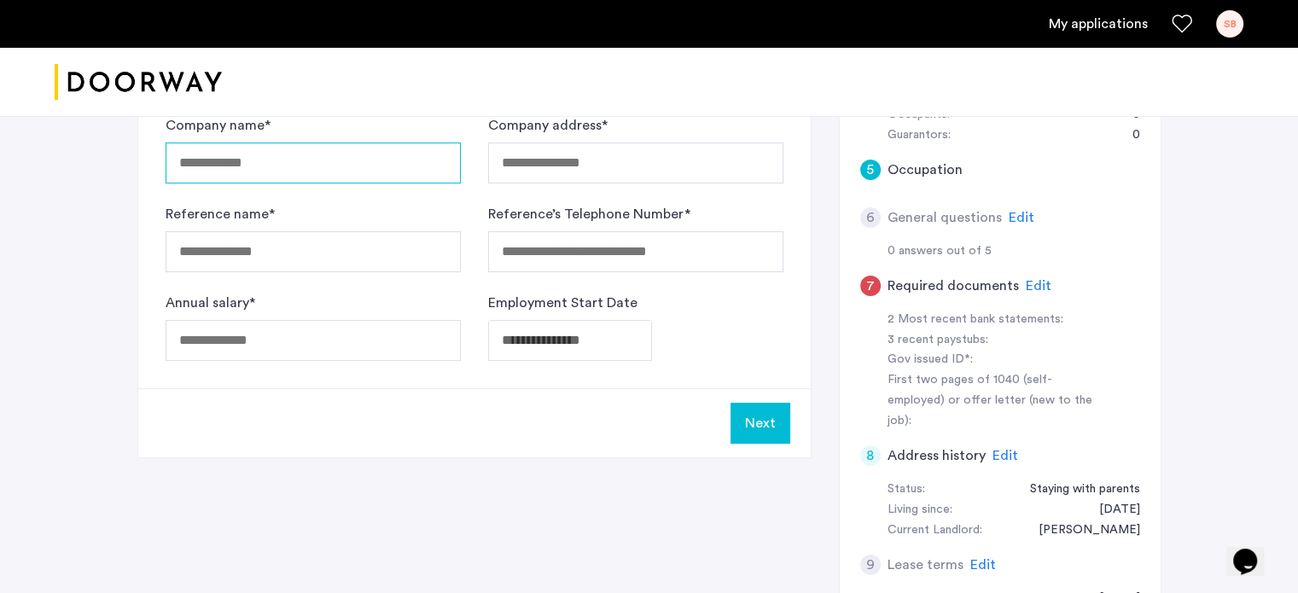
scroll to position [417, 0]
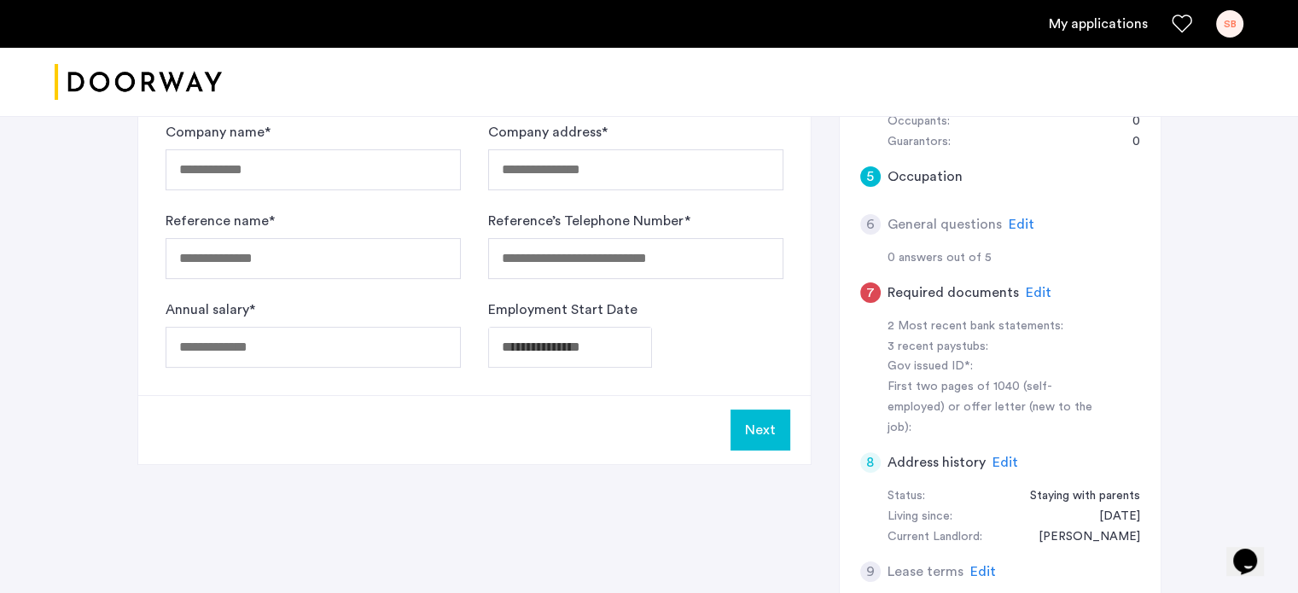
click at [1030, 292] on span "Edit" at bounding box center [1039, 293] width 26 height 14
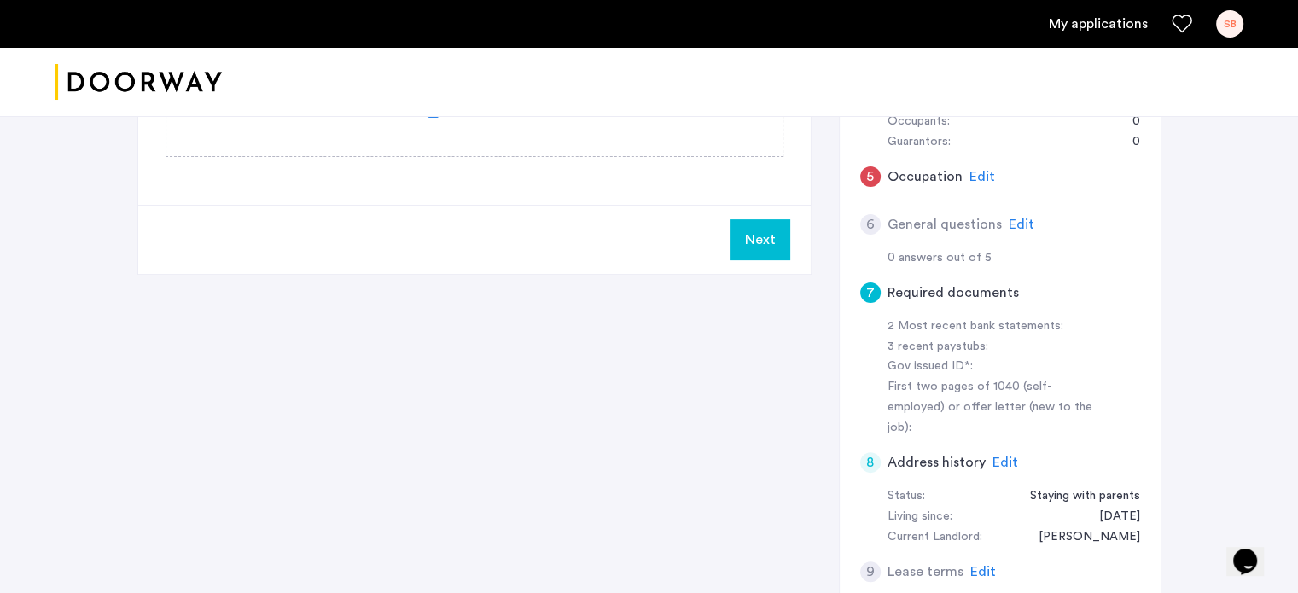
click at [1018, 221] on span "Edit" at bounding box center [1022, 225] width 26 height 14
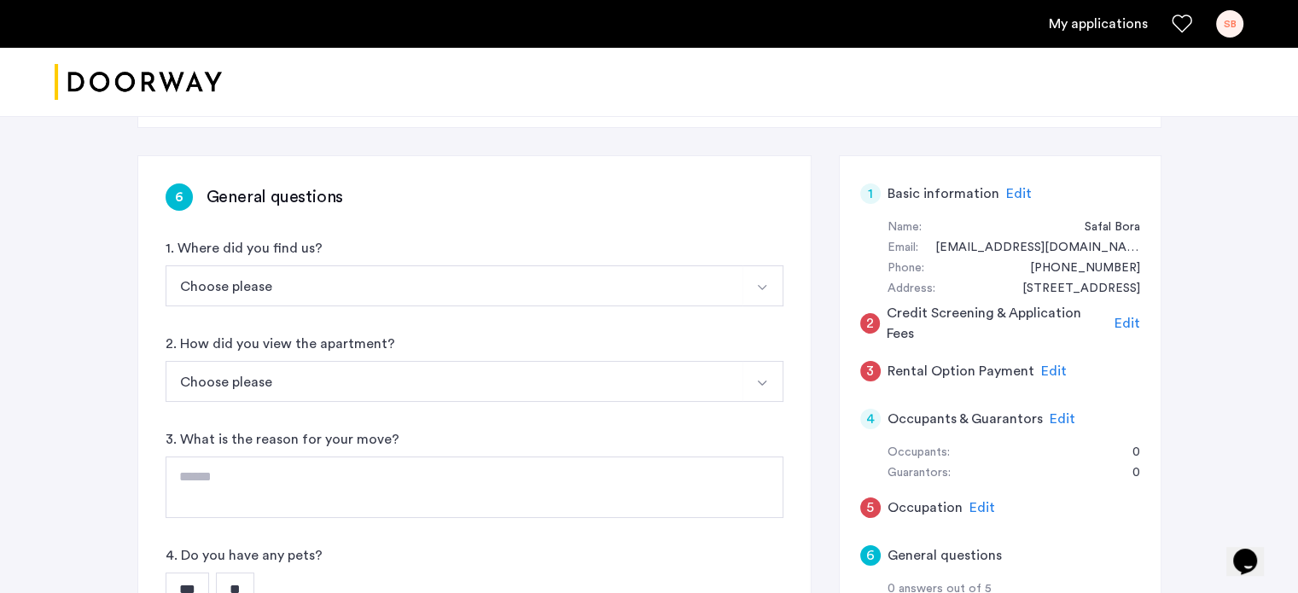
scroll to position [215, 0]
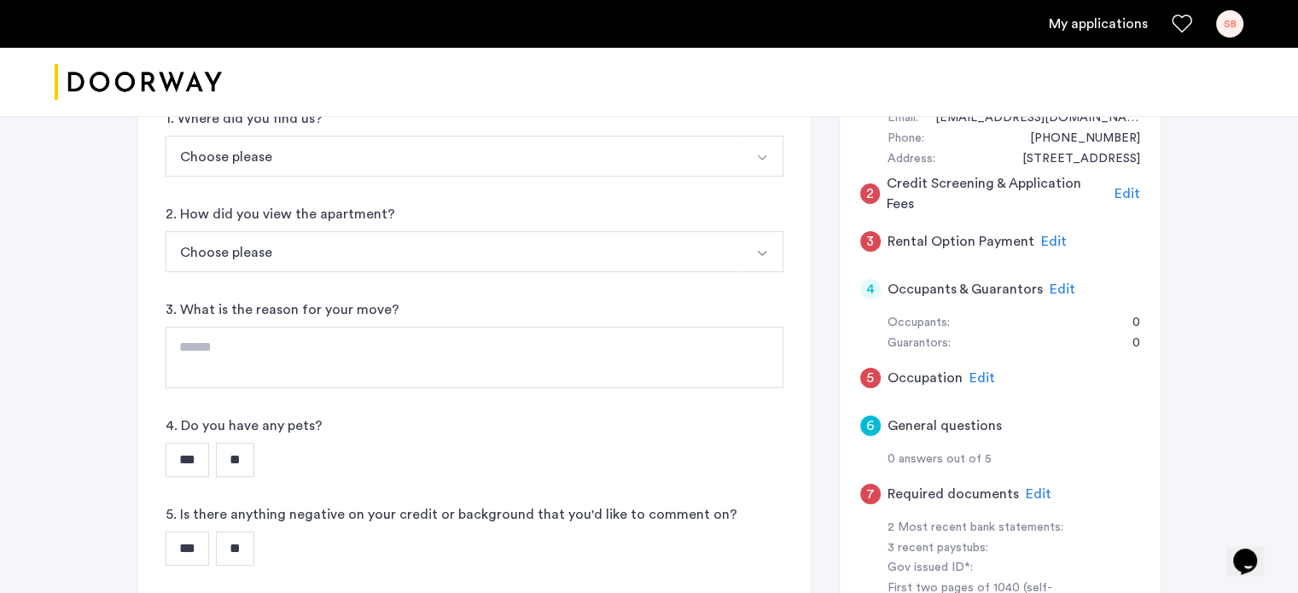
click at [989, 375] on span "Edit" at bounding box center [983, 378] width 26 height 14
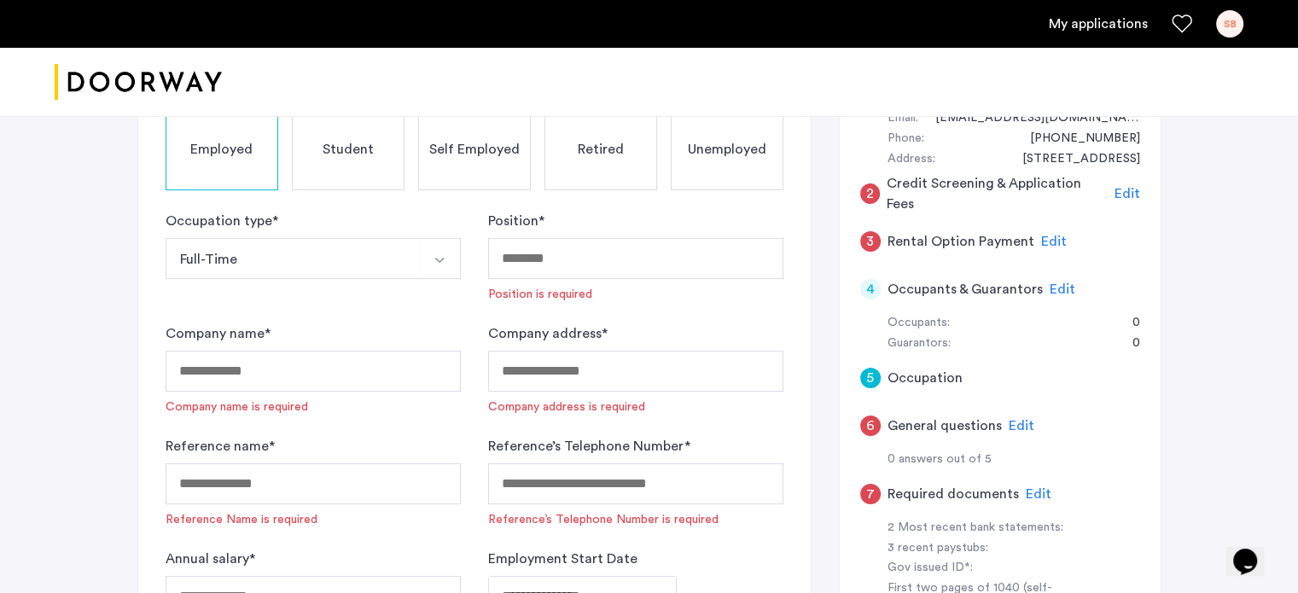
scroll to position [277, 0]
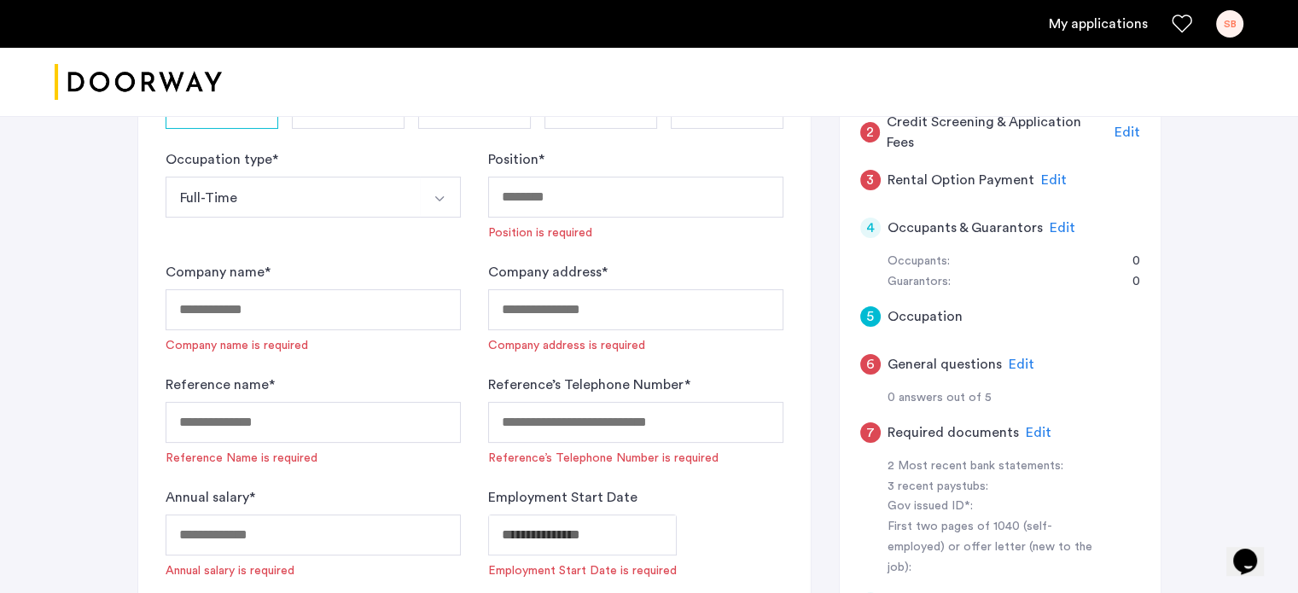
click at [1019, 366] on span "Edit" at bounding box center [1022, 365] width 26 height 14
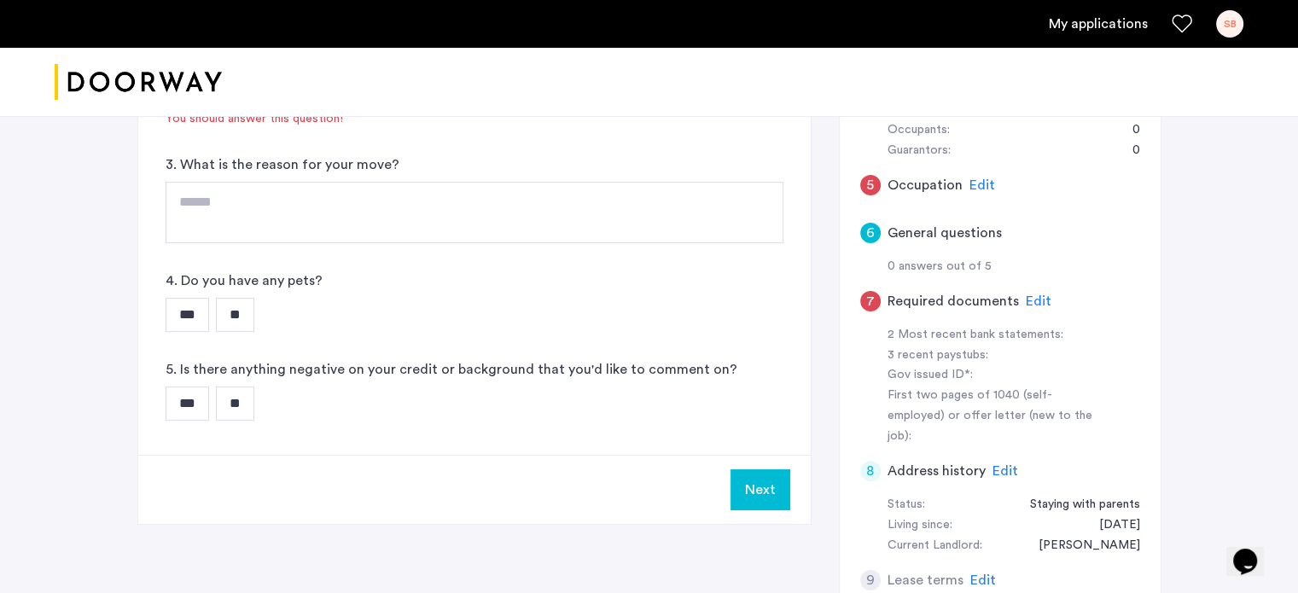
scroll to position [411, 0]
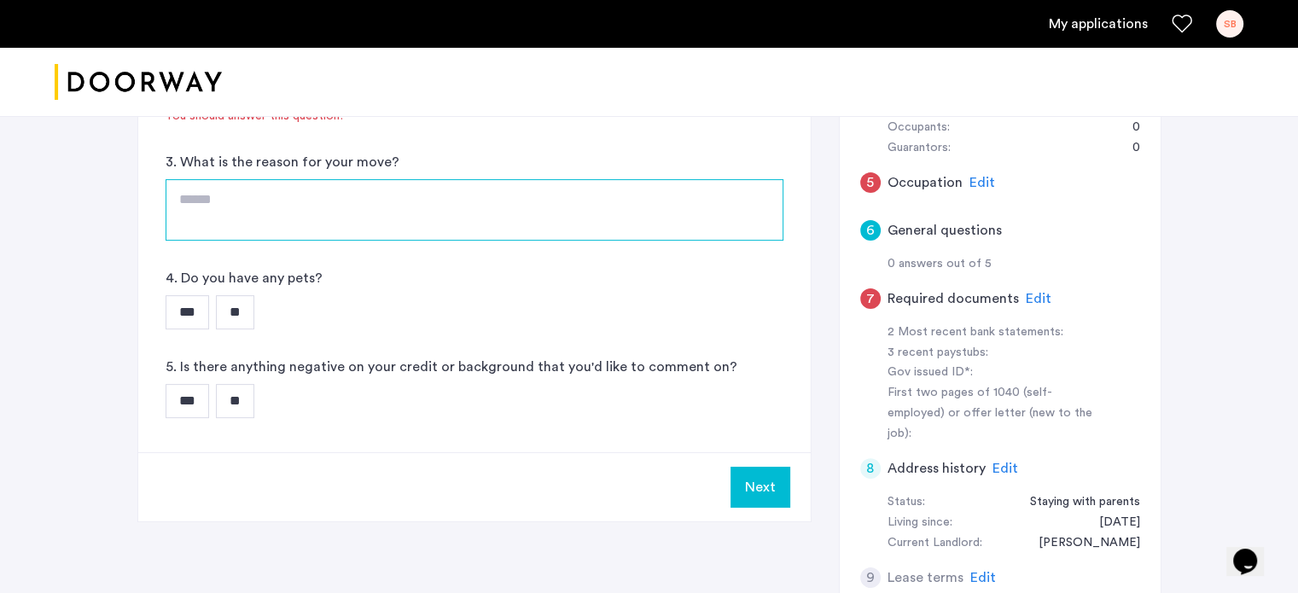
click at [608, 198] on textarea at bounding box center [475, 209] width 618 height 61
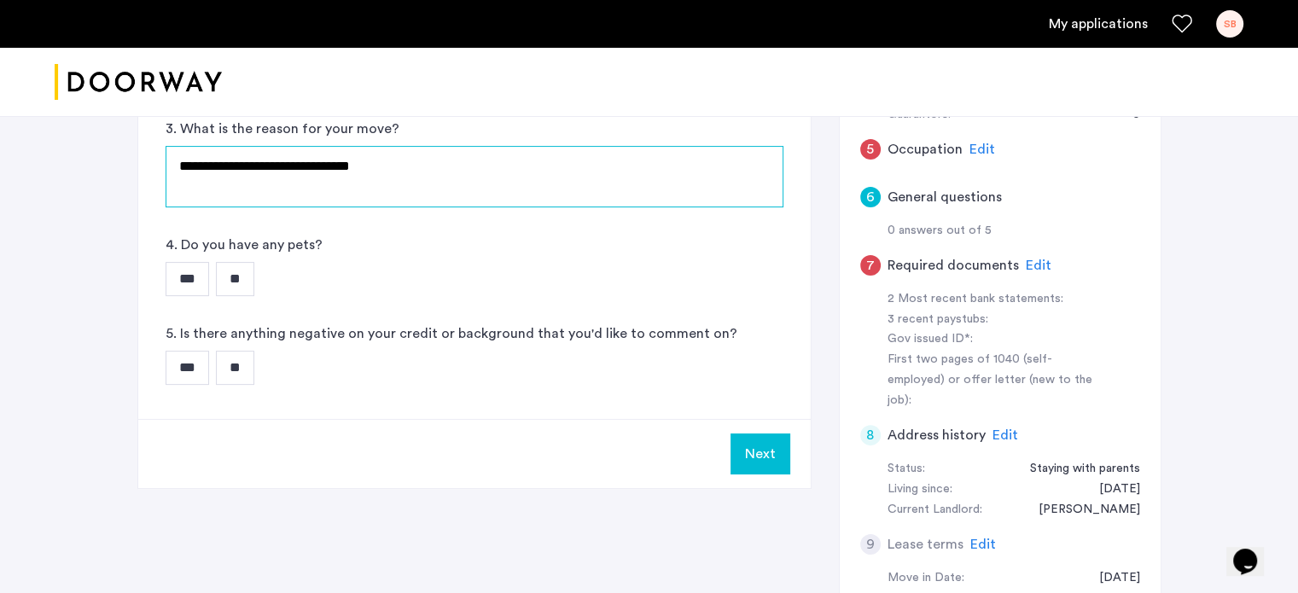
scroll to position [449, 0]
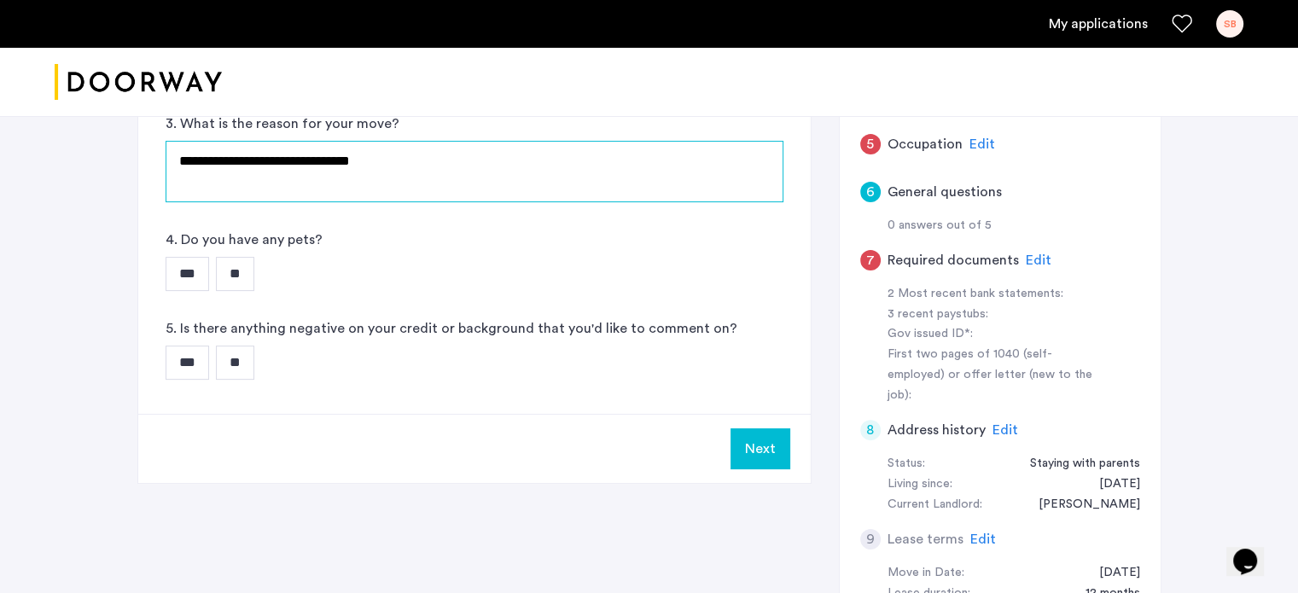
click at [283, 160] on textarea "**********" at bounding box center [475, 171] width 618 height 61
type textarea "**********"
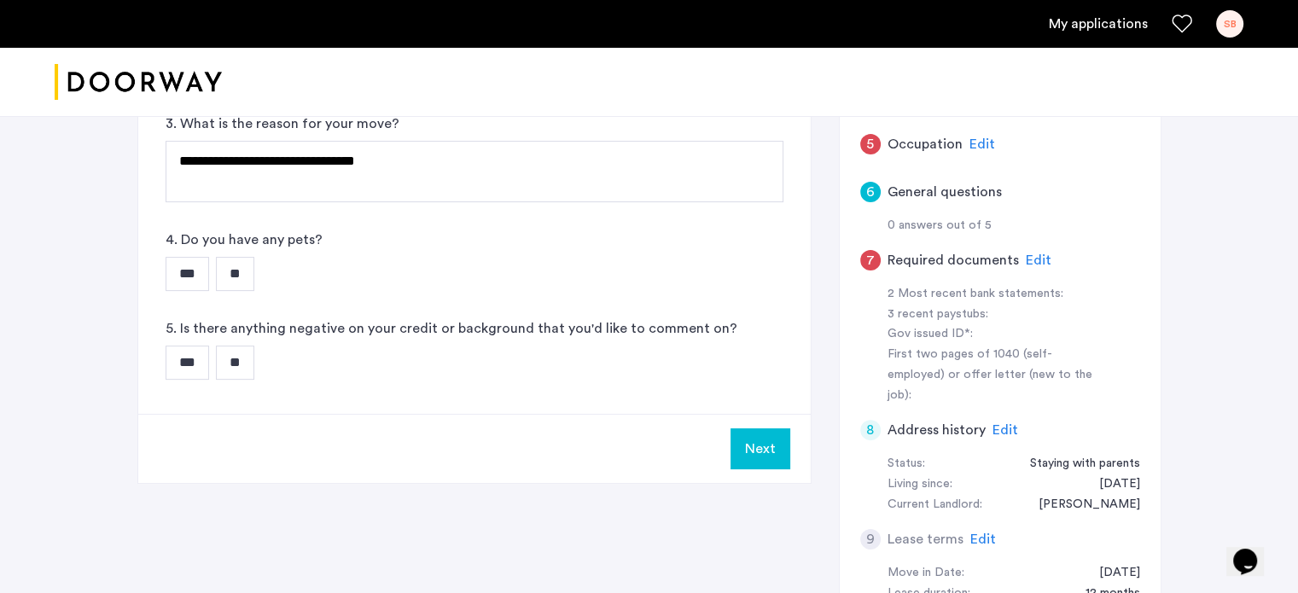
click at [996, 423] on span "Edit" at bounding box center [1006, 430] width 26 height 14
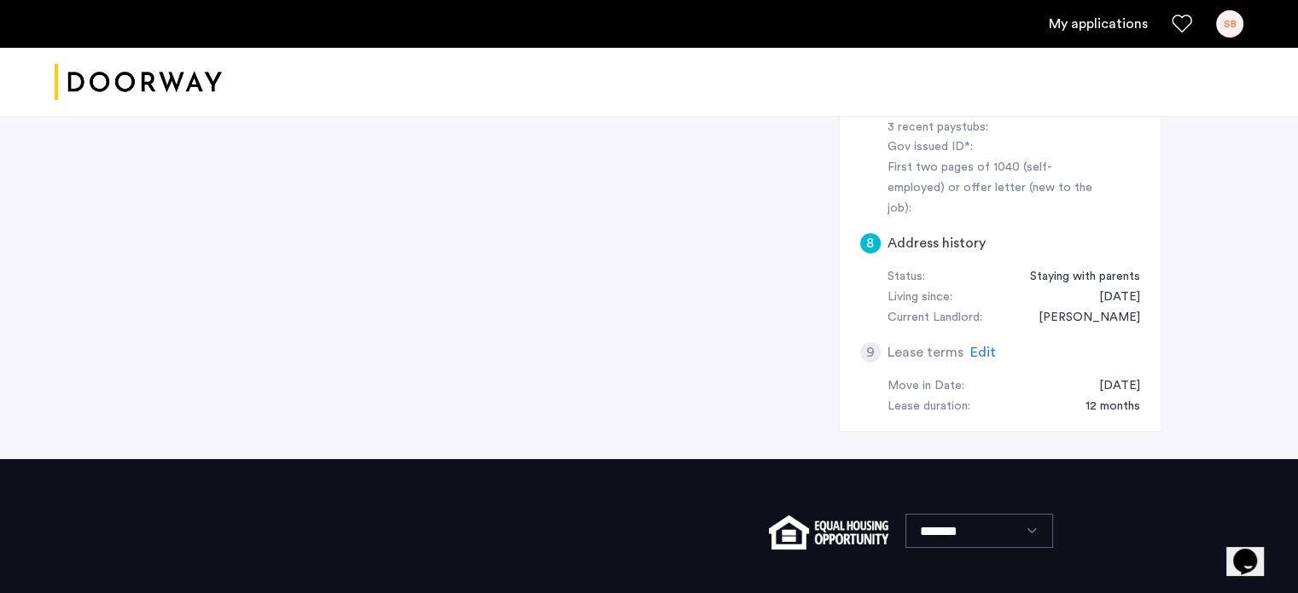
scroll to position [635, 0]
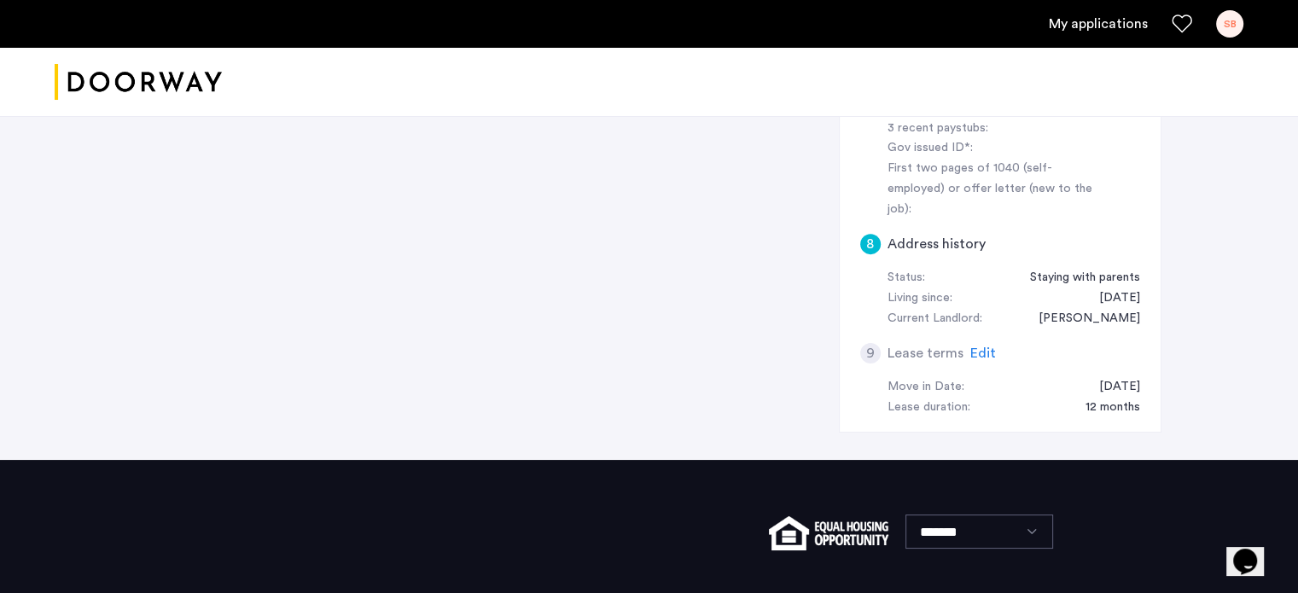
click at [972, 347] on span "Edit" at bounding box center [984, 354] width 26 height 14
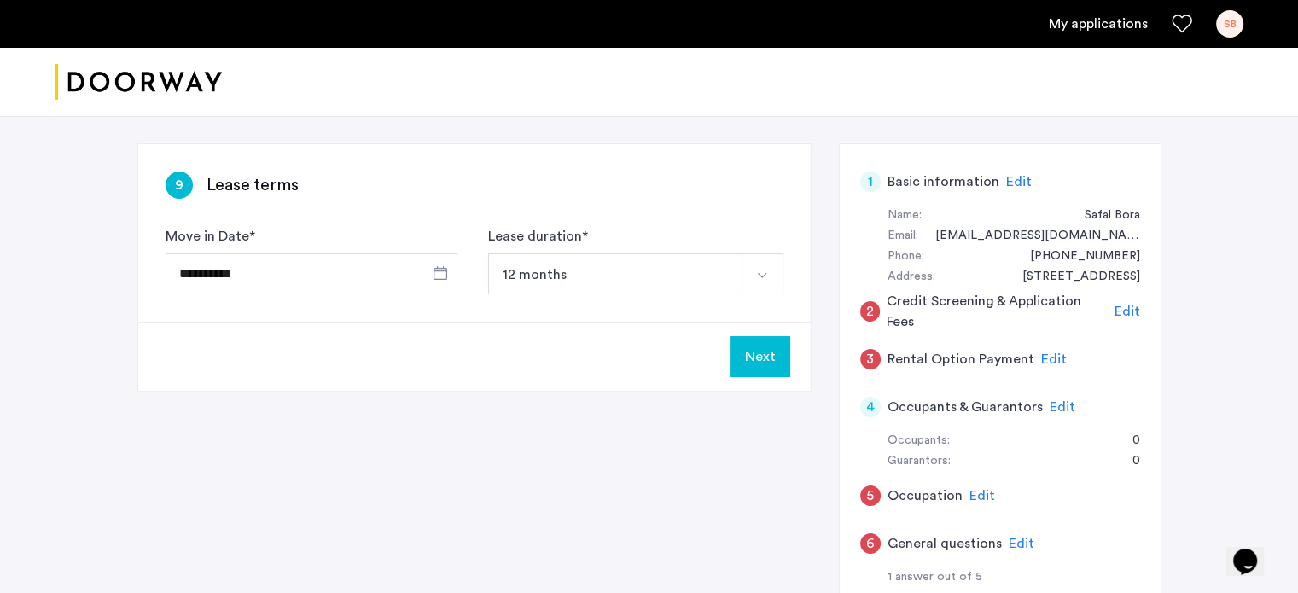
scroll to position [0, 0]
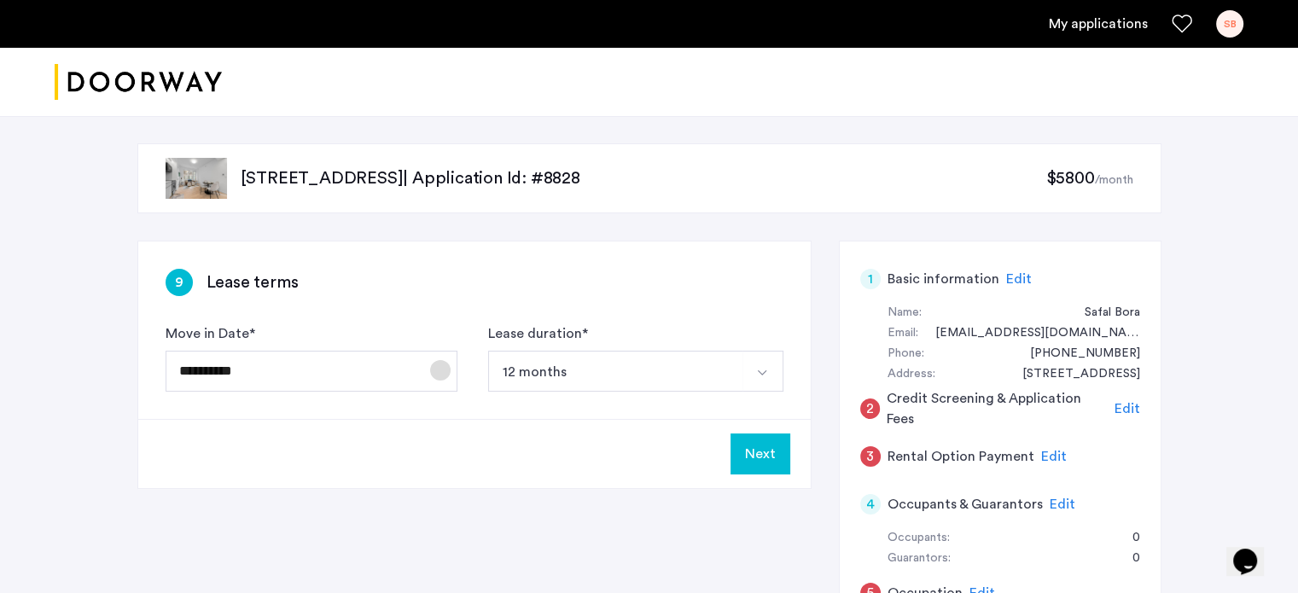
click at [433, 382] on span "Open calendar" at bounding box center [440, 370] width 41 height 41
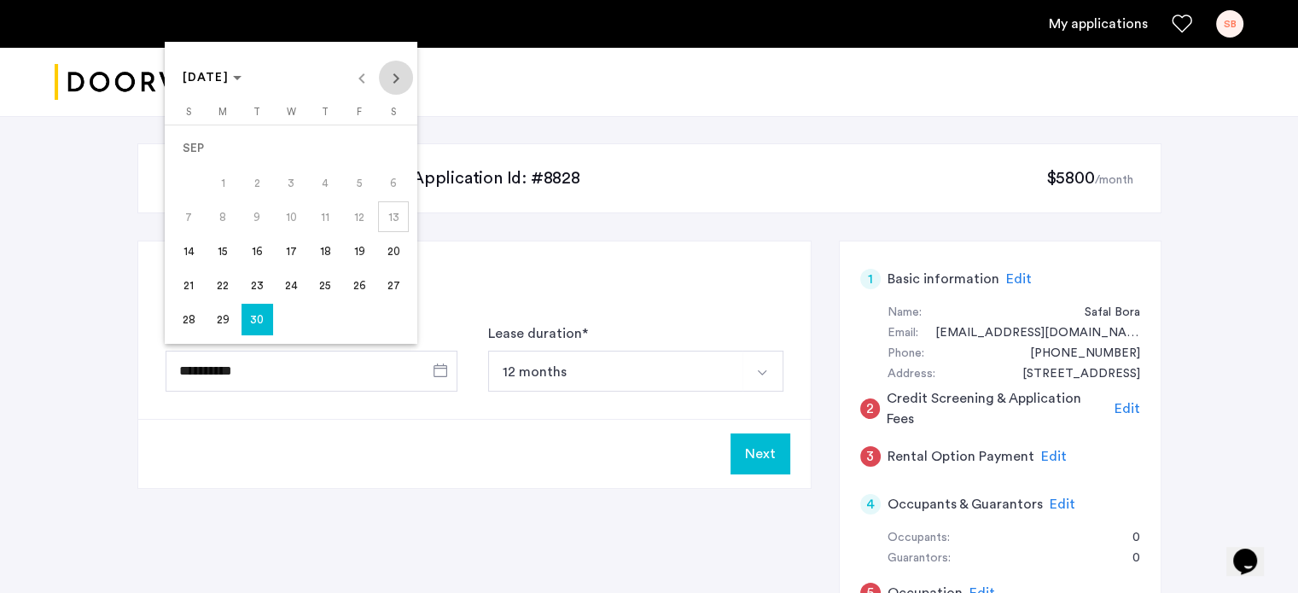
click at [407, 81] on span "Next month" at bounding box center [396, 78] width 34 height 34
